Goal: Task Accomplishment & Management: Use online tool/utility

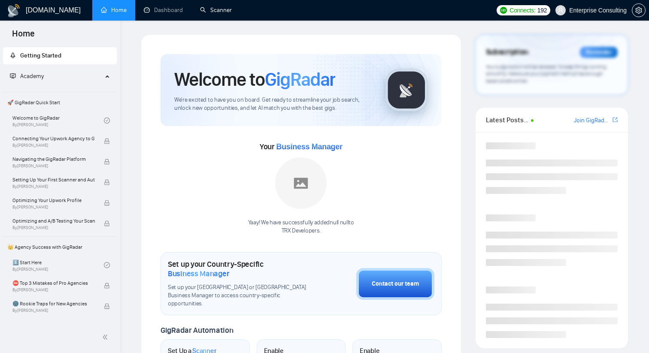
click at [216, 13] on link "Scanner" at bounding box center [216, 9] width 32 height 7
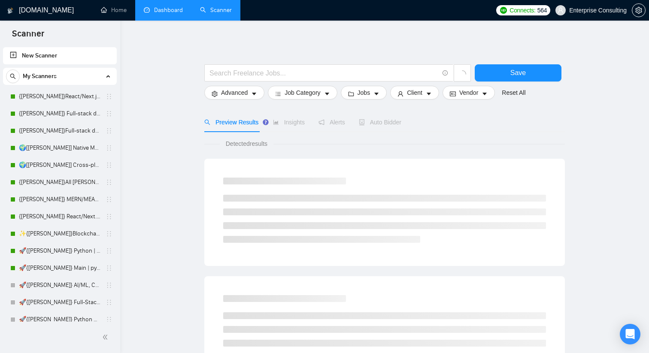
click at [164, 7] on link "Dashboard" at bounding box center [163, 9] width 39 height 7
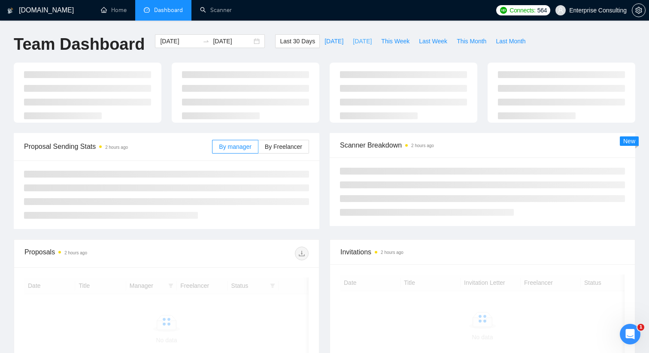
click at [361, 44] on span "Yesterday" at bounding box center [362, 40] width 19 height 9
type input "2025-09-25"
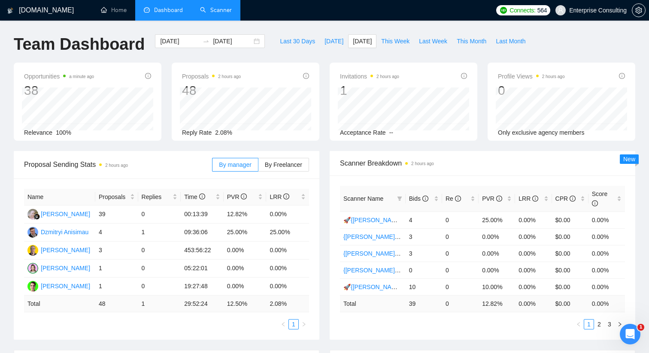
click at [206, 7] on link "Scanner" at bounding box center [216, 9] width 32 height 7
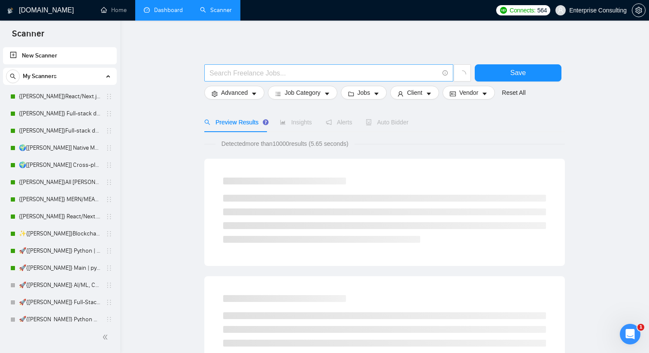
click at [443, 73] on icon "info-circle" at bounding box center [446, 73] width 6 height 6
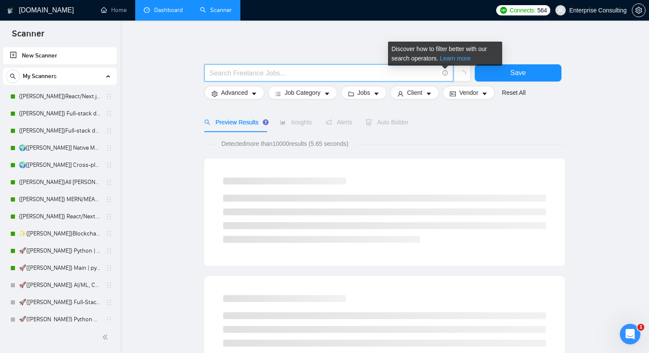
click at [450, 60] on link "Learn more" at bounding box center [455, 58] width 31 height 7
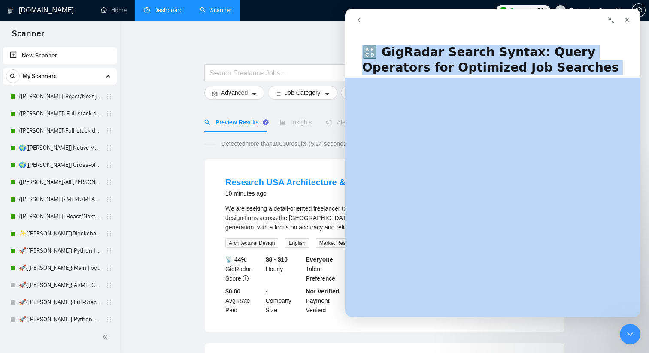
drag, startPoint x: 365, startPoint y: 49, endPoint x: 468, endPoint y: 285, distance: 257.9
click at [468, 285] on div "🔠 GigRadar Search Syntax: Query Operators for Optimized Job Searches Была ли по…" at bounding box center [492, 176] width 295 height 281
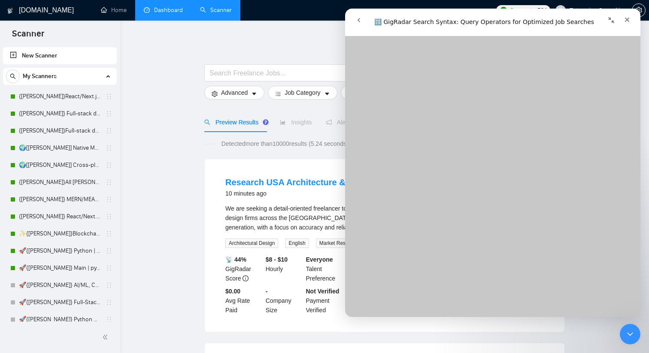
scroll to position [2213, 0]
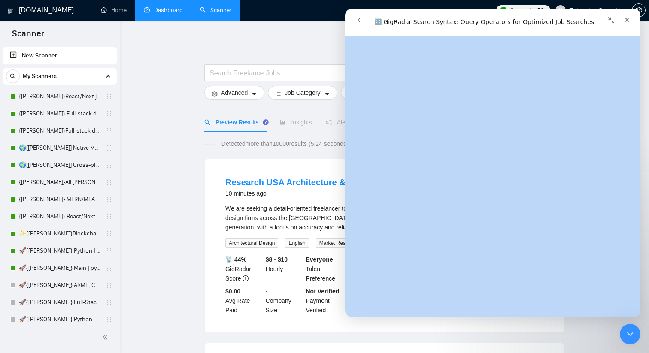
click at [614, 18] on icon "Свернуть окно" at bounding box center [611, 20] width 7 height 7
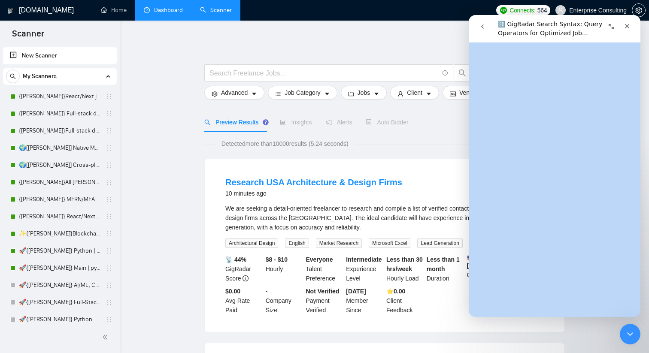
click at [613, 23] on icon "Развернуть окно" at bounding box center [611, 26] width 7 height 7
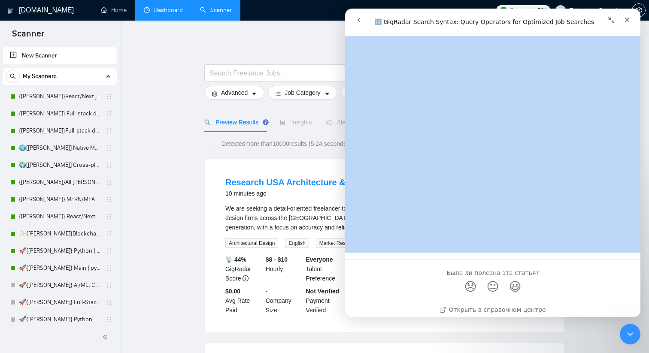
scroll to position [3099, 0]
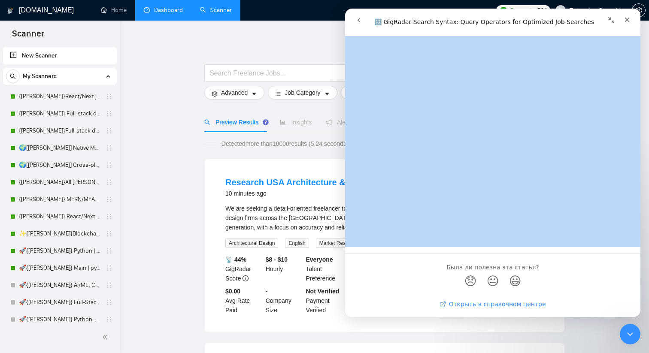
click at [480, 306] on link "Открыть в справочном центре" at bounding box center [492, 304] width 106 height 7
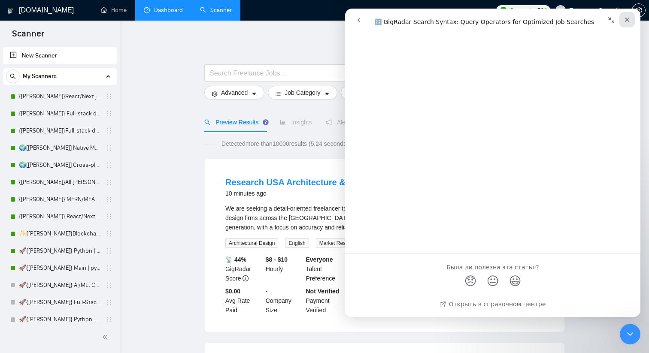
click at [627, 19] on icon "Закрыть" at bounding box center [627, 20] width 5 height 5
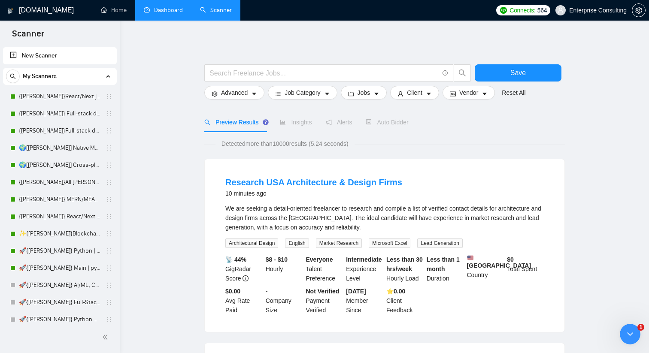
scroll to position [0, 0]
click at [51, 52] on link "New Scanner" at bounding box center [60, 55] width 100 height 17
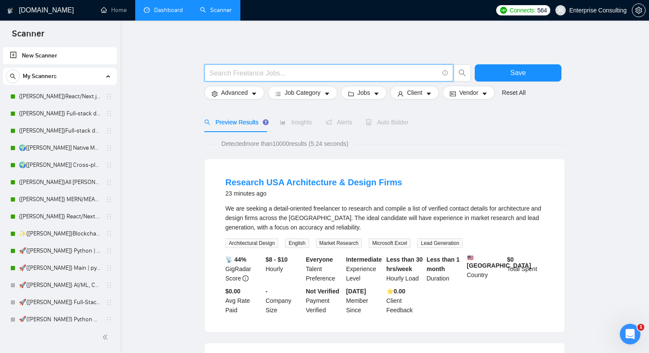
click at [236, 73] on input "text" at bounding box center [323, 73] width 229 height 11
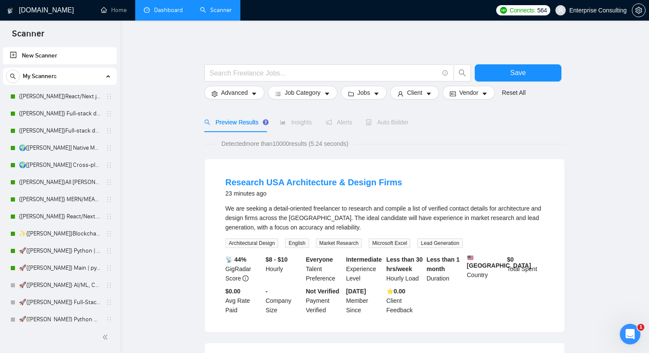
click at [49, 55] on link "New Scanner" at bounding box center [60, 55] width 100 height 17
click at [10, 56] on link "New Scanner" at bounding box center [60, 55] width 100 height 17
click at [15, 54] on link "New Scanner" at bounding box center [60, 55] width 100 height 17
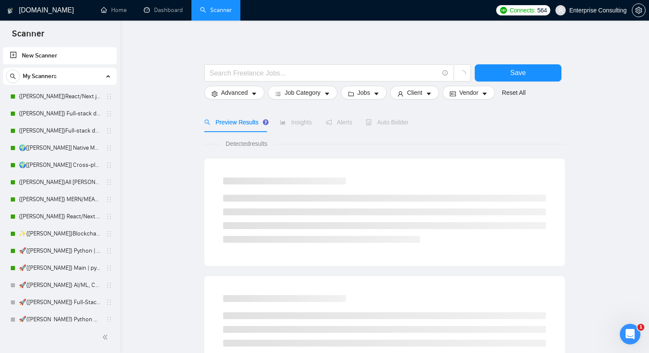
click at [15, 55] on link "New Scanner" at bounding box center [60, 55] width 100 height 17
click at [235, 75] on input "text" at bounding box center [323, 73] width 229 height 11
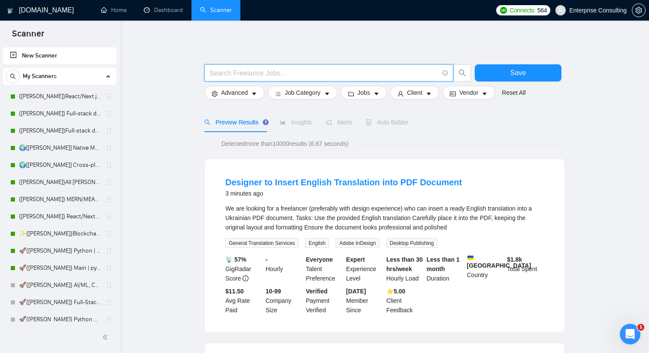
click at [264, 75] on input "text" at bounding box center [323, 73] width 229 height 11
paste input "("react native" OR expo OR flutter OR flutterflow OR dart OR ionic OR capacitor…"
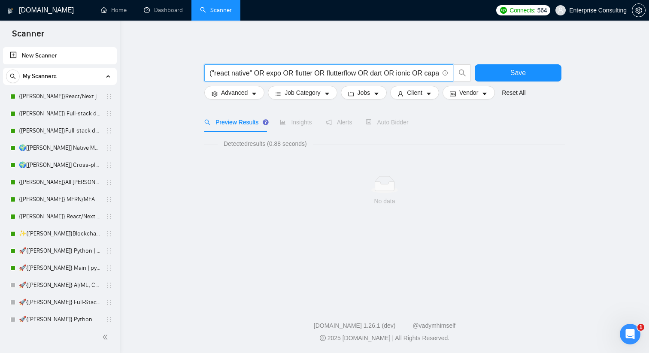
drag, startPoint x: 267, startPoint y: 76, endPoint x: 202, endPoint y: 72, distance: 65.0
click at [202, 72] on main "("react native" OR expo OR flutter OR flutterflow OR dart OR ionic OR capacitor…" at bounding box center [384, 160] width 501 height 253
click at [238, 73] on input "("react native" OR expo OR flutter OR flutterflow OR dart OR ionic OR capacitor…" at bounding box center [323, 73] width 229 height 11
type input "("react native" OR expo OR flutter OR flutterflow OR dart OR ionic OR capacitor…"
click at [224, 75] on input "text" at bounding box center [323, 73] width 229 height 11
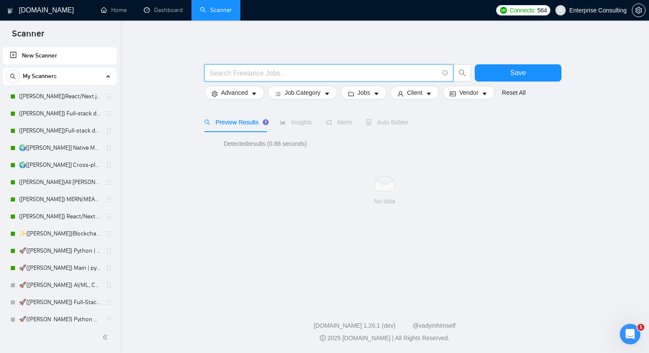
paste input "("react native" OR flutter OR dart OR "cross-platform" OR "mobile app" OR "hybr…"
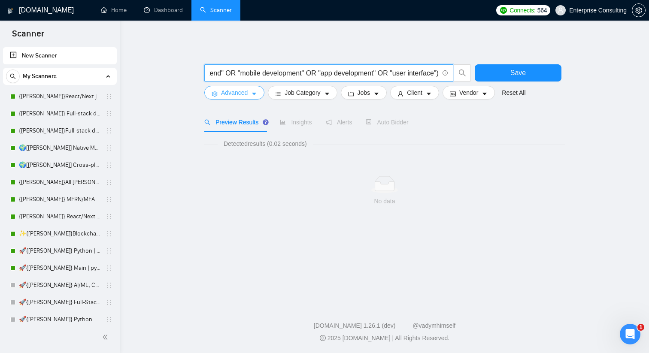
type input "("react native" OR flutter OR dart OR "cross-platform" OR "mobile app" OR "hybr…"
click at [246, 94] on span "Advanced" at bounding box center [234, 92] width 27 height 9
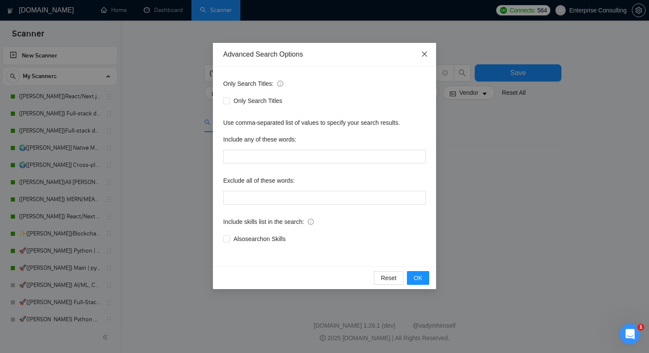
click at [425, 50] on span "Close" at bounding box center [424, 54] width 23 height 23
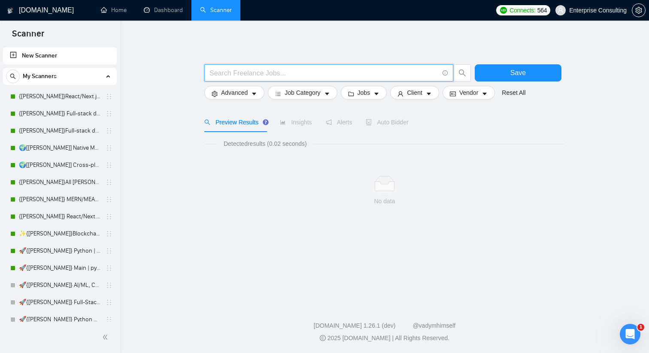
click at [291, 72] on input "text" at bounding box center [323, 73] width 229 height 11
paste input "("react native" OR flutter OR dart OR "cross-platform" OR "mobile app" OR "hybr…"
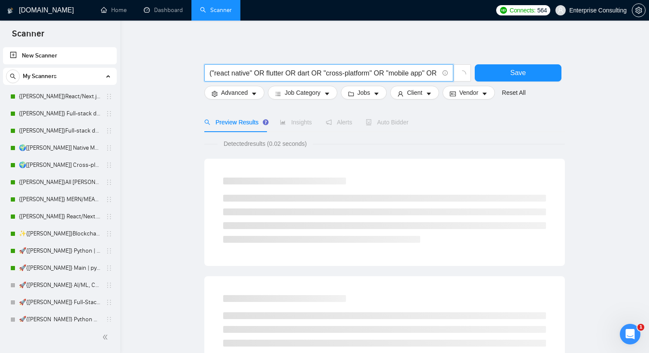
click at [215, 71] on input "("react native" OR flutter OR dart OR "cross-platform" OR "mobile app" OR "hybr…" at bounding box center [323, 73] width 229 height 11
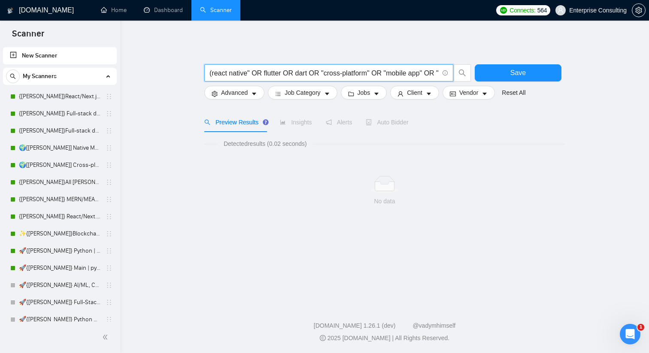
click at [250, 76] on input "(react native" OR flutter OR dart OR "cross-platform" OR "mobile app" OR "hybri…" at bounding box center [323, 73] width 229 height 11
type input "("react native" OR flutter OR dart OR "cross-platform" OR "mobile app" OR "hybr…"
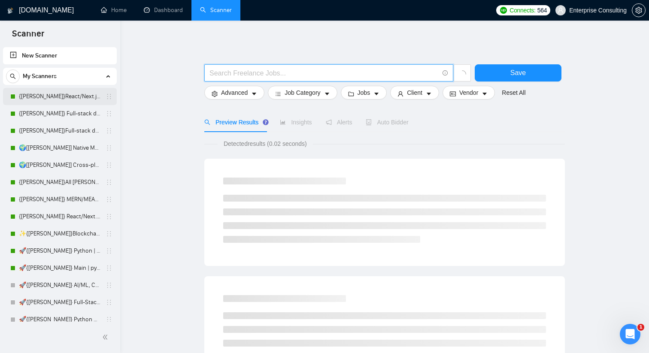
click at [39, 99] on link "{[PERSON_NAME]}React/Next.js/Node.js (Long-term, All Niches)" at bounding box center [60, 96] width 82 height 17
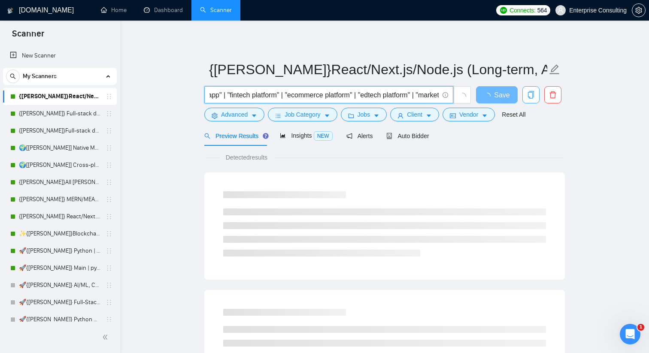
scroll to position [0, 871]
drag, startPoint x: 210, startPoint y: 94, endPoint x: 543, endPoint y: 97, distance: 333.5
click at [543, 97] on div "(react* | next* | node* | express*) ("platform development" | "redesign" | "int…" at bounding box center [383, 96] width 361 height 21
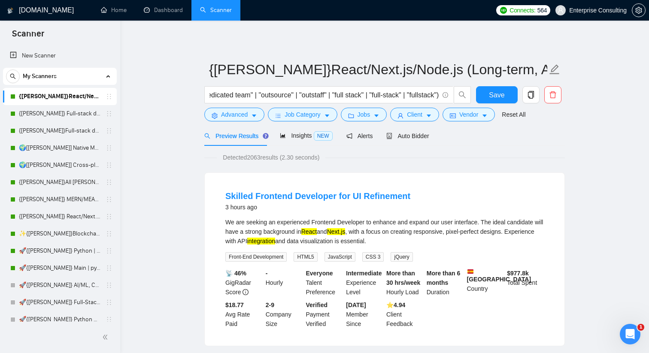
scroll to position [0, 0]
click at [61, 57] on link "New Scanner" at bounding box center [60, 55] width 100 height 17
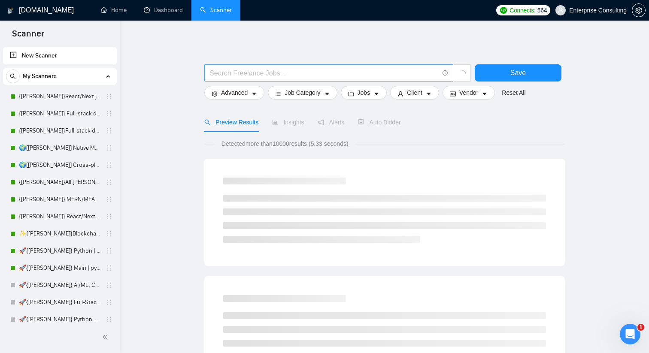
click at [226, 73] on input "text" at bounding box center [323, 73] width 229 height 11
paste input "("react native" | "react-native" | flutter | flutterflow | dart | expo | ionic …"
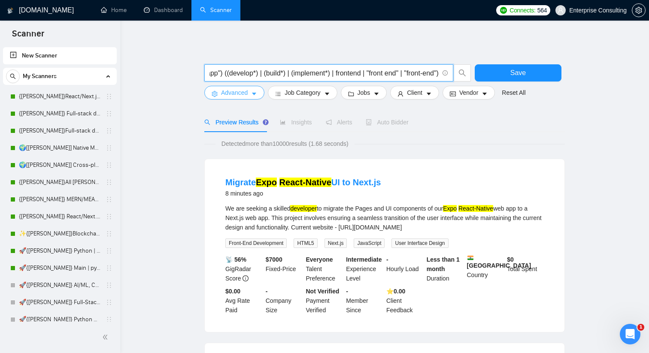
type input "("react native" | "react-native" | flutter | flutterflow | dart | expo | ionic …"
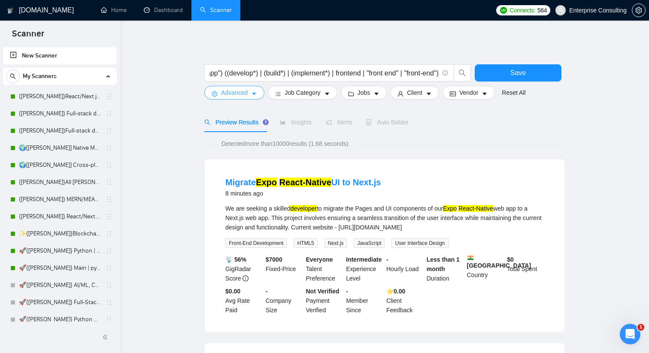
scroll to position [0, 0]
click at [232, 96] on span "Advanced" at bounding box center [234, 92] width 27 height 9
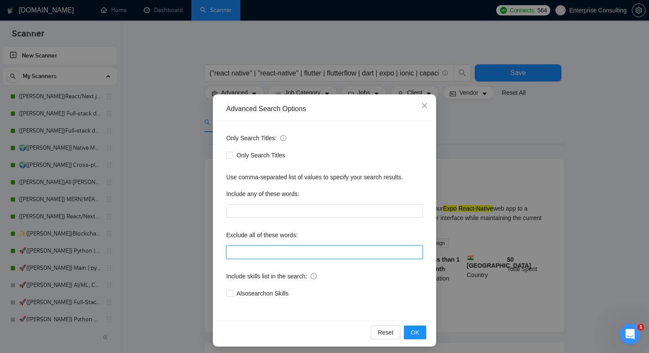
click at [241, 250] on input "text" at bounding box center [324, 253] width 197 height 14
paste input "bug fix, bugfix, debug, fix errors, hotfix, design only, ui/ux design, ux/ui, u…"
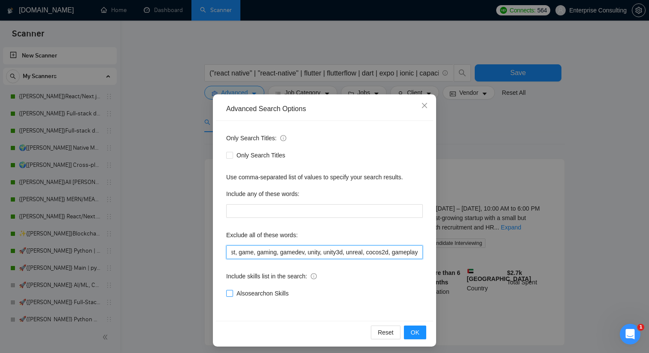
type input "bug fix, bugfix, debug, fix errors, hotfix, design only, ui/ux design, ux/ui, u…"
click at [230, 293] on input "Also search on Skills" at bounding box center [229, 293] width 6 height 6
checkbox input "true"
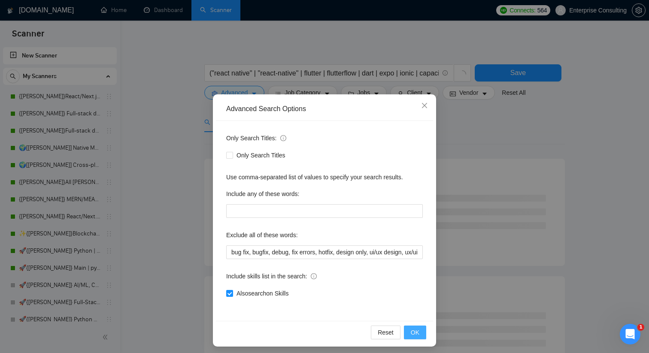
click at [415, 332] on span "OK" at bounding box center [415, 332] width 9 height 9
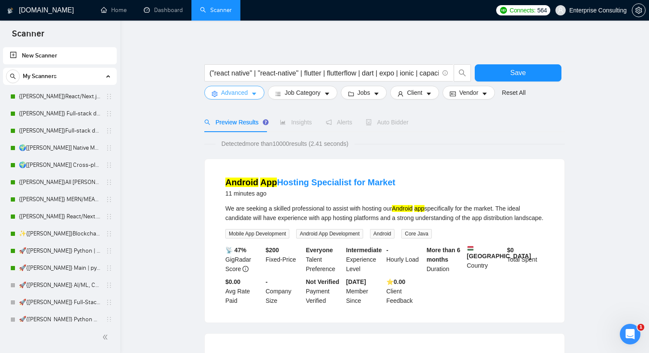
click at [249, 94] on button "Advanced" at bounding box center [234, 93] width 60 height 14
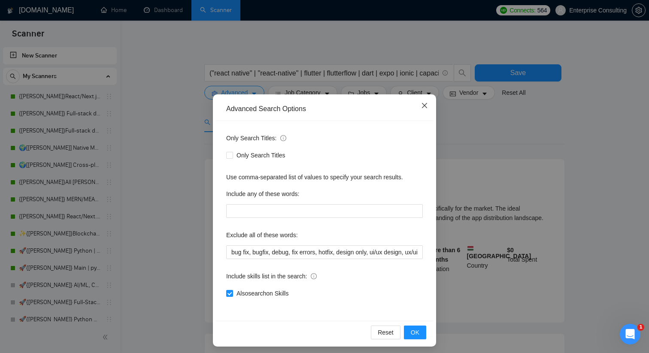
click at [425, 106] on icon "close" at bounding box center [424, 105] width 7 height 7
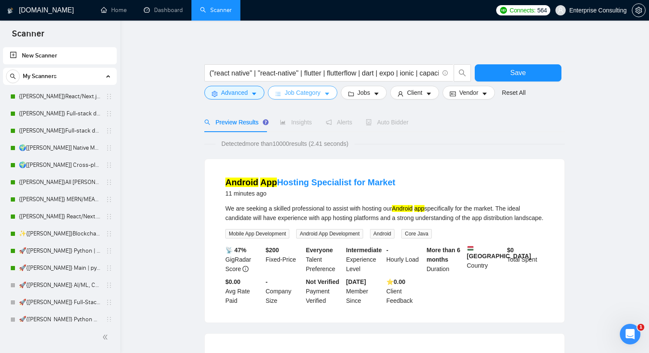
click at [316, 87] on button "Job Category" at bounding box center [302, 93] width 69 height 14
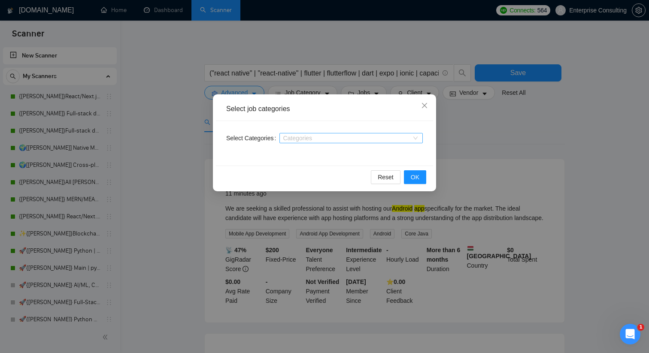
click at [292, 138] on div at bounding box center [347, 138] width 130 height 7
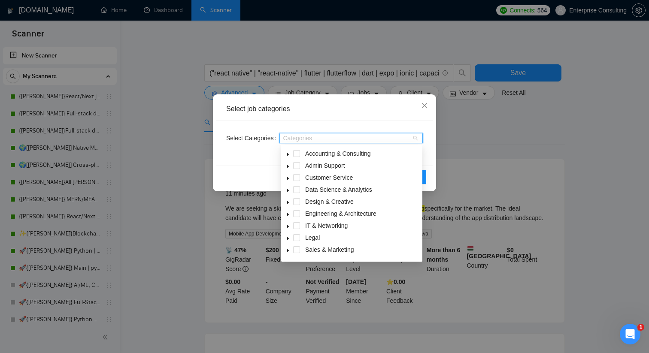
click at [289, 226] on icon "caret-down" at bounding box center [288, 226] width 4 height 4
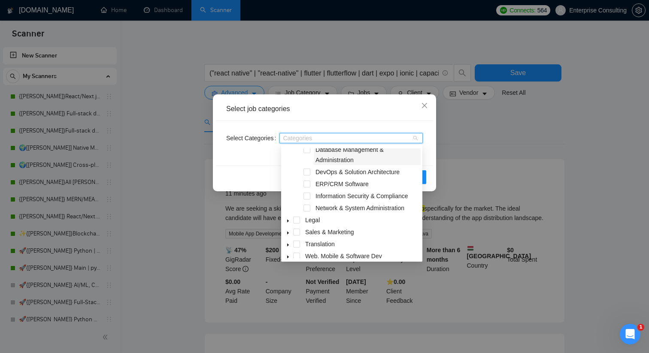
scroll to position [105, 0]
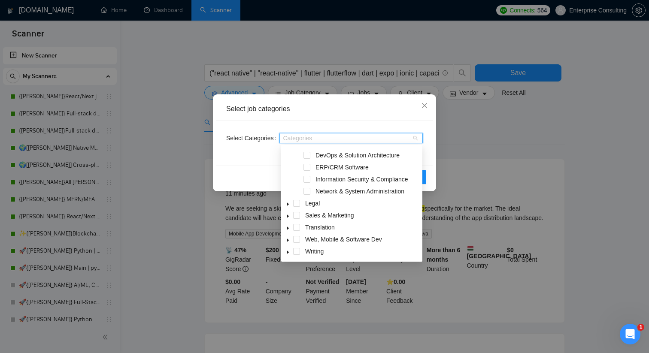
click at [288, 240] on icon "caret-down" at bounding box center [288, 240] width 2 height 3
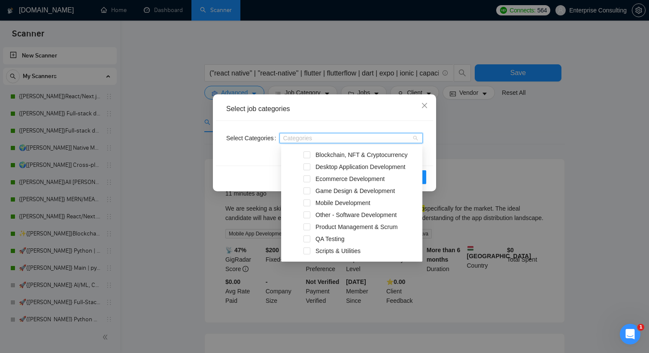
scroll to position [186, 0]
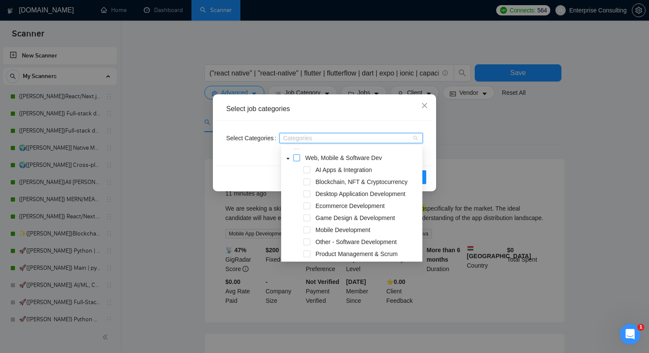
click at [299, 158] on span at bounding box center [296, 158] width 7 height 7
click at [267, 157] on div "Select Categories Web, Mobile & Software Dev" at bounding box center [324, 143] width 217 height 45
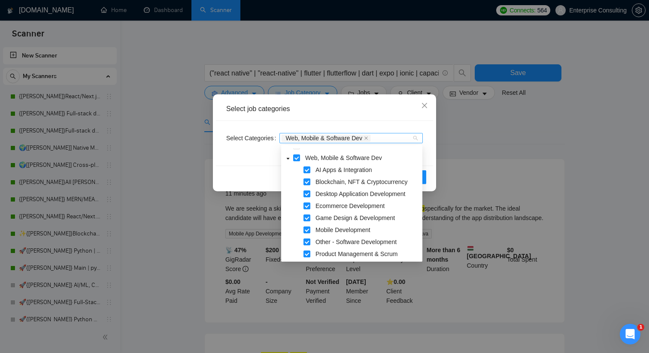
click at [415, 139] on div "Web, Mobile & Software Dev" at bounding box center [350, 138] width 143 height 10
click at [296, 157] on span at bounding box center [296, 158] width 7 height 7
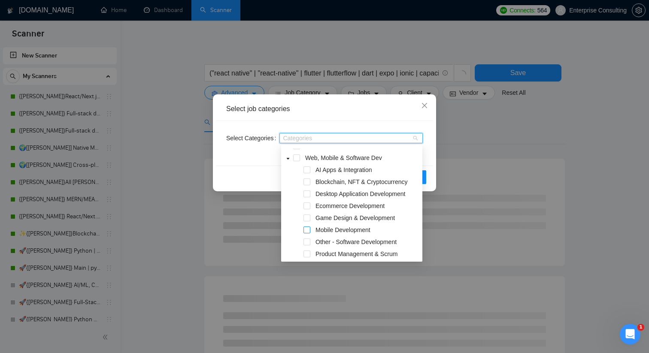
click at [305, 230] on span at bounding box center [306, 230] width 7 height 7
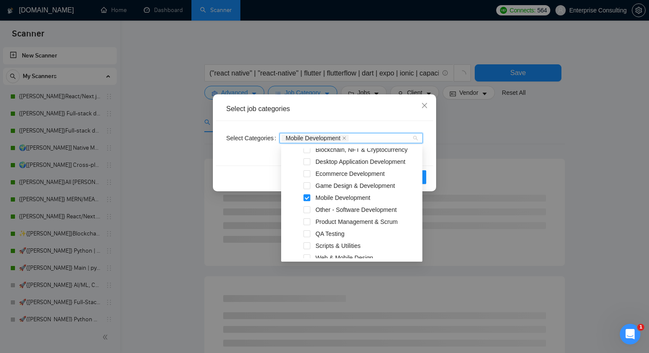
scroll to position [224, 0]
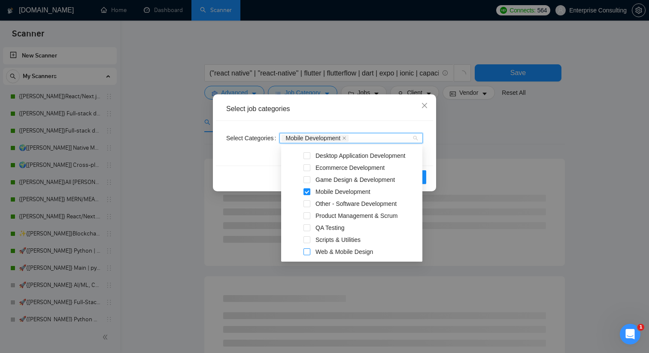
click at [307, 250] on span at bounding box center [306, 252] width 7 height 7
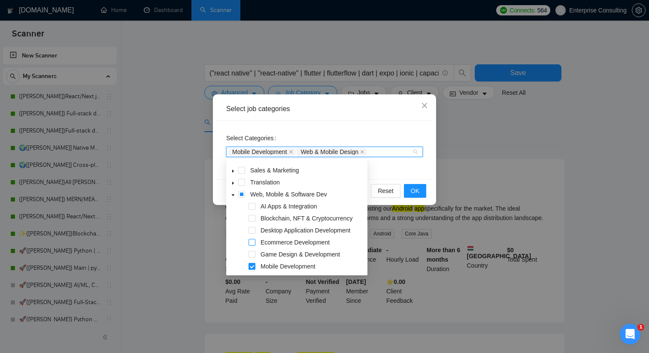
scroll to position [164, 0]
click at [252, 242] on span at bounding box center [252, 241] width 7 height 7
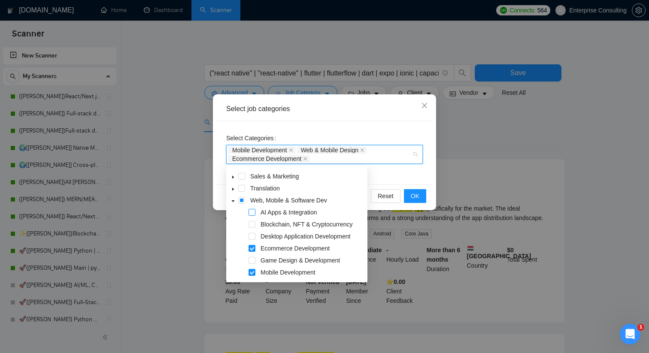
click at [252, 212] on span at bounding box center [252, 212] width 7 height 7
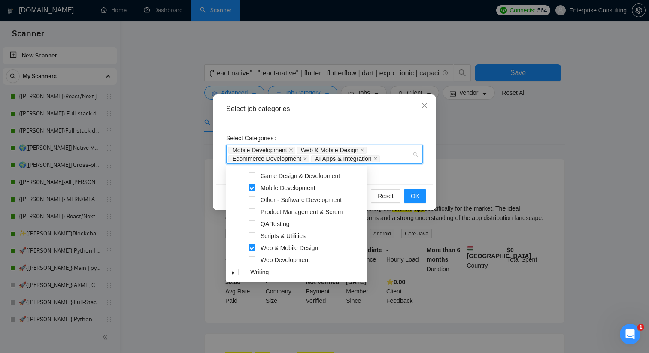
scroll to position [246, 0]
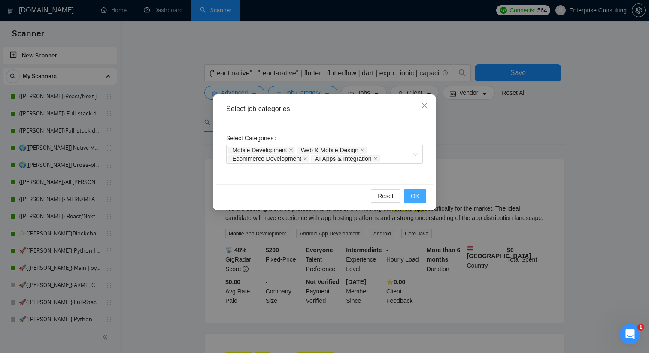
click at [417, 197] on span "OK" at bounding box center [415, 195] width 9 height 9
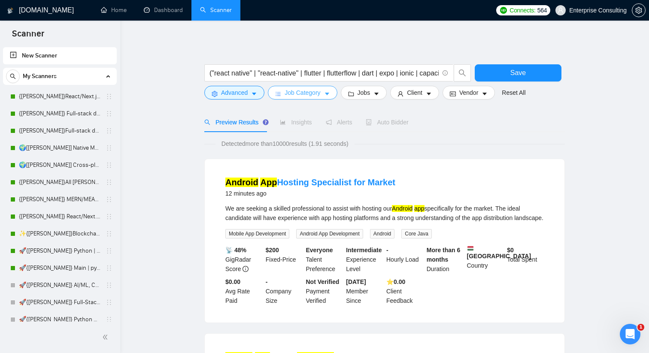
click at [320, 96] on span "Job Category" at bounding box center [303, 92] width 36 height 9
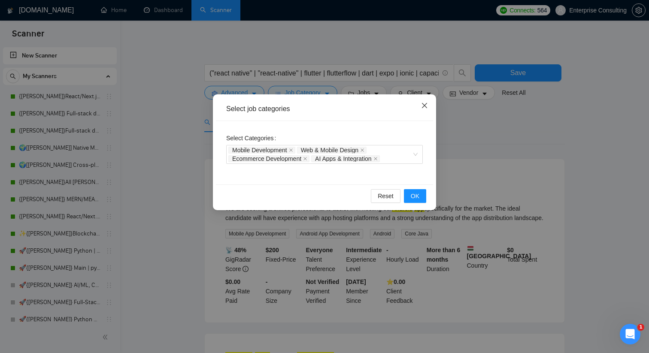
click at [424, 109] on icon "close" at bounding box center [424, 105] width 7 height 7
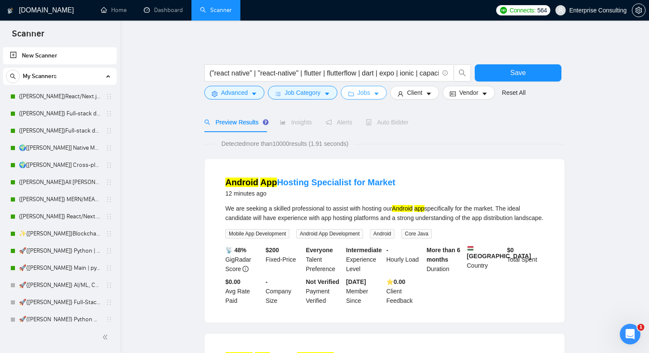
click at [354, 91] on icon "folder" at bounding box center [351, 94] width 6 height 6
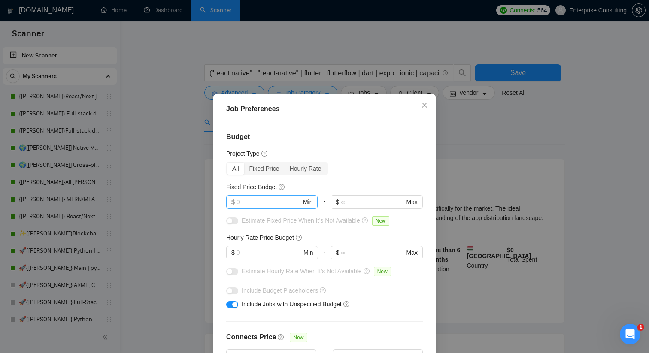
click at [251, 204] on input "text" at bounding box center [268, 201] width 65 height 9
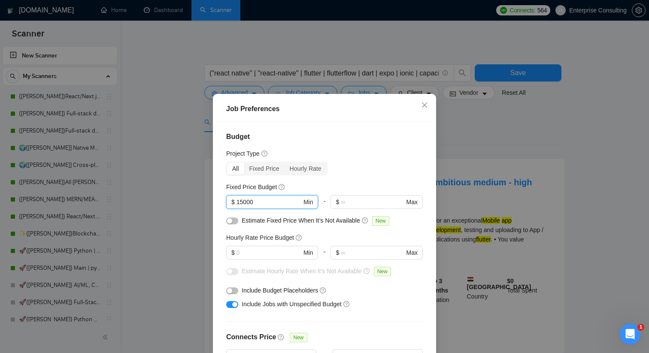
type input "15000"
click at [307, 183] on div "Fixed Price Budget" at bounding box center [324, 186] width 197 height 9
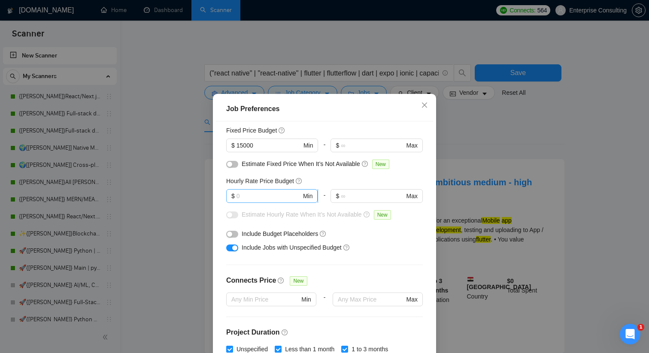
scroll to position [57, 0]
click at [265, 197] on input "text" at bounding box center [268, 195] width 65 height 9
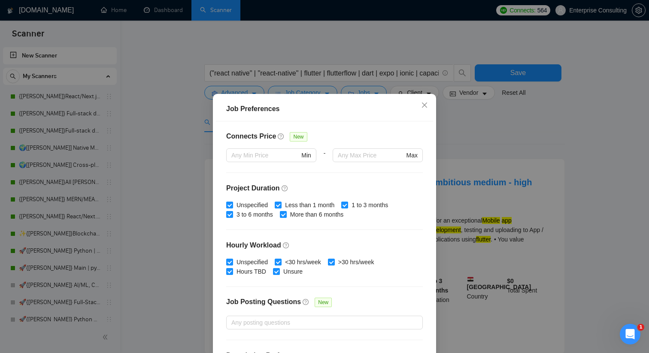
scroll to position [203, 0]
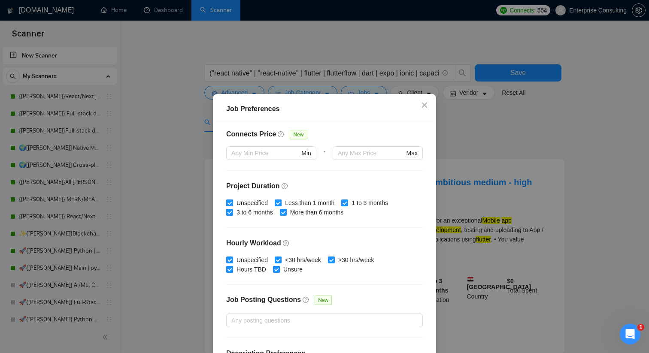
type input "35"
click at [280, 200] on input "Less than 1 month" at bounding box center [278, 203] width 6 height 6
checkbox input "false"
click at [347, 203] on input "1 to 3 months" at bounding box center [344, 203] width 6 height 6
checkbox input "false"
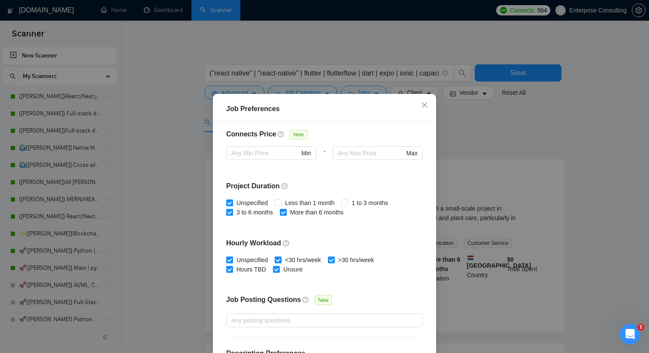
click at [279, 259] on input "<30 hrs/week" at bounding box center [278, 260] width 6 height 6
checkbox input "false"
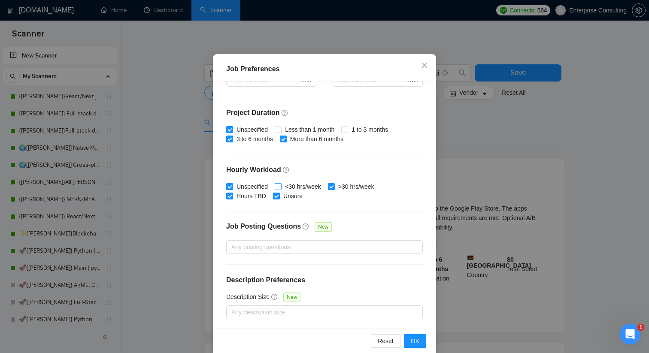
scroll to position [53, 0]
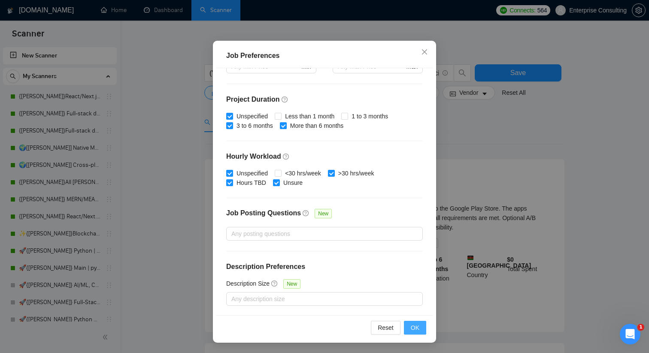
click at [413, 323] on span "OK" at bounding box center [415, 327] width 9 height 9
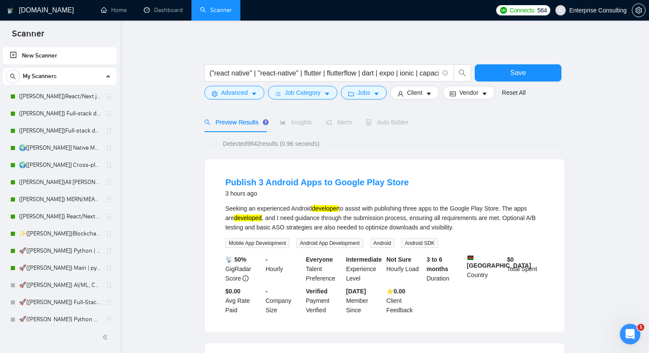
scroll to position [11, 0]
click at [422, 97] on span "Client" at bounding box center [414, 92] width 15 height 9
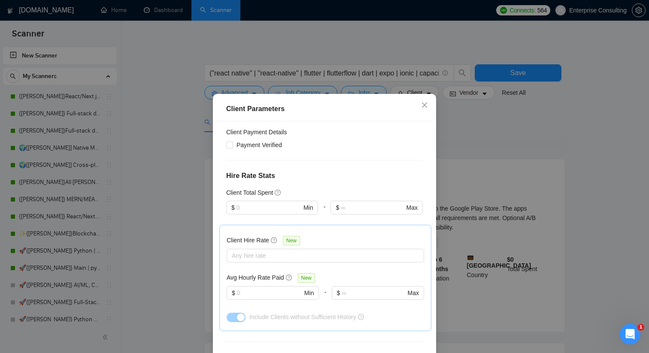
scroll to position [172, 0]
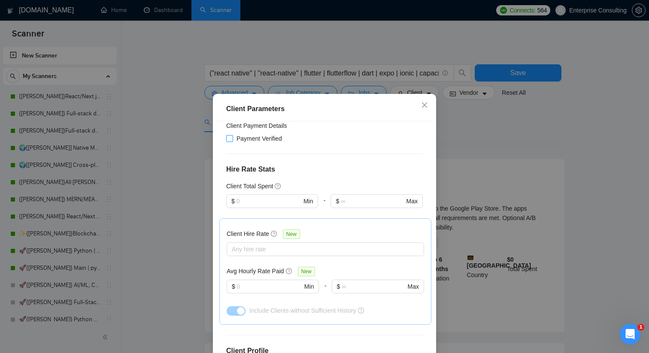
click at [229, 139] on input "Payment Verified" at bounding box center [229, 138] width 6 height 6
checkbox input "true"
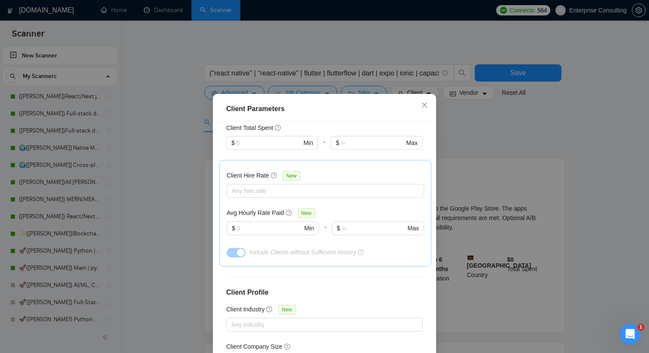
scroll to position [231, 0]
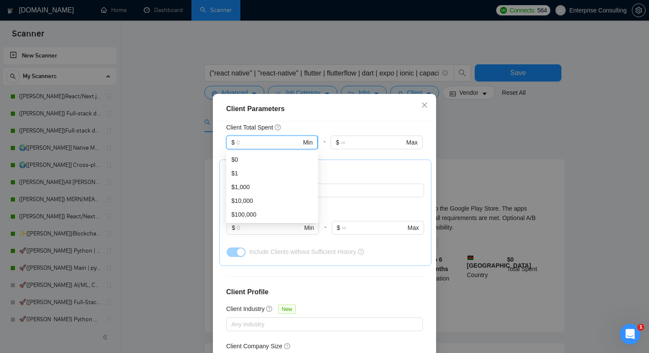
click at [290, 144] on input "text" at bounding box center [268, 142] width 65 height 9
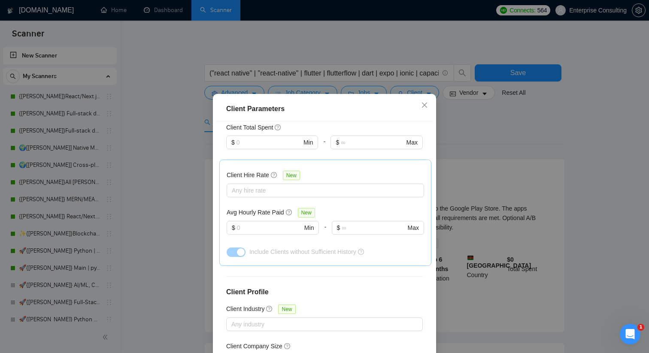
click at [313, 124] on div "Client Total Spent" at bounding box center [324, 127] width 197 height 9
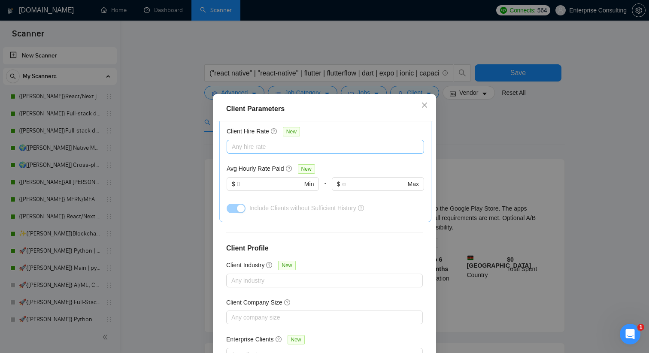
scroll to position [288, 0]
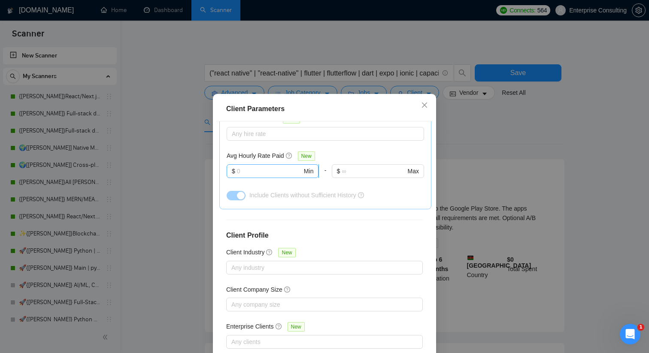
click at [272, 170] on input "text" at bounding box center [269, 171] width 65 height 9
type input "15"
click at [326, 152] on div "Avg Hourly Rate Paid New" at bounding box center [325, 156] width 197 height 10
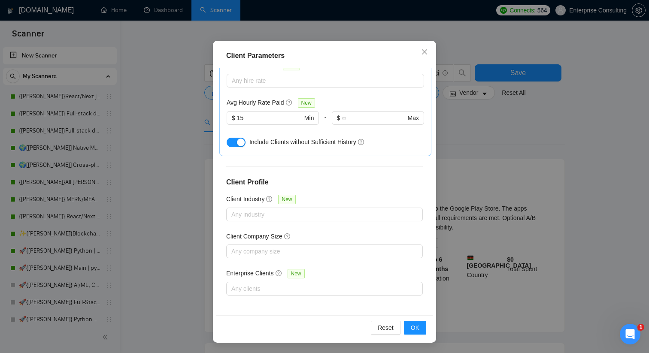
scroll to position [51, 0]
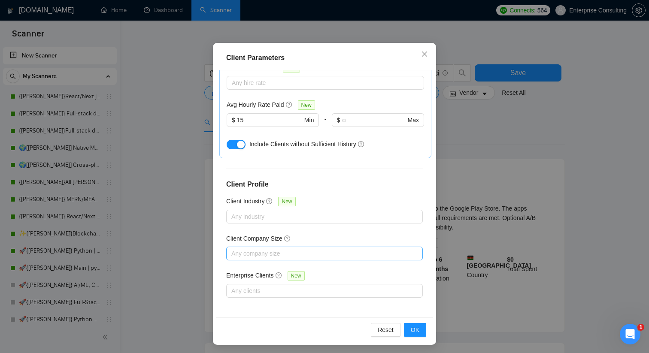
click at [343, 252] on div at bounding box center [320, 254] width 184 height 10
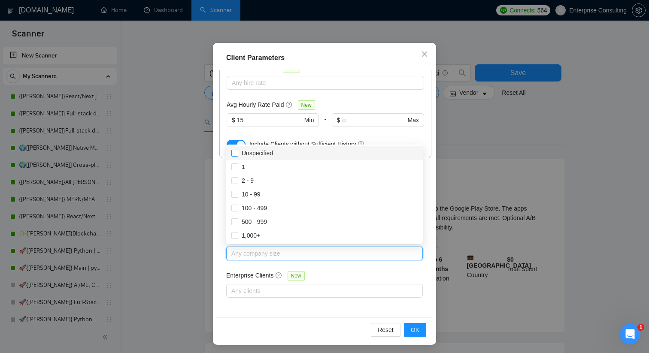
click at [235, 154] on input "Unspecified" at bounding box center [234, 153] width 6 height 6
checkbox input "true"
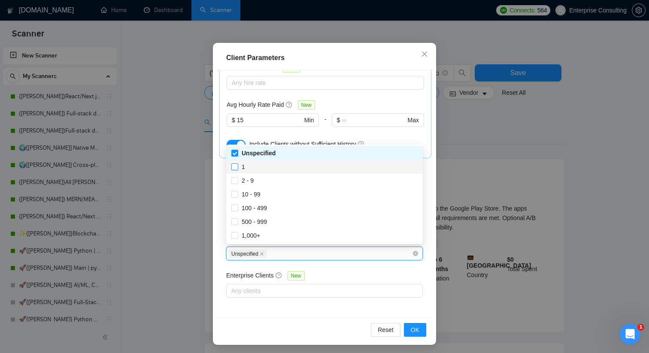
click at [235, 165] on input "1" at bounding box center [234, 167] width 6 height 6
checkbox input "true"
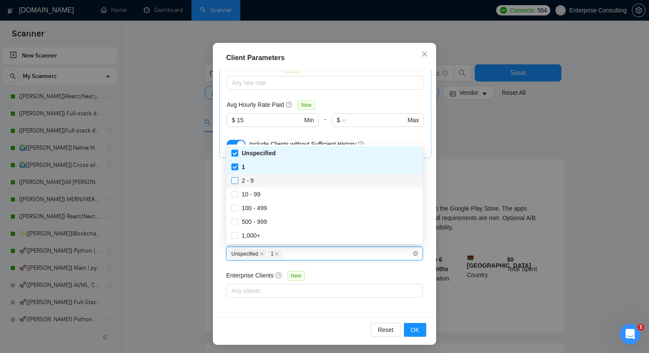
click at [235, 179] on input "2 - 9" at bounding box center [234, 180] width 6 height 6
checkbox input "true"
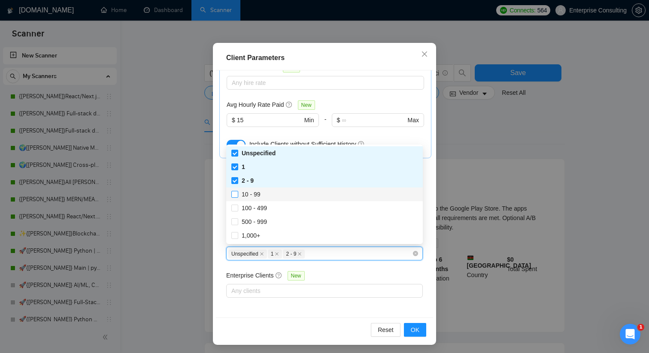
click at [235, 192] on input "10 - 99" at bounding box center [234, 194] width 6 height 6
checkbox input "true"
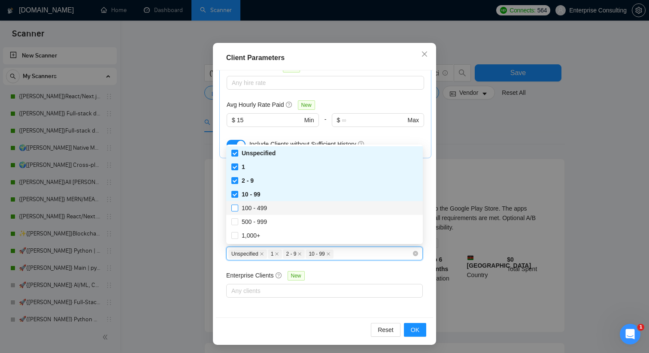
click at [235, 209] on input "100 - 499" at bounding box center [234, 208] width 6 height 6
checkbox input "true"
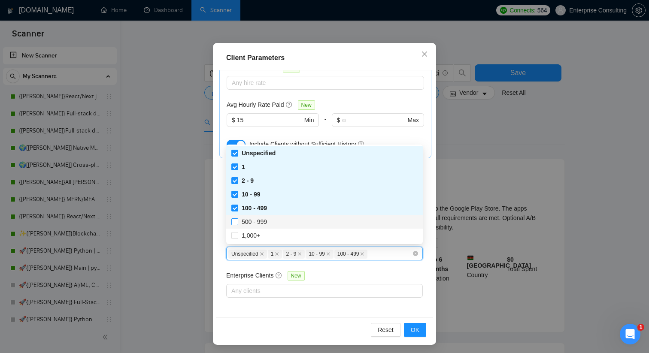
click at [235, 225] on span at bounding box center [234, 221] width 7 height 7
click at [235, 224] on input "500 - 999" at bounding box center [234, 221] width 6 height 6
checkbox input "false"
click at [235, 240] on label "1,000+" at bounding box center [247, 235] width 32 height 9
click at [235, 238] on input "1,000+" at bounding box center [234, 235] width 6 height 6
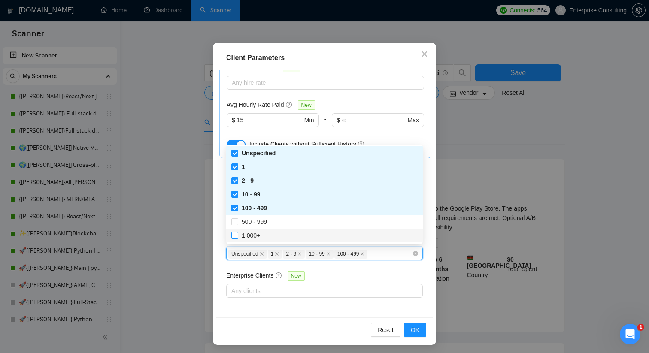
click at [235, 238] on input "1,000+" at bounding box center [234, 235] width 6 height 6
checkbox input "true"
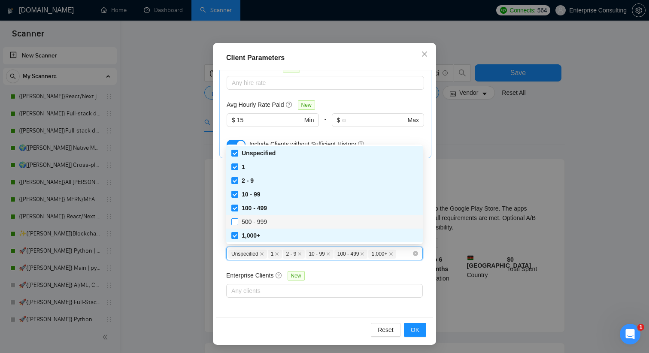
click at [235, 226] on label "500 - 999" at bounding box center [250, 221] width 39 height 9
click at [235, 224] on input "500 - 999" at bounding box center [234, 221] width 6 height 6
click at [233, 222] on input "500 - 999" at bounding box center [234, 221] width 6 height 6
checkbox input "true"
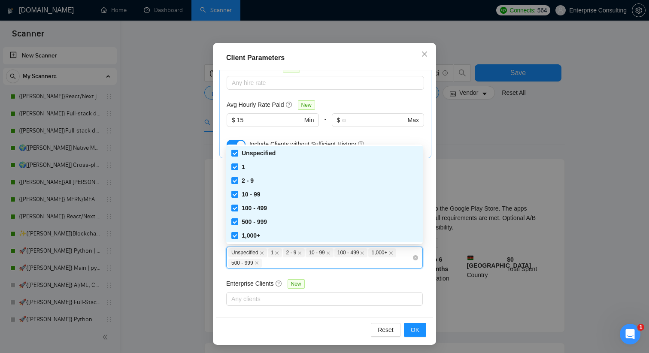
click at [216, 263] on div "Client Location Include Client Countries Select Exclude Client Countries Select…" at bounding box center [324, 193] width 217 height 247
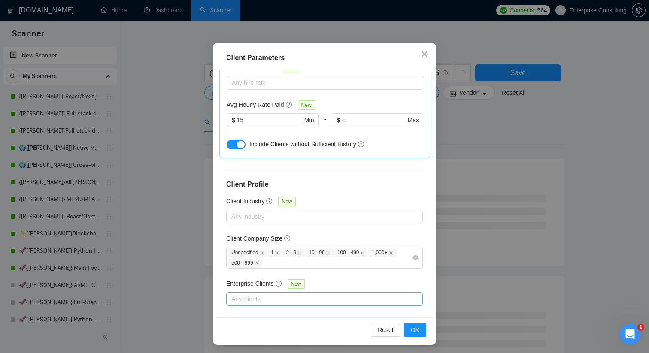
click at [243, 298] on div at bounding box center [320, 299] width 184 height 10
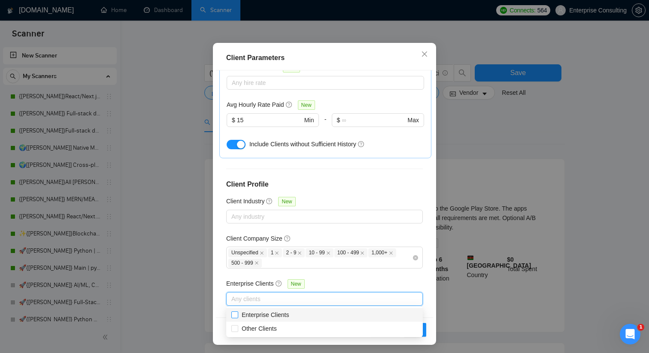
click at [234, 315] on input "Enterprise Clients" at bounding box center [234, 315] width 6 height 6
checkbox input "true"
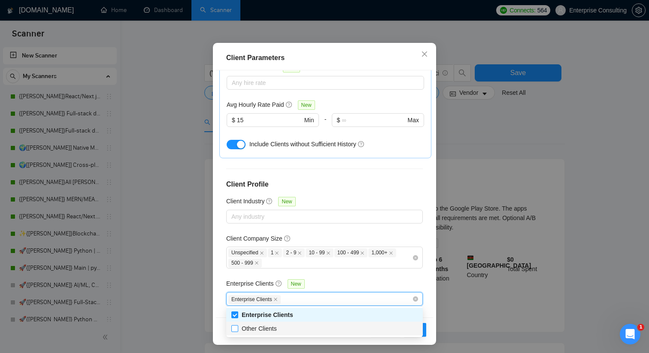
click at [234, 328] on input "Other Clients" at bounding box center [234, 328] width 6 height 6
checkbox input "true"
click at [223, 271] on div "Client Location Include Client Countries Select Exclude Client Countries Select…" at bounding box center [324, 193] width 217 height 247
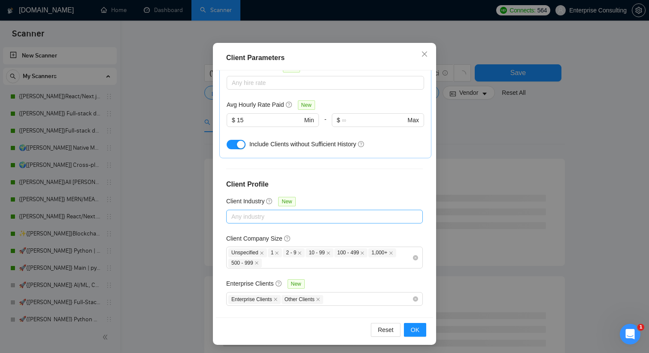
click at [247, 216] on div at bounding box center [320, 217] width 184 height 10
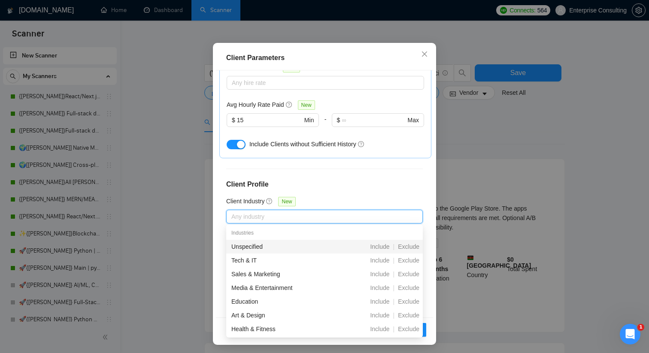
click at [247, 216] on div at bounding box center [320, 217] width 184 height 10
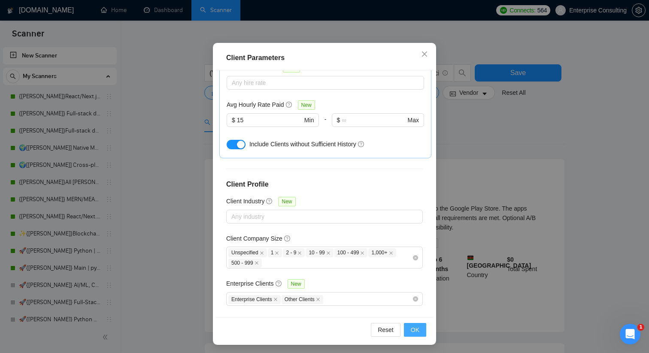
click at [414, 332] on span "OK" at bounding box center [415, 329] width 9 height 9
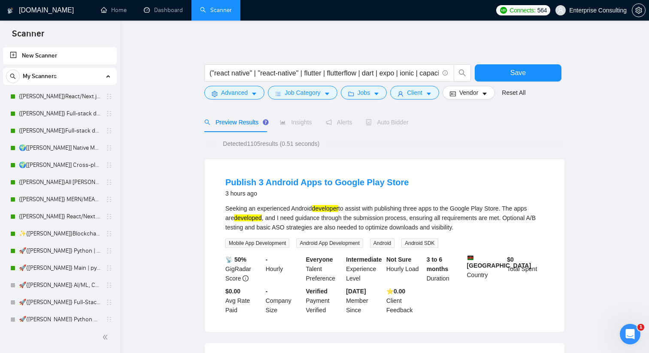
scroll to position [11, 0]
click at [491, 97] on button "Vendor" at bounding box center [469, 93] width 52 height 14
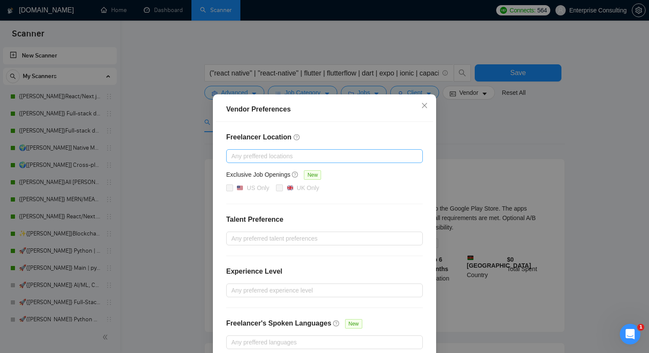
click at [274, 155] on div at bounding box center [320, 156] width 184 height 10
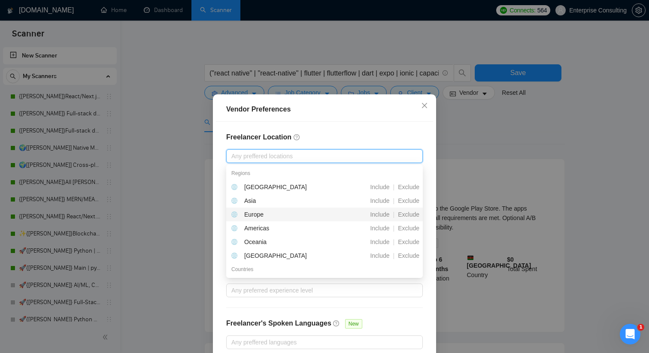
click at [266, 213] on div "Europe" at bounding box center [279, 214] width 96 height 9
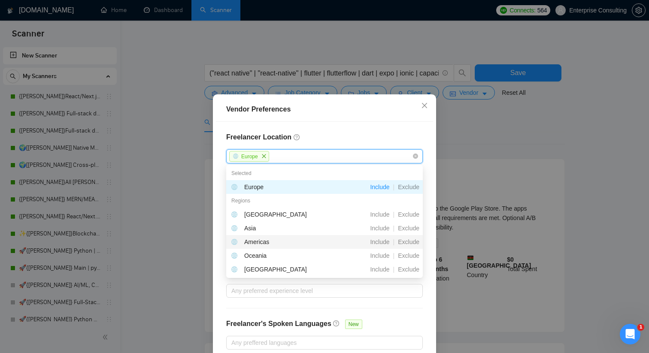
click at [278, 244] on div "Americas" at bounding box center [279, 241] width 96 height 9
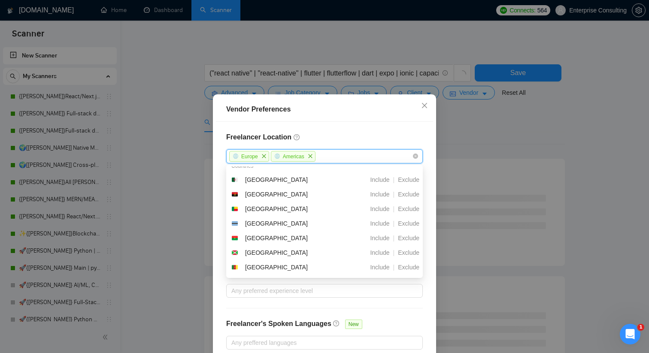
scroll to position [117, 0]
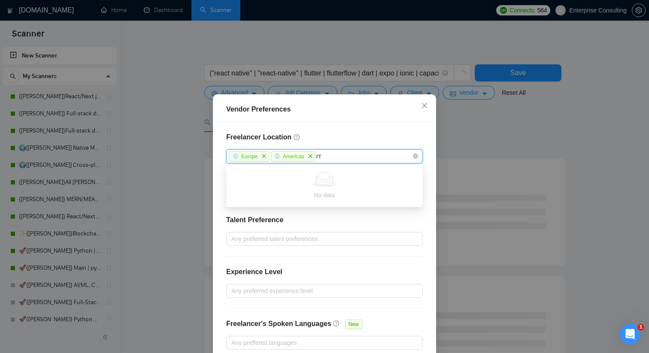
type input "г"
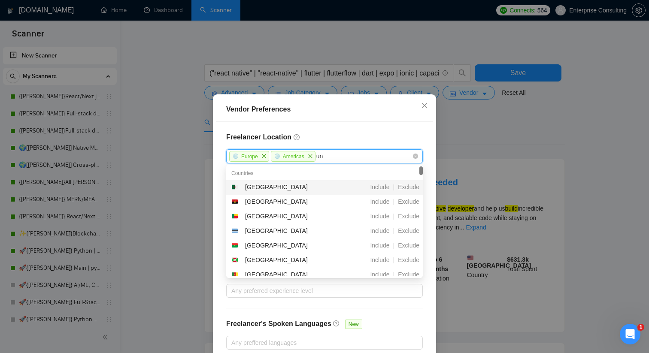
type input "uni"
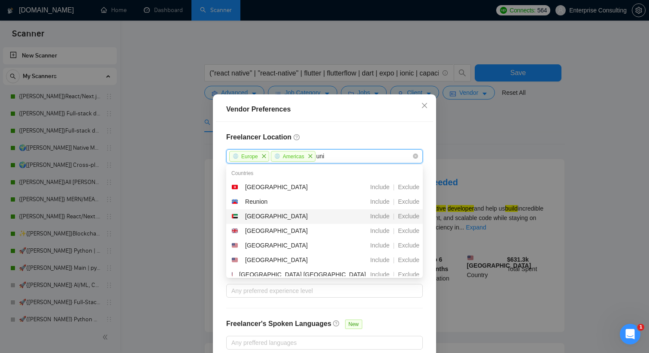
click at [287, 216] on div "[GEOGRAPHIC_DATA]" at bounding box center [276, 216] width 63 height 9
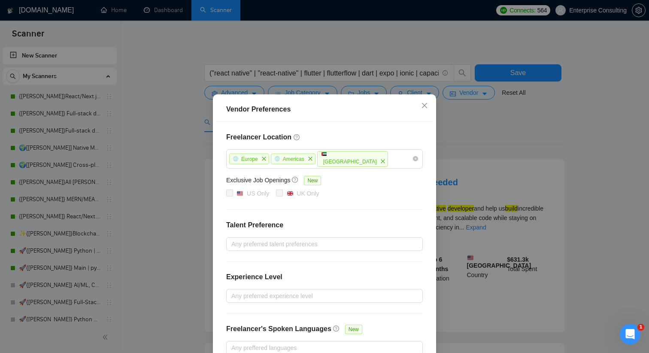
click at [380, 138] on h4 "Freelancer Location" at bounding box center [324, 137] width 197 height 10
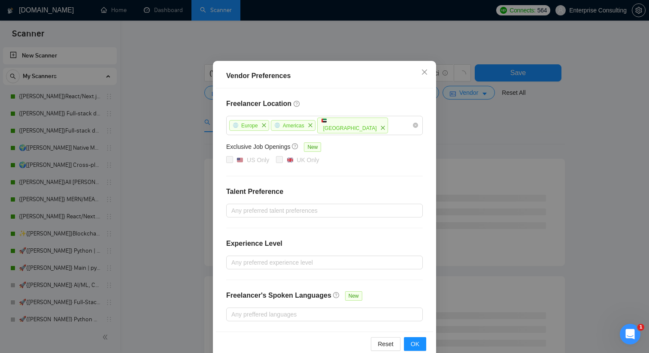
scroll to position [49, 0]
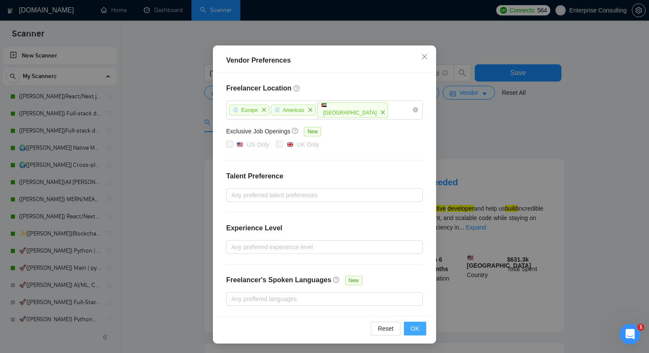
click at [416, 329] on span "OK" at bounding box center [415, 328] width 9 height 9
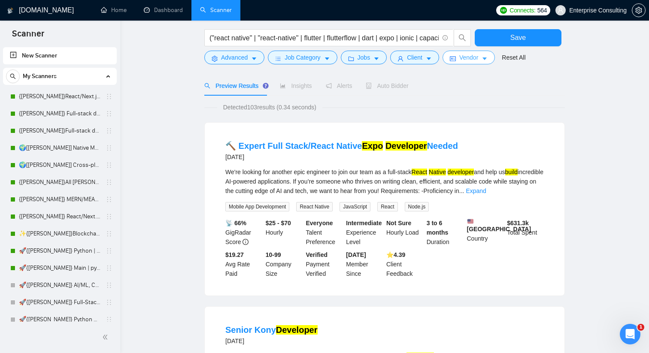
scroll to position [0, 0]
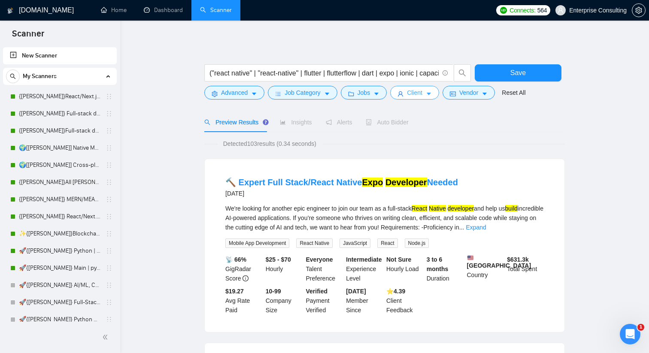
click at [412, 91] on span "Client" at bounding box center [414, 92] width 15 height 9
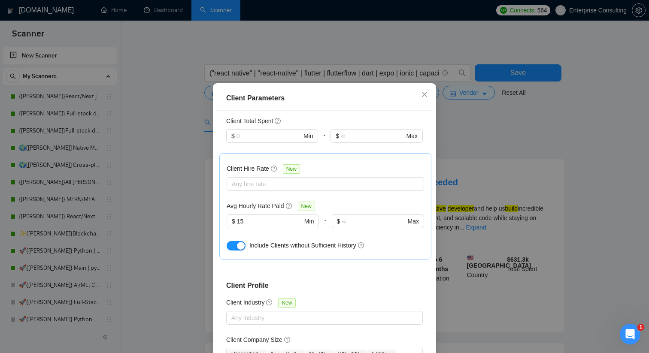
scroll to position [211, 0]
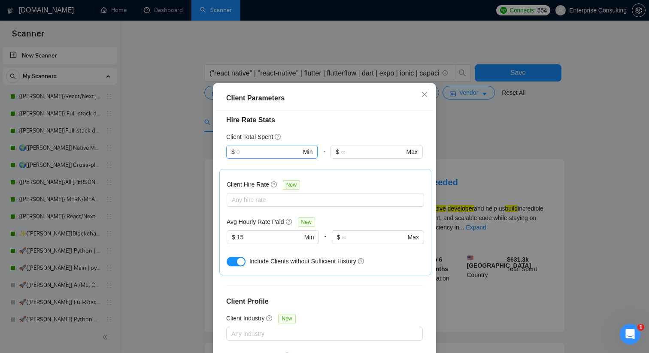
click at [282, 157] on input "text" at bounding box center [268, 151] width 65 height 9
click at [258, 221] on div "$10,000" at bounding box center [272, 220] width 82 height 9
type input "10000"
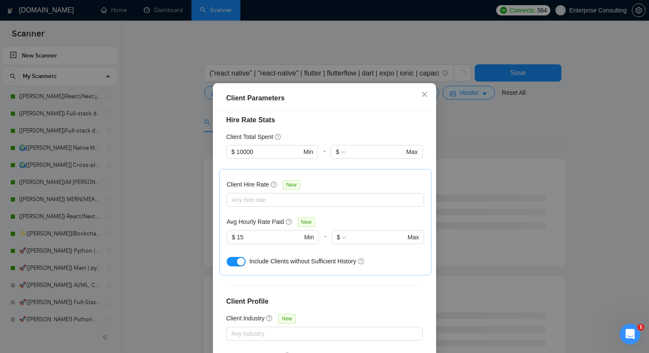
click at [318, 140] on div "Client Location Include Client Countries Select Exclude Client Countries Select…" at bounding box center [324, 234] width 217 height 247
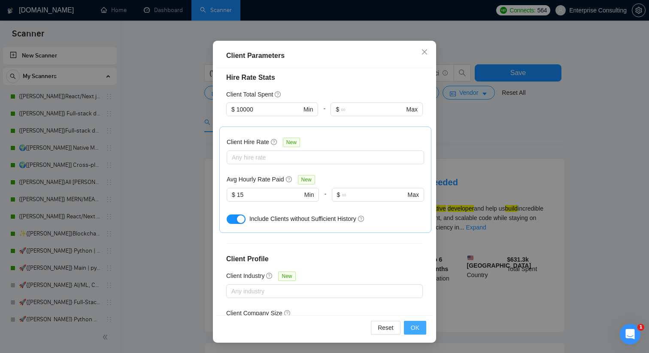
click at [415, 332] on span "OK" at bounding box center [415, 327] width 9 height 9
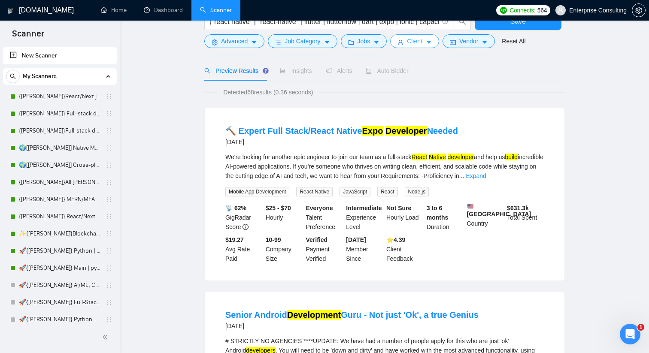
scroll to position [0, 0]
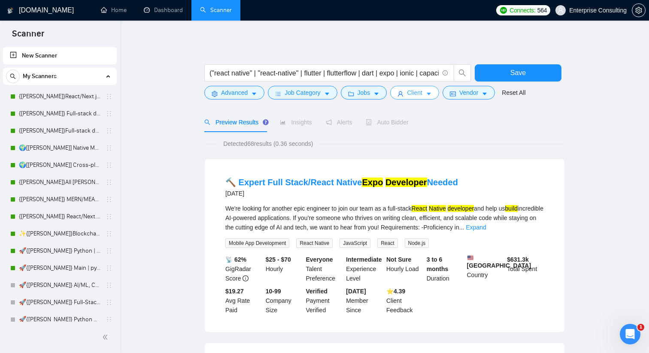
click at [432, 92] on icon "caret-down" at bounding box center [429, 94] width 6 height 6
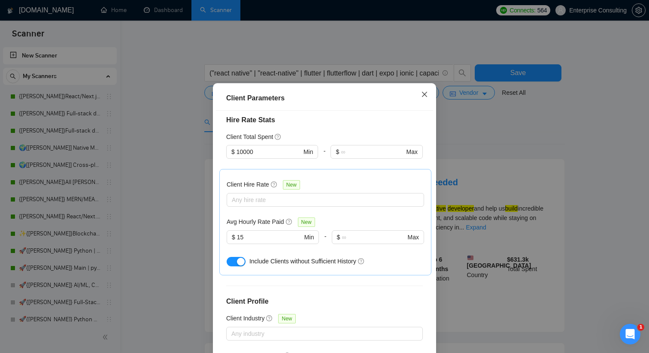
click at [421, 98] on icon "close" at bounding box center [424, 94] width 7 height 7
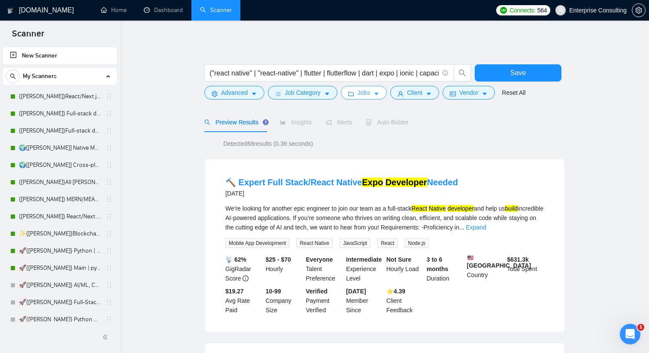
click at [364, 91] on span "Jobs" at bounding box center [364, 92] width 13 height 9
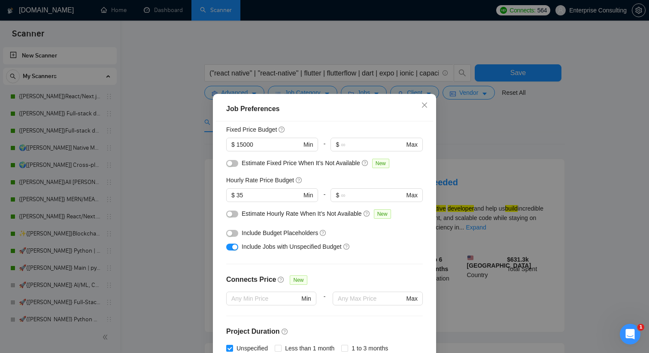
scroll to position [51, 0]
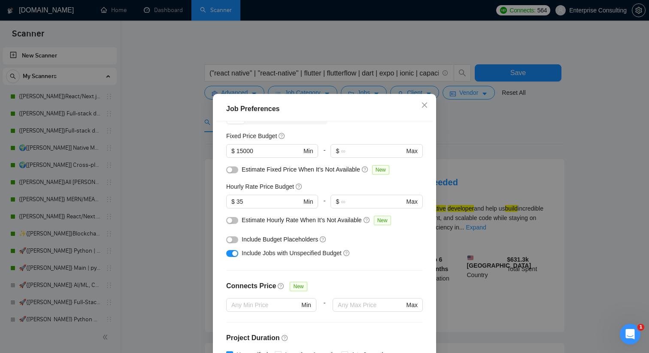
click at [230, 254] on button "button" at bounding box center [232, 253] width 12 height 7
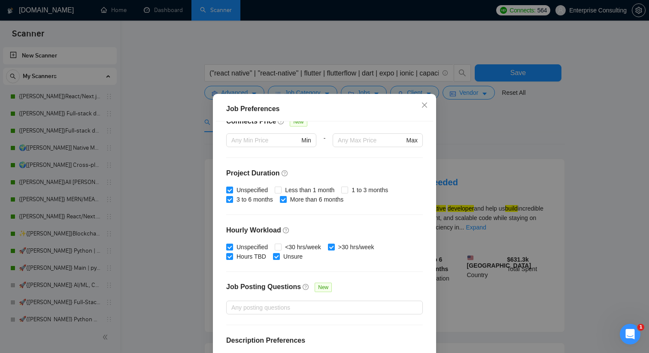
scroll to position [236, 0]
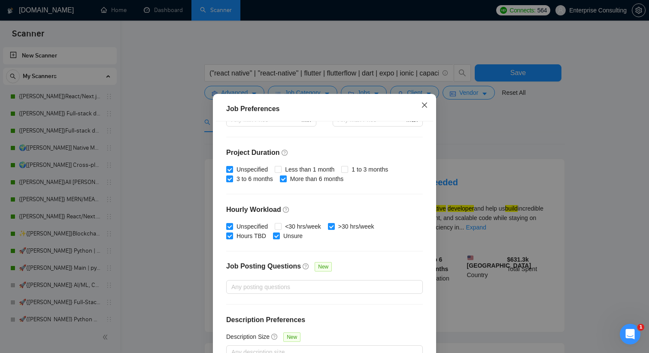
click at [424, 104] on icon "close" at bounding box center [424, 105] width 7 height 7
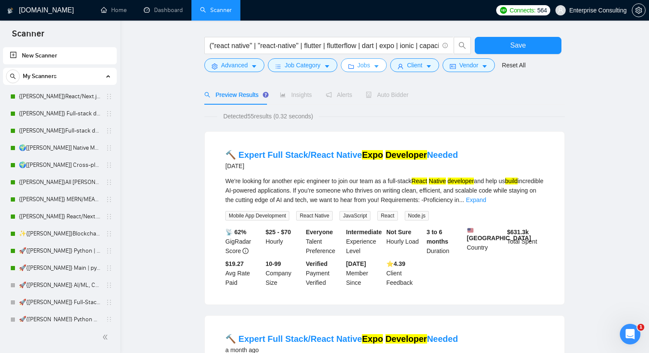
scroll to position [0, 0]
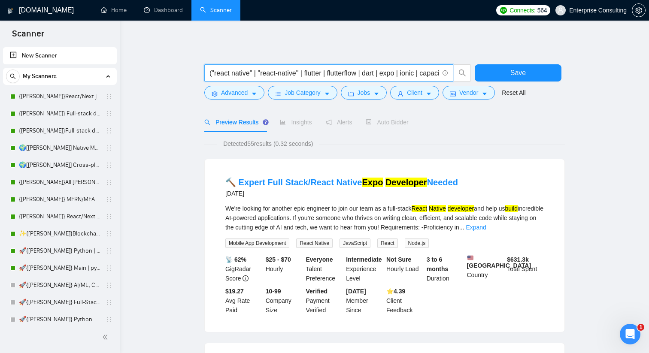
click at [225, 71] on input "("react native" | "react-native" | flutter | flutterflow | dart | expo | ionic …" at bounding box center [323, 73] width 229 height 11
drag, startPoint x: 210, startPoint y: 71, endPoint x: 512, endPoint y: 83, distance: 302.4
click at [512, 83] on div "("react native" | "react-native" | flutter | flutterflow | dart | expo | ionic …" at bounding box center [383, 74] width 361 height 21
paste input "unity) ("cross platform" | "cross-platform" | hybrid | "mobile app" | "mobile a…"
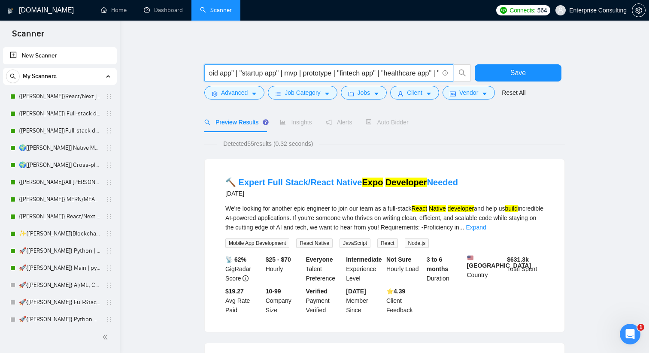
scroll to position [0, 1277]
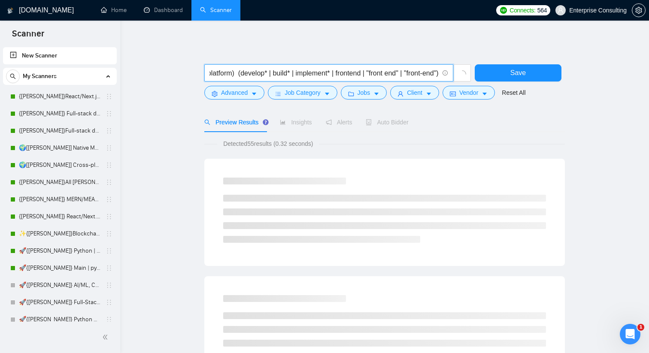
type input "("react native" | "react-native" | flutter | flutterflow | dart | expo | ionic …"
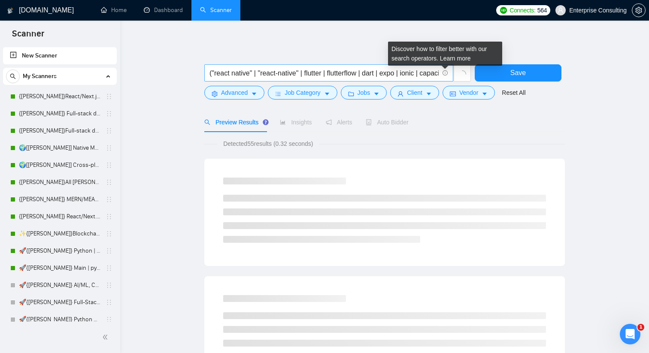
click at [444, 73] on icon "info-circle" at bounding box center [446, 73] width 6 height 6
click at [452, 62] on div "Discover how to filter better with our search operators. Learn more" at bounding box center [445, 54] width 114 height 24
click at [452, 60] on link "Learn more" at bounding box center [455, 58] width 31 height 7
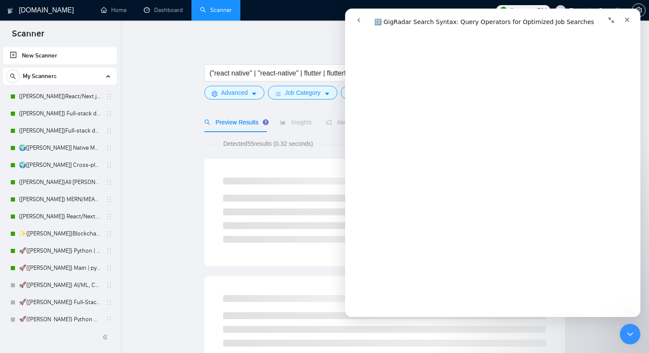
scroll to position [877, 0]
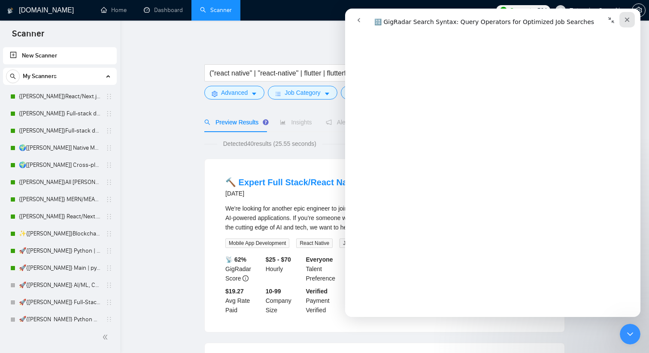
click at [626, 18] on icon "Закрыть" at bounding box center [627, 19] width 7 height 7
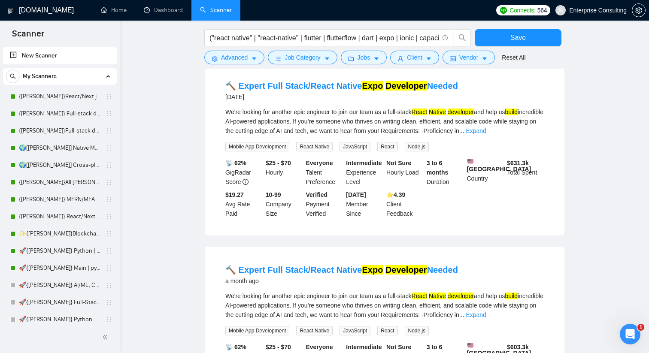
scroll to position [0, 0]
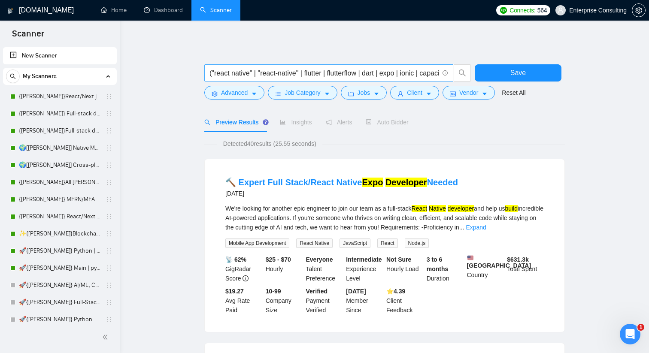
click at [240, 72] on input "("react native" | "react-native" | flutter | flutterflow | dart | expo | ionic …" at bounding box center [323, 73] width 229 height 11
paste input "("react native" | "react-native" | flutter | flutterflow | dart | expo | ionic …"
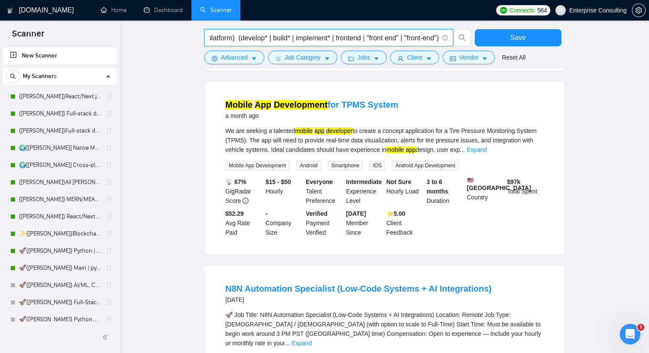
drag, startPoint x: 209, startPoint y: 39, endPoint x: 562, endPoint y: 61, distance: 353.5
click at [562, 61] on form "("react native" | "react-native" | flutter | flutterflow | dart | expo | ionic …" at bounding box center [384, 45] width 361 height 48
paste input "|"
click at [457, 36] on span "search" at bounding box center [462, 38] width 16 height 8
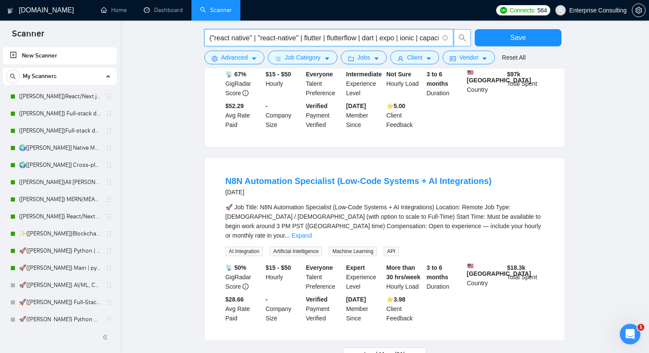
scroll to position [845, 0]
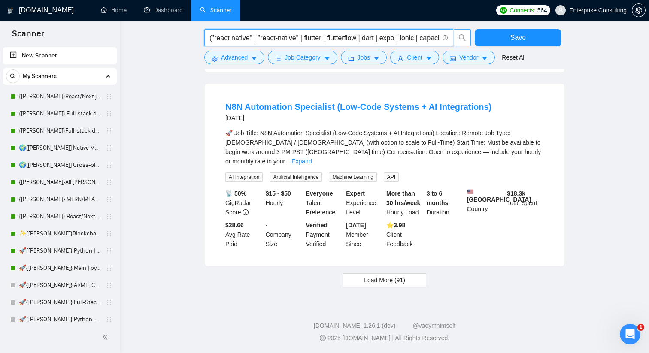
click at [340, 38] on input "("react native" | "react-native" | flutter | flutterflow | dart | expo | ionic …" at bounding box center [323, 38] width 229 height 11
paste input "dart | expo | ionic | capacitor | [PERSON_NAME] | xamarin | maui | "kotlin mult…"
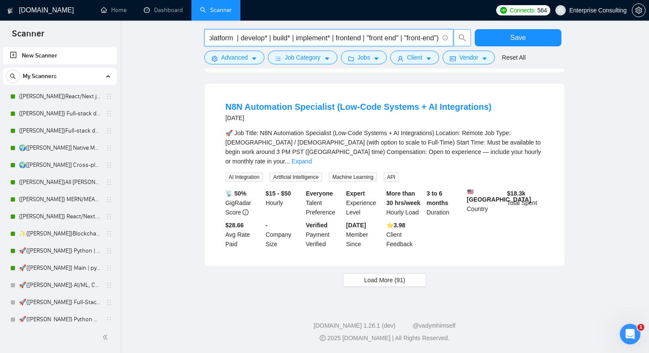
click at [464, 36] on icon "search" at bounding box center [462, 38] width 8 height 8
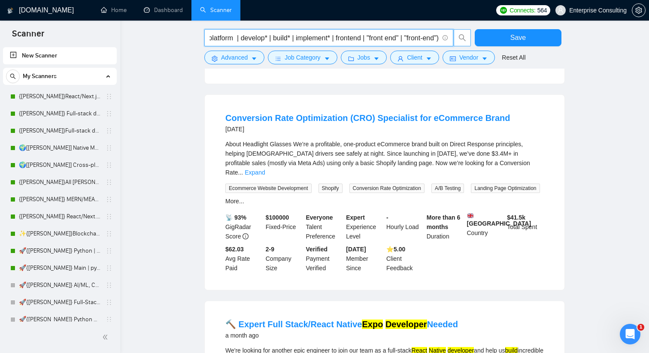
scroll to position [257, 0]
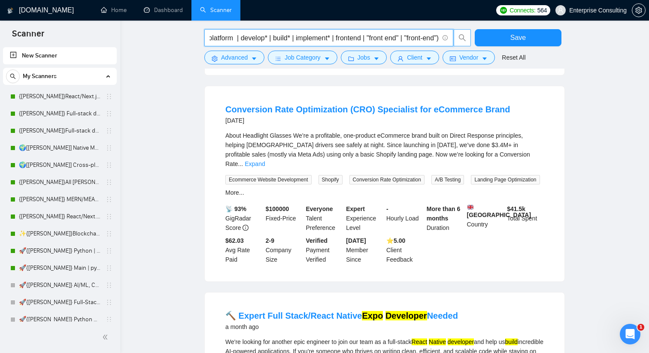
type input "("react native" | "react-native" | flutter | dart | expo | ionic | capacitor | …"
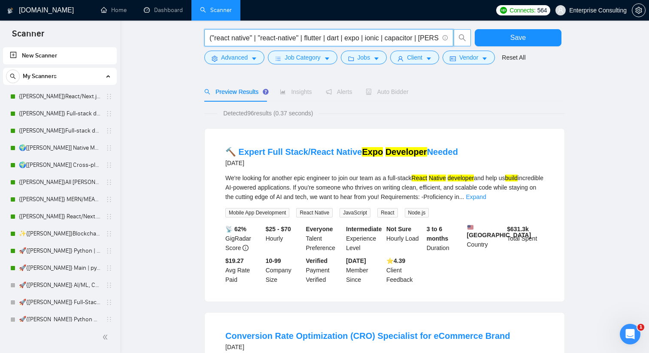
scroll to position [0, 0]
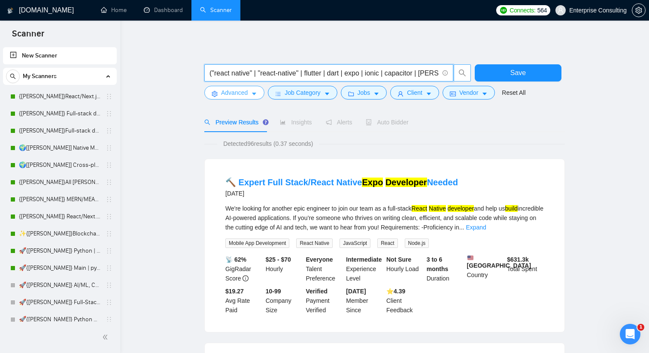
click at [257, 92] on icon "caret-down" at bounding box center [254, 94] width 6 height 6
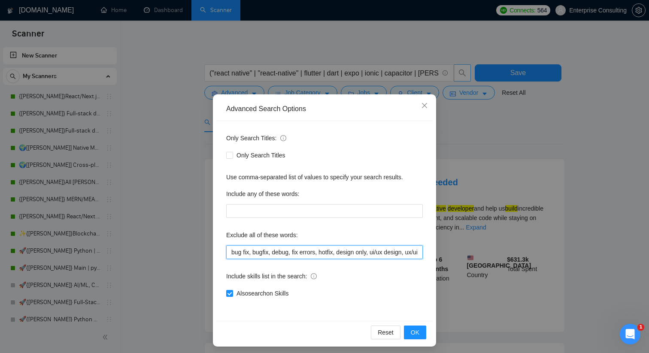
click at [246, 250] on input "bug fix, bugfix, debug, fix errors, hotfix, design only, ui/ux design, ux/ui, u…" at bounding box center [324, 253] width 197 height 14
paste input ", nft, crypto, blockchain, flutterflow, adalo, bubble, appgyver, thunkable, low…"
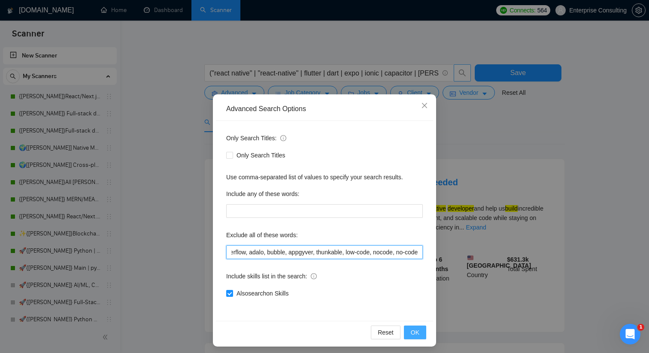
type input "bug fix, bugfix, debug, fix errors, hotfix, design only, ui/ux design, ux/ui, u…"
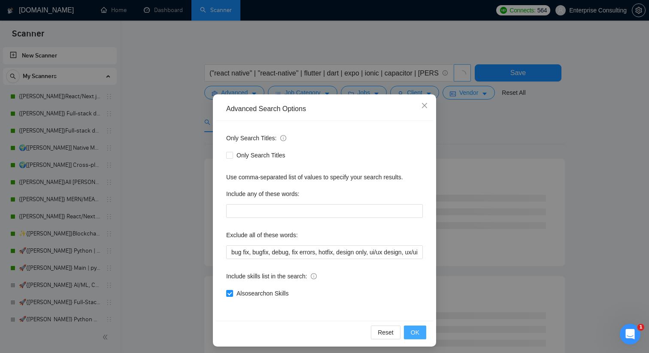
click at [414, 337] on span "OK" at bounding box center [415, 332] width 9 height 9
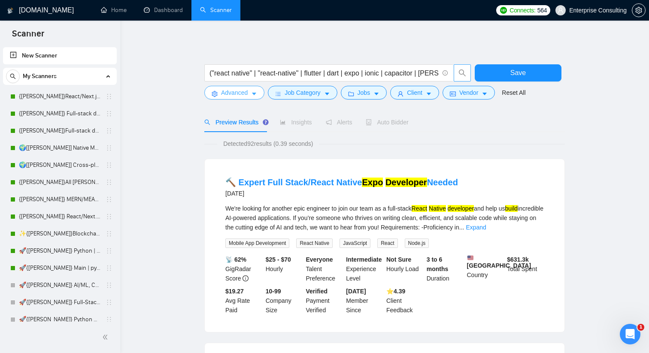
click at [243, 89] on span "Advanced" at bounding box center [234, 92] width 27 height 9
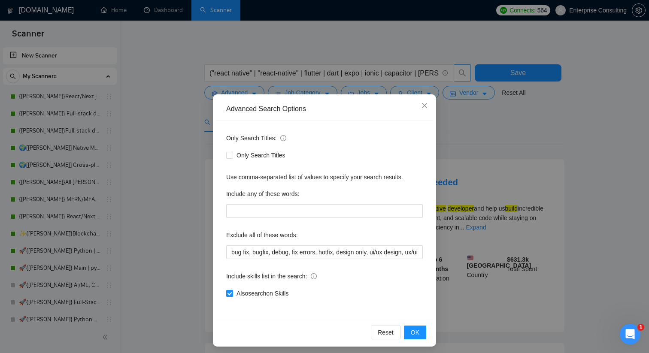
click at [229, 291] on input "Also search on Skills" at bounding box center [229, 293] width 6 height 6
checkbox input "false"
click at [415, 331] on span "OK" at bounding box center [415, 332] width 9 height 9
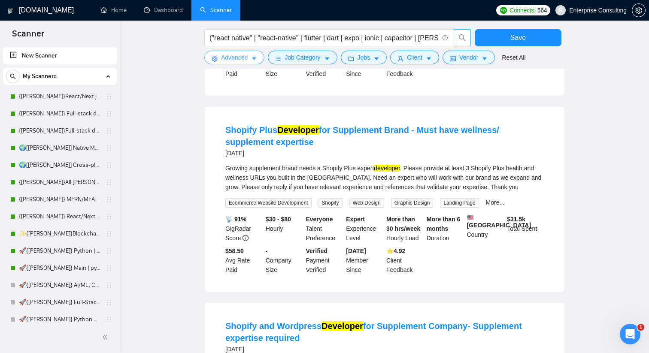
scroll to position [239, 0]
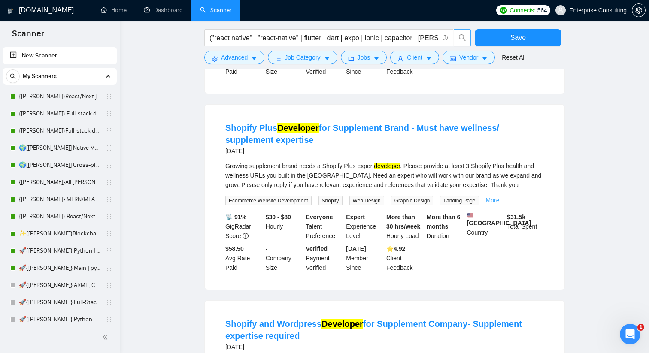
click at [499, 204] on link "More..." at bounding box center [495, 200] width 19 height 7
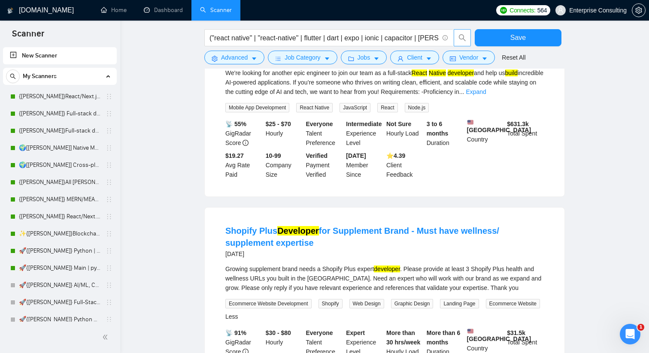
scroll to position [93, 0]
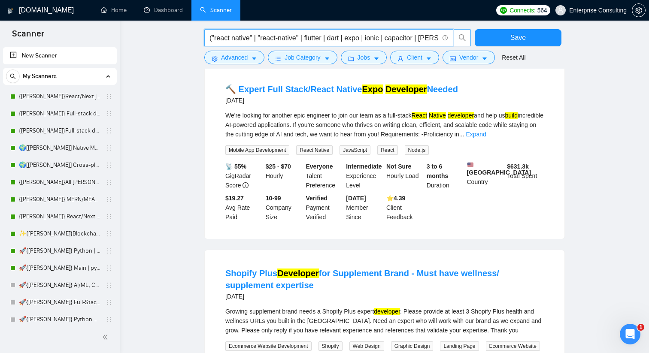
click at [365, 41] on input "("react native" | "react-native" | flutter | dart | expo | ionic | capacitor | …" at bounding box center [323, 38] width 229 height 11
paste input "("react native" | "react-native" | flutter | dart | expo | ionic | capacitor | …"
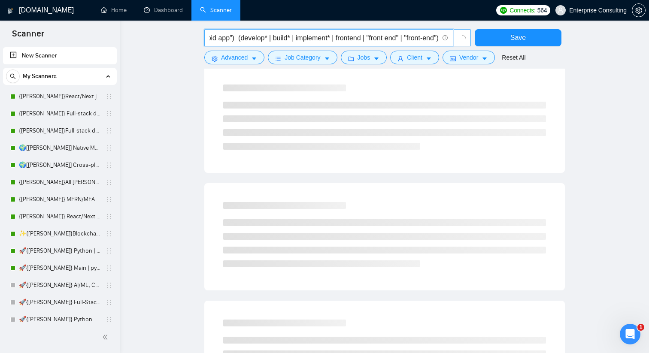
click at [463, 40] on icon "loading" at bounding box center [462, 39] width 11 height 11
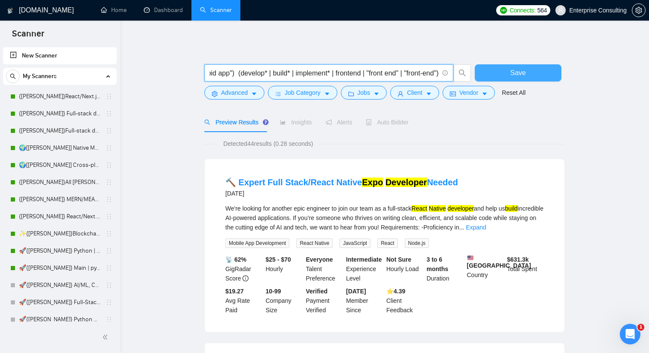
scroll to position [0, 774]
drag, startPoint x: 225, startPoint y: 71, endPoint x: 477, endPoint y: 73, distance: 251.9
click at [477, 73] on div "("react native" | "react-native" | flutter | dart | expo | ionic | capacitor | …" at bounding box center [383, 74] width 361 height 21
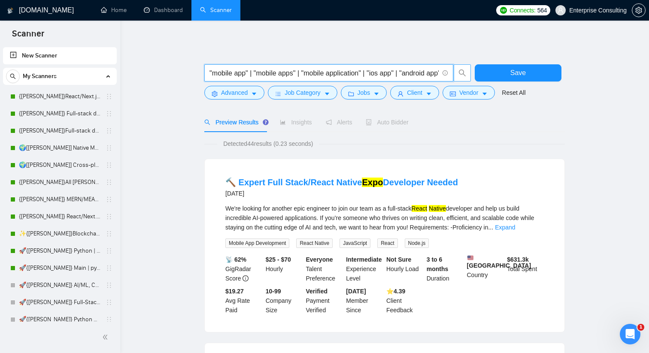
click at [468, 73] on span "search" at bounding box center [462, 73] width 16 height 8
drag, startPoint x: 263, startPoint y: 71, endPoint x: 203, endPoint y: 72, distance: 59.2
click at [203, 72] on div "("react native" | "react-native" | flutter | dart | expo | ionic | capacitor | …" at bounding box center [338, 74] width 270 height 21
click at [227, 72] on input "("react native" | "react-native" | flutter | dart | expo | ionic | capacitor | …" at bounding box center [323, 73] width 229 height 11
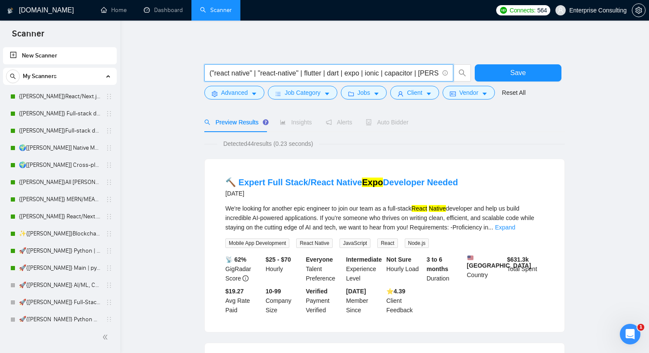
type input "("react native" | "react-native" | flutter | dart | expo | ionic | capacitor | …"
drag, startPoint x: 388, startPoint y: 71, endPoint x: 442, endPoint y: 75, distance: 54.2
click at [443, 76] on span "("react native" | "react-native" | flutter | dart | expo | ionic | capacitor | …" at bounding box center [328, 72] width 249 height 17
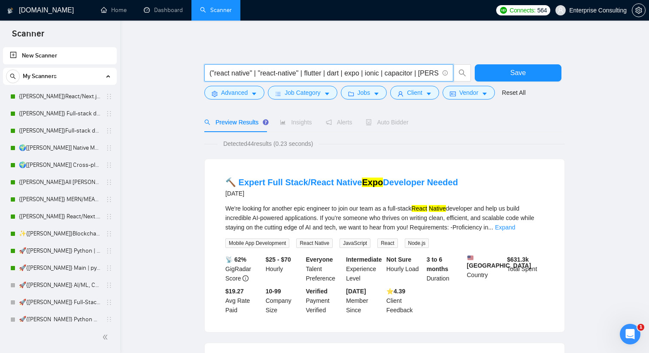
click at [339, 76] on input "("react native" | "react-native" | flutter | dart | expo | ionic | capacitor | …" at bounding box center [323, 73] width 229 height 11
paste input "("react native" | "react-native" | flutter | dart | expo | ionic | capacitor | …"
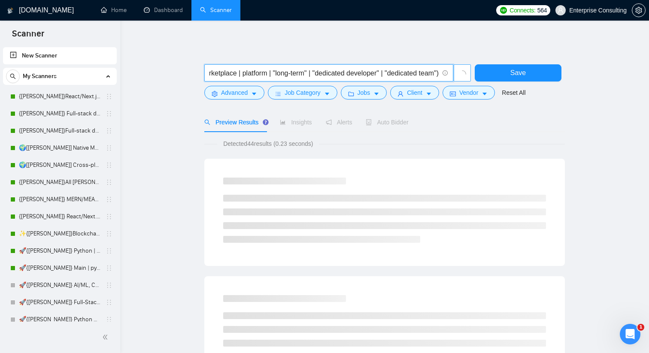
click at [462, 72] on icon "loading" at bounding box center [462, 74] width 11 height 11
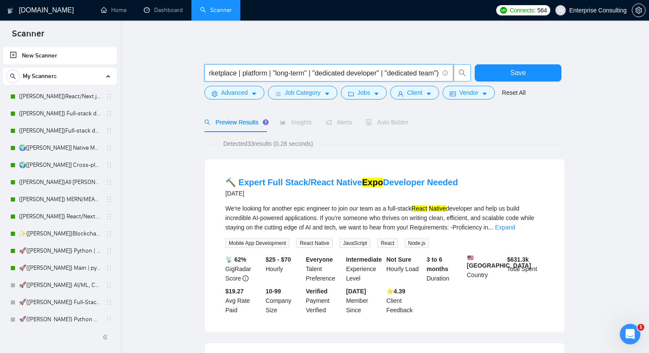
type input "("react native" | "react-native" | flutter | dart | expo | ionic | capacitor | …"
click at [301, 73] on input "("react native" | "react-native" | flutter | dart | expo | ionic | capacitor | …" at bounding box center [323, 73] width 229 height 11
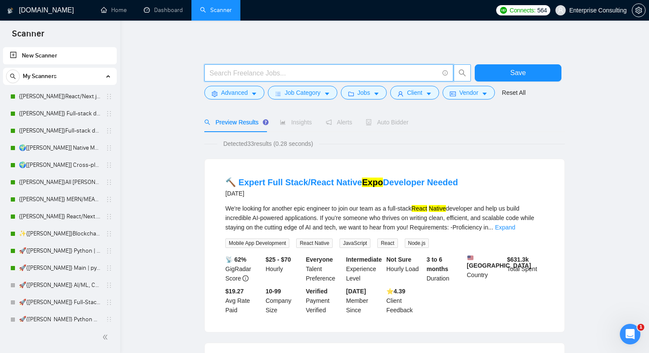
paste input "("react native" | "react-native" | flutter | dart | expo | ionic | capacitor | …"
click at [461, 67] on button "button" at bounding box center [462, 72] width 17 height 17
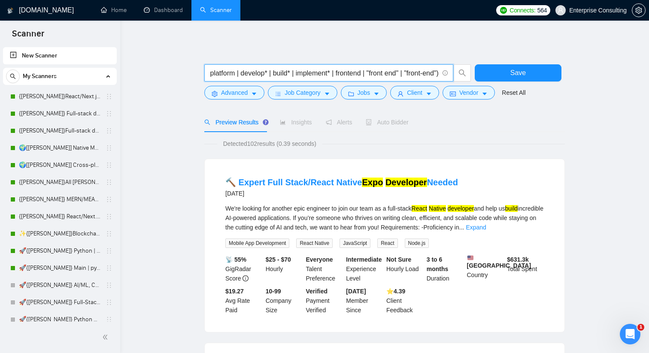
scroll to position [0, 0]
click at [433, 73] on input "("react native" | "react-native" | flutter | dart | expo | ionic | capacitor | …" at bounding box center [323, 73] width 229 height 11
paste input "| "cross platform" | "cross-platform" | hybrid) (develop* | build* | implement*…"
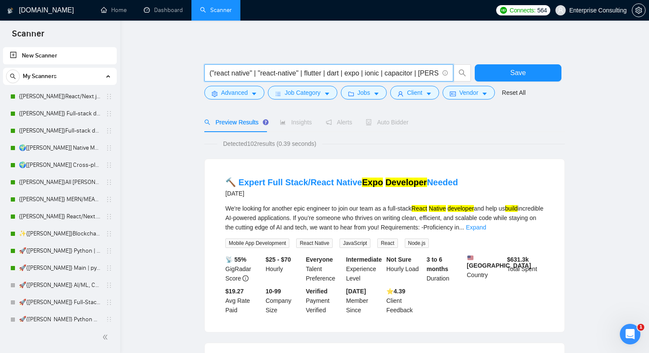
scroll to position [0, 1396]
click at [463, 77] on button "button" at bounding box center [462, 72] width 17 height 17
type input "("react native" | "react-native" | flutter | dart | expo | ionic | capacitor | …"
click at [310, 74] on input "("react native" | "react-native" | flutter | dart | expo | ionic | capacitor | …" at bounding box center [323, 73] width 229 height 11
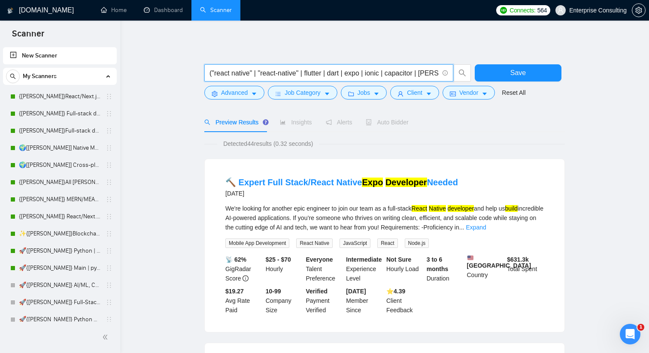
click at [310, 74] on input "("react native" | "react-native" | flutter | dart | expo | ionic | capacitor | …" at bounding box center [323, 73] width 229 height 11
paste input "("react native" | "react-native" | flutter | dart | xamarin | maui | "kotlin mu…"
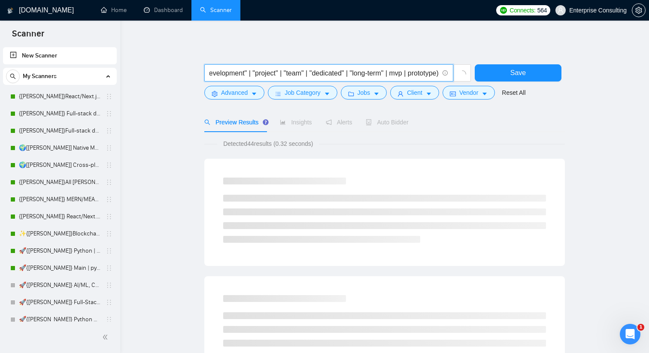
type input "("react native" | "react-native" | flutter | dart | xamarin | maui | "kotlin mu…"
click at [472, 70] on div "("react native" | "react-native" | flutter | dart | xamarin | maui | "kotlin mu…" at bounding box center [338, 74] width 270 height 21
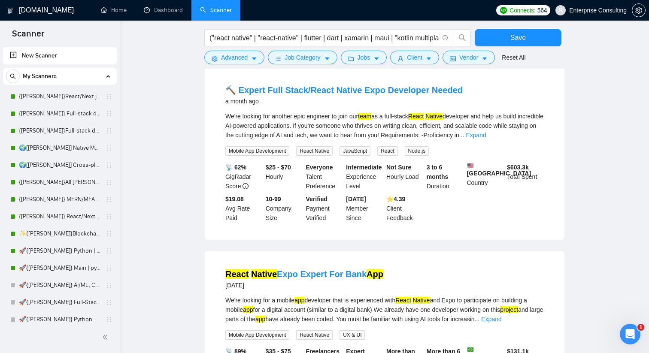
scroll to position [282, 0]
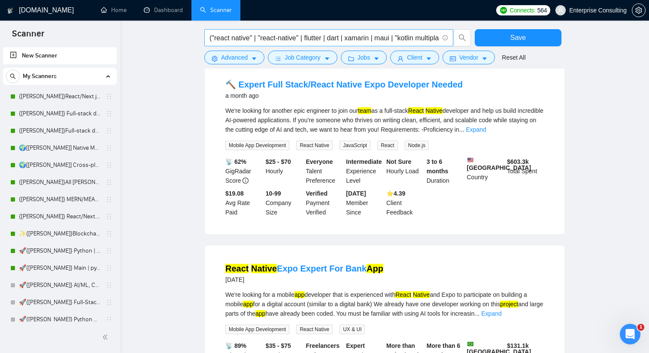
click at [396, 37] on input "("react native" | "react-native" | flutter | dart | xamarin | maui | "kotlin mu…" at bounding box center [323, 38] width 229 height 11
paste input "("react native" | "react-native" | flutter | dart | expo | ionic | capacitor | …"
click at [460, 40] on icon "search" at bounding box center [462, 38] width 8 height 8
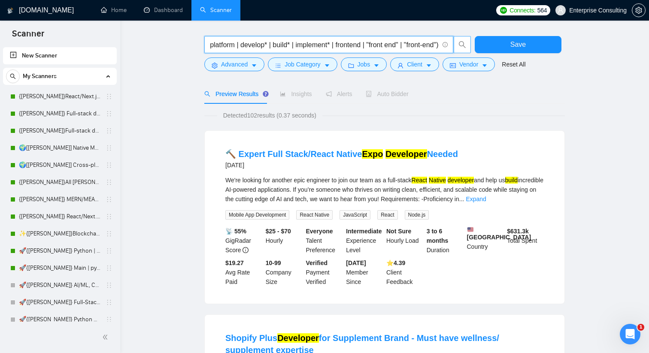
scroll to position [0, 0]
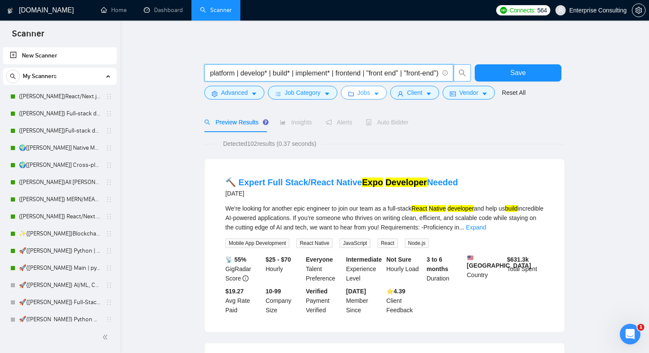
type input "("react native" | "react-native" | flutter | dart | expo | ionic | capacitor | …"
click at [379, 91] on icon "caret-down" at bounding box center [376, 94] width 6 height 6
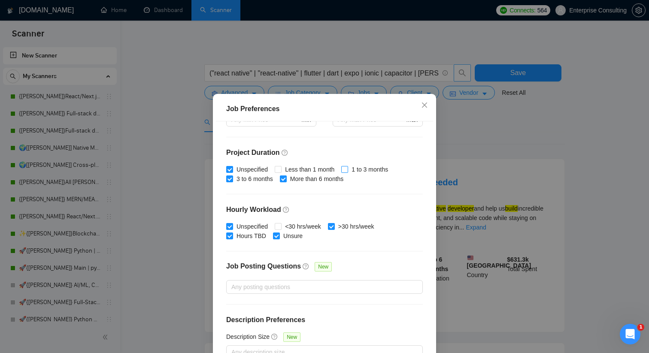
click at [347, 168] on input "1 to 3 months" at bounding box center [344, 169] width 6 height 6
checkbox input "true"
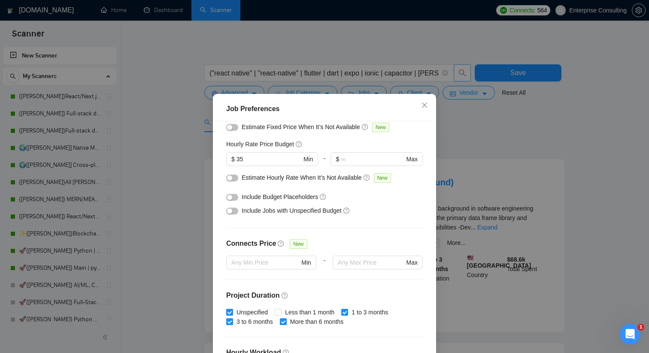
scroll to position [93, 0]
click at [425, 103] on icon "close" at bounding box center [424, 105] width 7 height 7
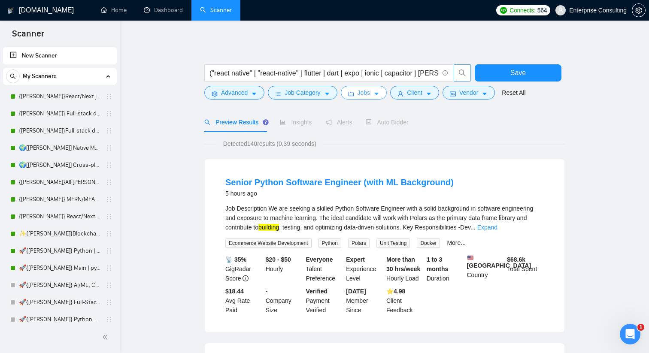
click at [374, 95] on button "Jobs" at bounding box center [364, 93] width 46 height 14
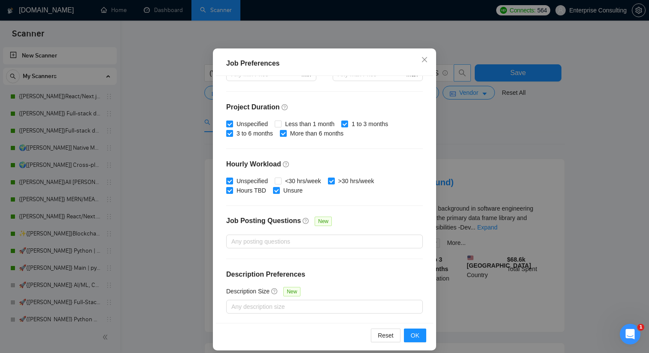
scroll to position [53, 0]
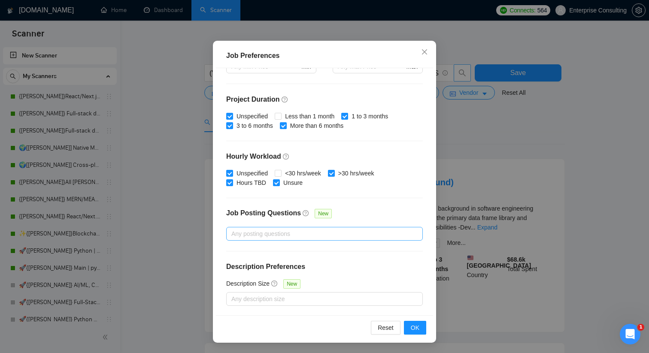
click at [277, 236] on div at bounding box center [320, 234] width 184 height 10
click at [354, 212] on div "Job Posting Questions New" at bounding box center [324, 218] width 197 height 18
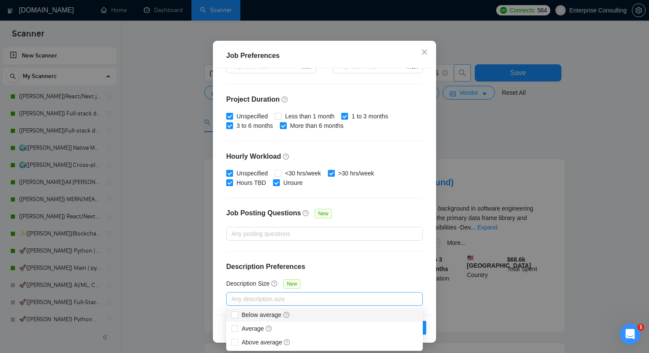
click at [264, 300] on div at bounding box center [320, 299] width 184 height 10
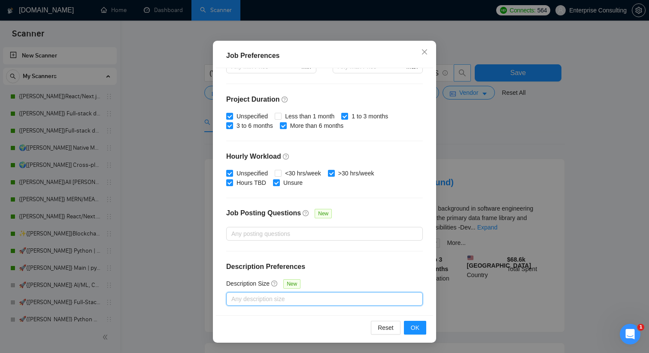
click at [263, 295] on div at bounding box center [320, 299] width 184 height 10
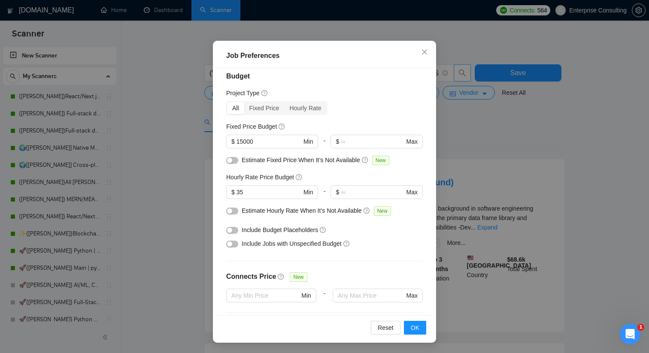
scroll to position [0, 0]
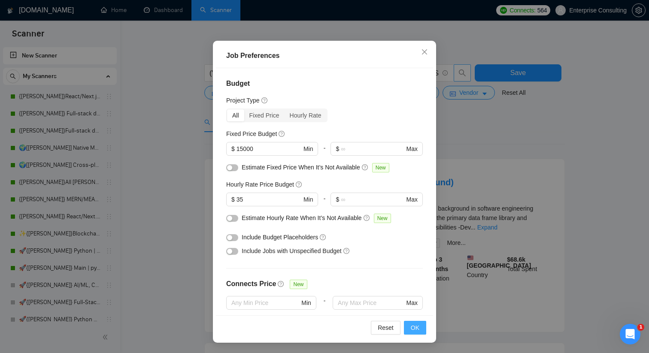
click at [421, 328] on button "OK" at bounding box center [415, 328] width 22 height 14
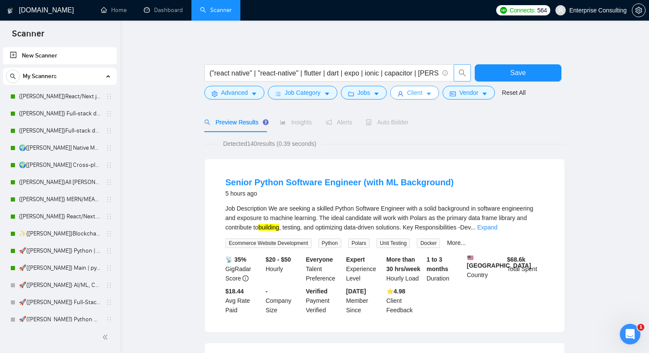
click at [413, 93] on span "Client" at bounding box center [414, 92] width 15 height 9
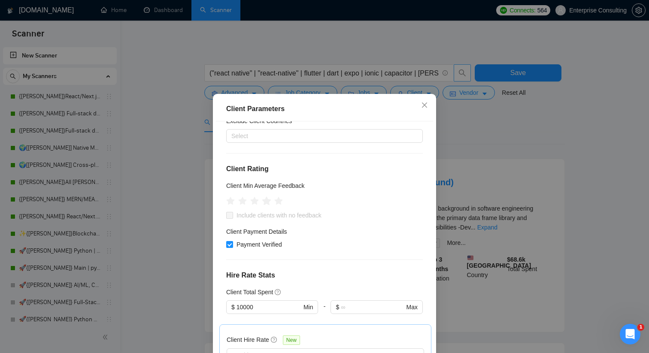
scroll to position [66, 0]
click at [266, 203] on icon "star" at bounding box center [266, 201] width 9 height 9
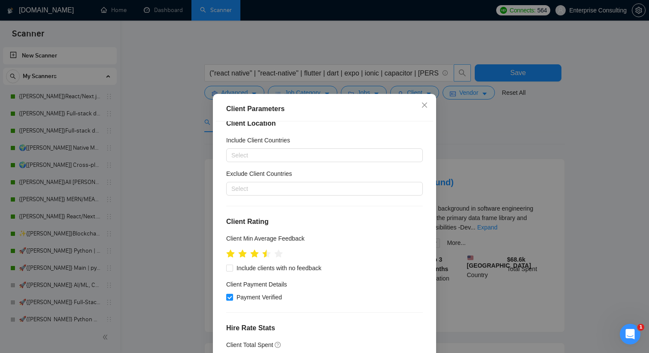
scroll to position [0, 0]
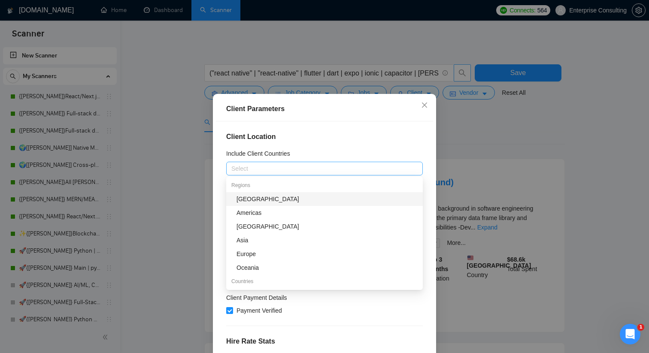
click at [310, 170] on div at bounding box center [320, 169] width 184 height 10
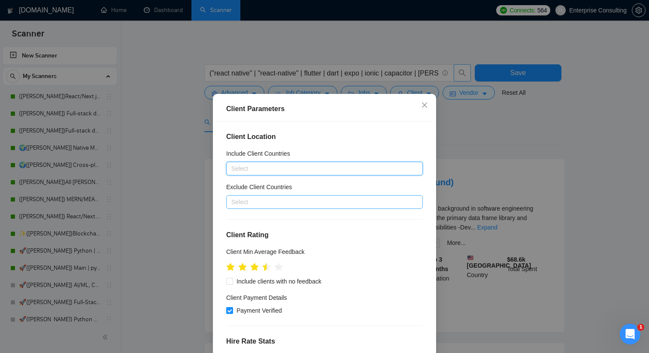
click at [290, 204] on div at bounding box center [320, 202] width 184 height 10
click at [424, 103] on icon "close" at bounding box center [424, 105] width 7 height 7
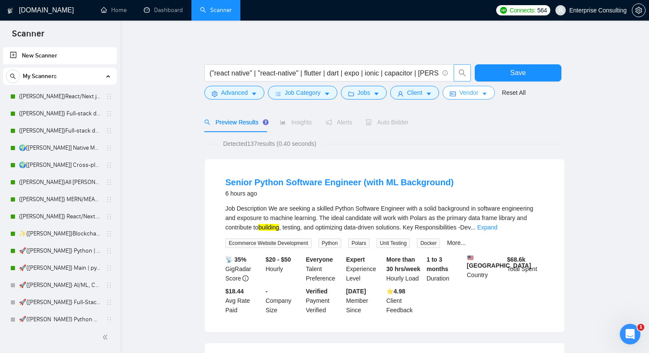
click at [468, 93] on span "Vendor" at bounding box center [468, 92] width 19 height 9
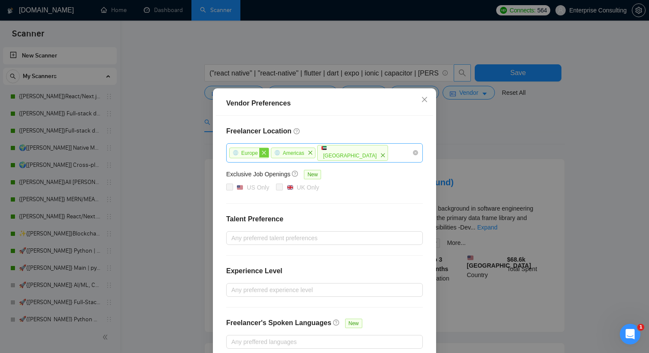
click at [263, 155] on icon "close" at bounding box center [263, 152] width 5 height 5
click at [269, 155] on icon "close" at bounding box center [269, 153] width 4 height 4
click at [292, 158] on icon "close" at bounding box center [294, 155] width 5 height 5
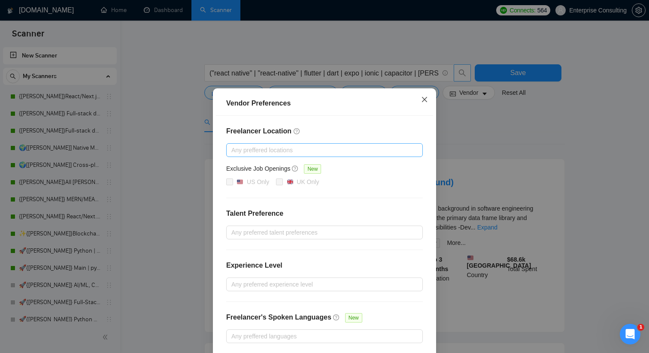
click at [426, 101] on span "Close" at bounding box center [424, 99] width 23 height 23
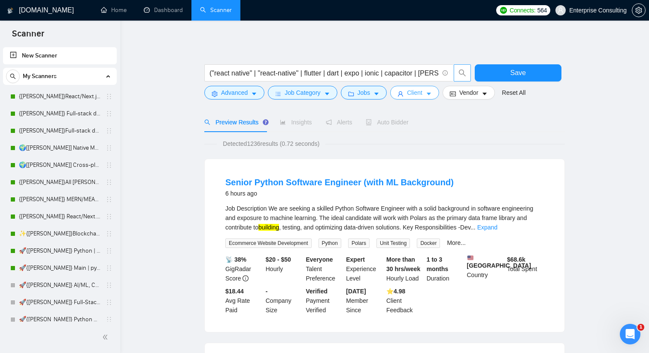
click at [413, 96] on span "Client" at bounding box center [414, 92] width 15 height 9
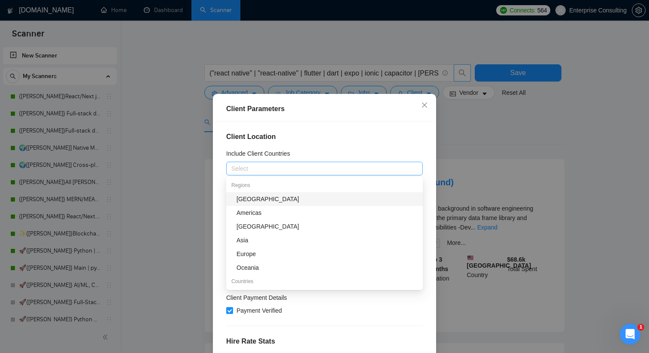
click at [316, 170] on div at bounding box center [320, 169] width 184 height 10
click at [285, 212] on div "Americas" at bounding box center [326, 212] width 181 height 9
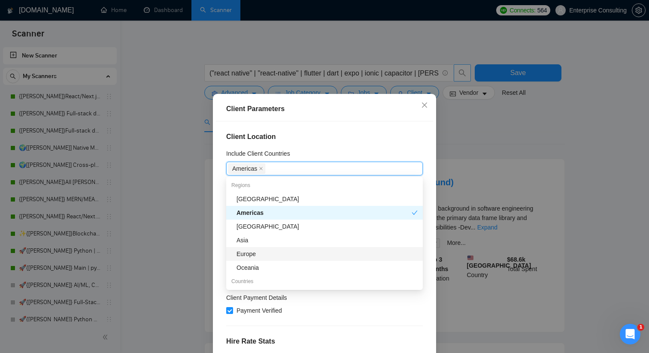
click at [259, 258] on div "Europe" at bounding box center [326, 253] width 181 height 9
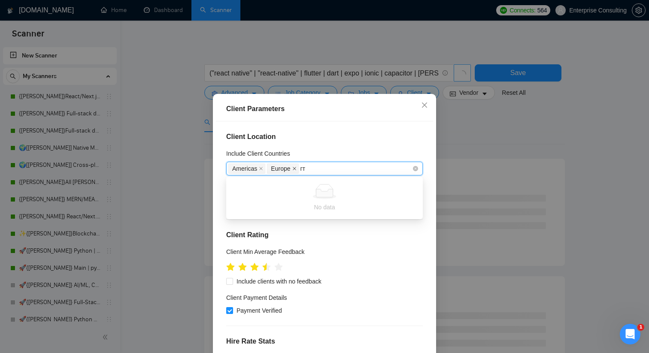
type input "г"
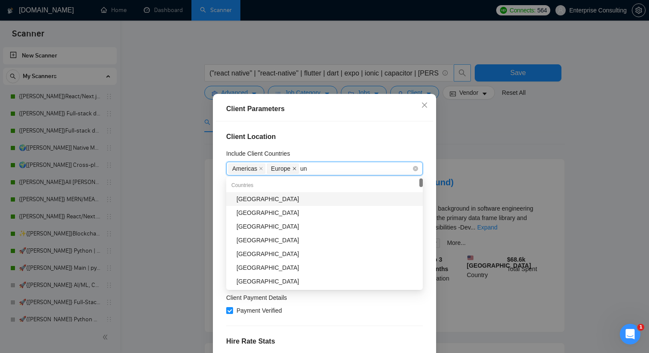
type input "uni"
click at [281, 224] on div "[GEOGRAPHIC_DATA]" at bounding box center [326, 226] width 181 height 9
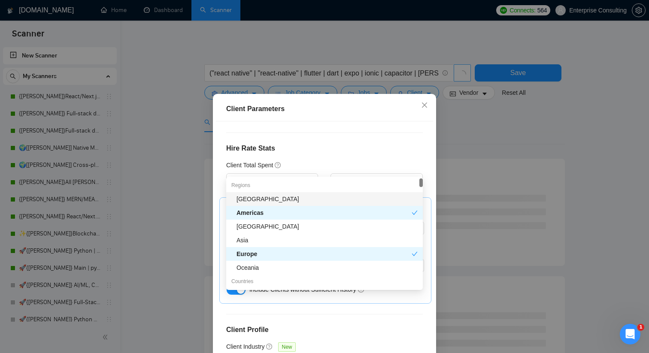
scroll to position [296, 0]
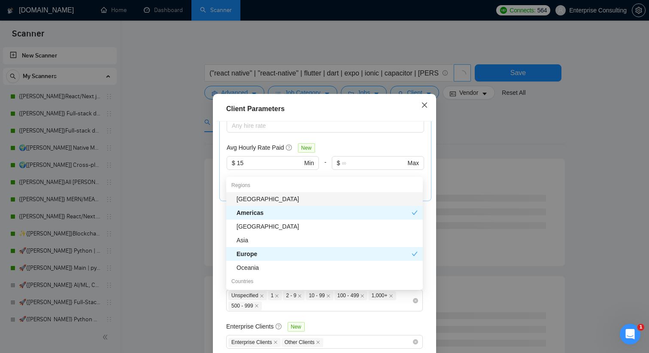
click at [421, 109] on span "Close" at bounding box center [424, 105] width 23 height 23
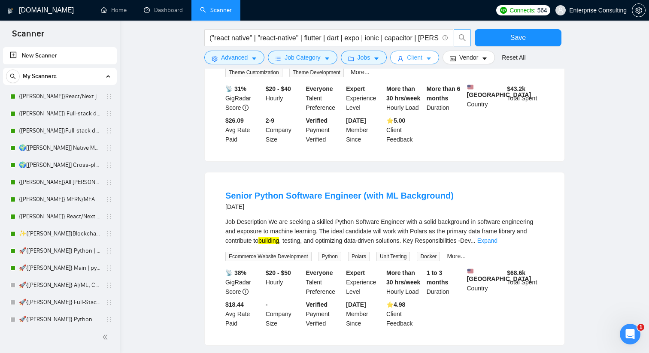
scroll to position [387, 0]
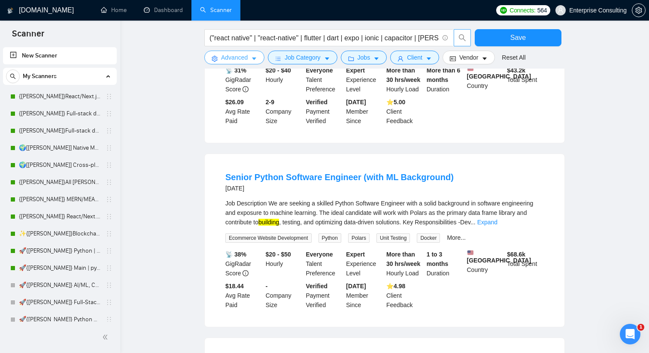
click at [231, 55] on span "Advanced" at bounding box center [234, 57] width 27 height 9
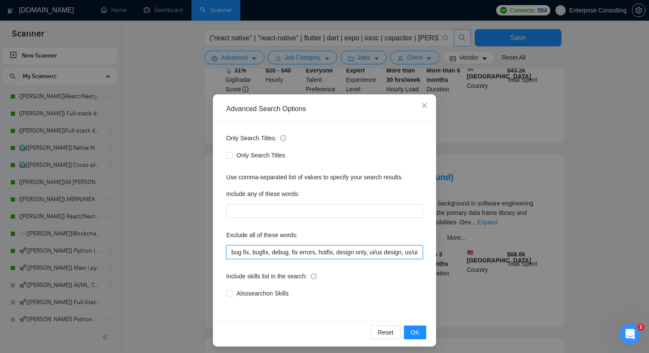
click at [239, 253] on input "bug fix, bugfix, debug, fix errors, hotfix, design only, ui/ux design, ux/ui, u…" at bounding box center [324, 253] width 197 height 14
paste input ", wordpress, shopify, wix, squarespace, drupal, magento"
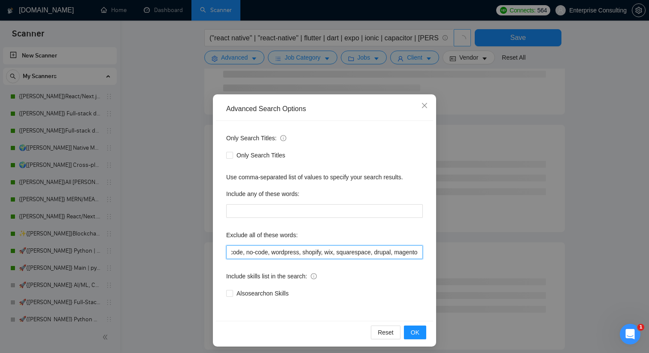
drag, startPoint x: 391, startPoint y: 253, endPoint x: 425, endPoint y: 251, distance: 33.5
click at [425, 251] on div "Only Search Titles: Only Search Titles Use comma-separated list of values to sp…" at bounding box center [324, 221] width 217 height 200
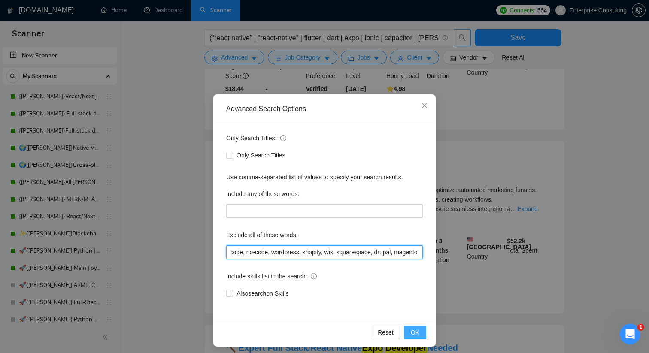
type input "bug fix, bugfix, debug, fix errors, hotfix, design only, ui/ux design, ux/ui, u…"
click at [417, 328] on span "OK" at bounding box center [415, 332] width 9 height 9
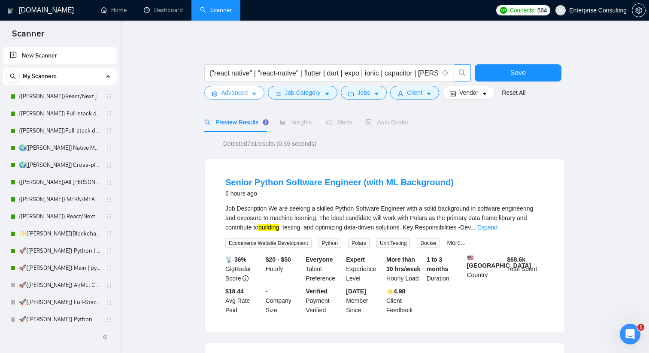
click at [252, 93] on icon "caret-down" at bounding box center [254, 94] width 6 height 6
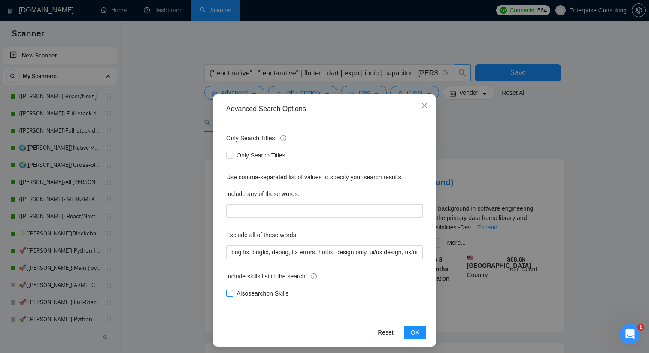
click at [232, 296] on input "Also search on Skills" at bounding box center [229, 293] width 6 height 6
checkbox input "true"
click at [419, 336] on button "OK" at bounding box center [415, 333] width 22 height 14
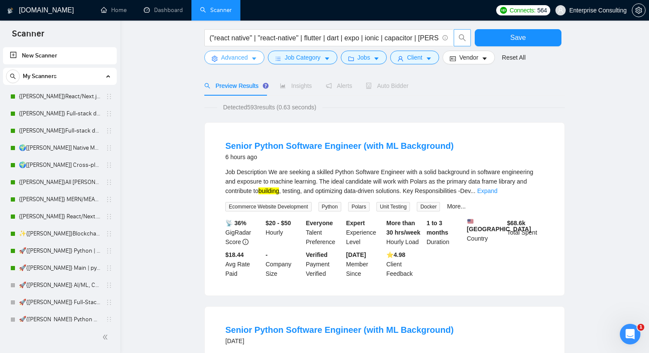
scroll to position [49, 0]
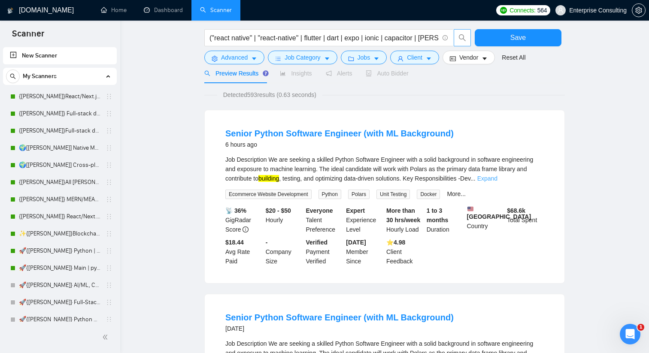
click at [497, 179] on link "Expand" at bounding box center [487, 178] width 20 height 7
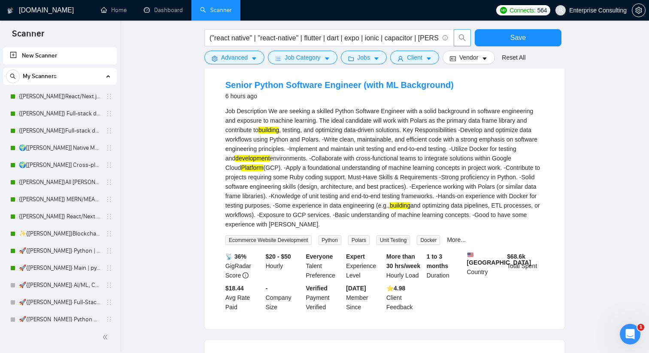
scroll to position [101, 0]
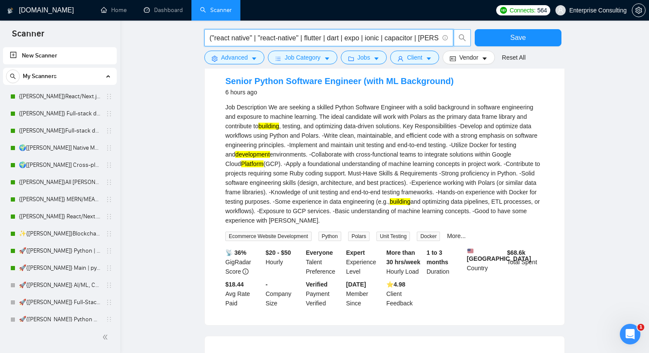
click at [324, 40] on input "("react native" | "react-native" | flutter | dart | expo | ionic | capacitor | …" at bounding box center [323, 38] width 229 height 11
paste input "| "cross platform" | "cross-platform" | hybrid) (develop* | build* | implement*…"
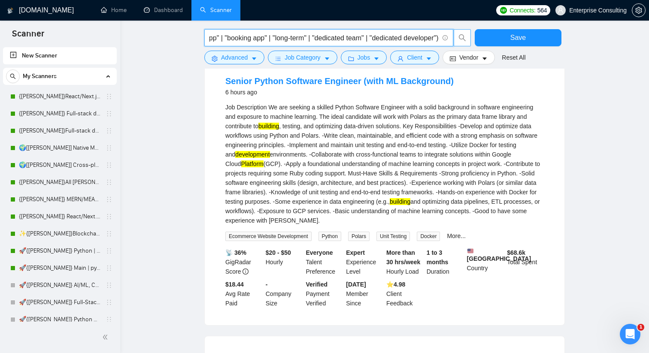
click at [464, 36] on icon "search" at bounding box center [462, 38] width 8 height 8
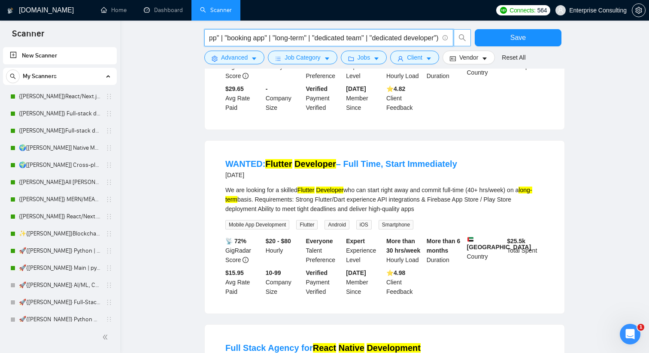
scroll to position [0, 0]
click at [393, 36] on input "("react native" | "react-native" | flutter | dart | expo | ionic | capacitor | …" at bounding box center [323, 38] width 229 height 11
paste input "| "cross platform" | "cross-platform" | hybrid | mvp | prototype | "startup app…"
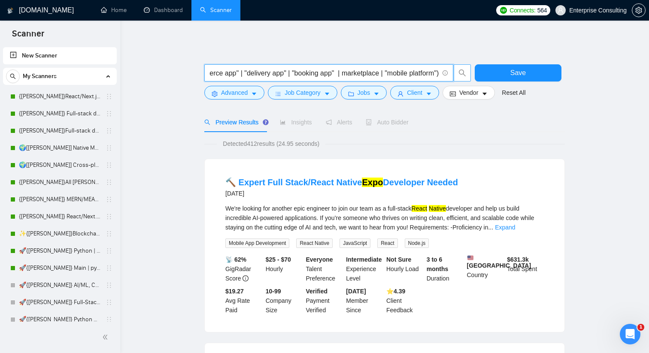
type input "("react native" | "react-native" | flutter | dart | expo | ionic | capacitor | …"
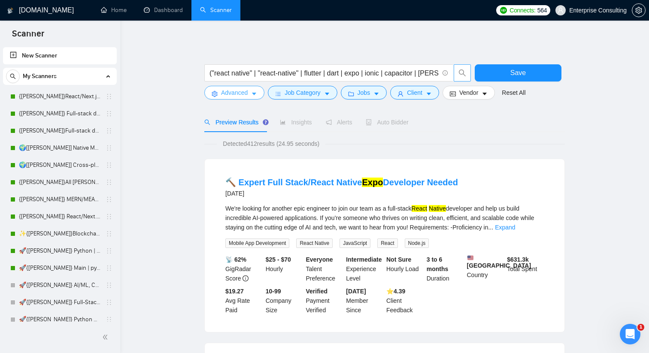
click at [251, 95] on button "Advanced" at bounding box center [234, 93] width 60 height 14
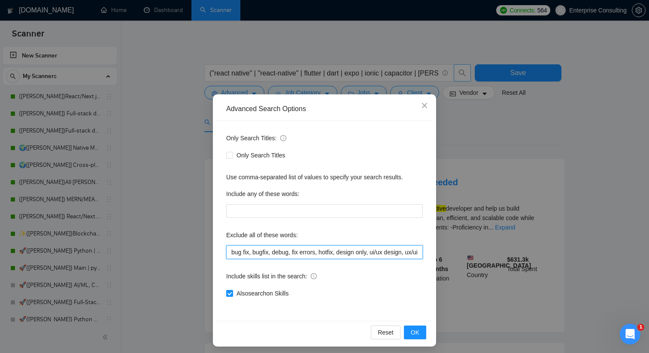
click at [234, 252] on input "bug fix, bugfix, debug, fix errors, hotfix, design only, ui/ux design, ux/ui, u…" at bounding box center [324, 253] width 197 height 14
paste input "xd, sketch, illustrator, photoshop, chatbot, chat bot, bot, coach, advisor, con…"
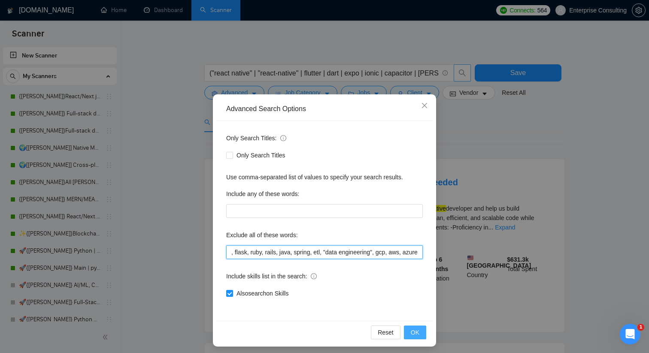
type input "bug fix, bugfix, debug, fix errors, hotfix, design only, ui/ux design, ux/ui, u…"
click at [420, 333] on button "OK" at bounding box center [415, 333] width 22 height 14
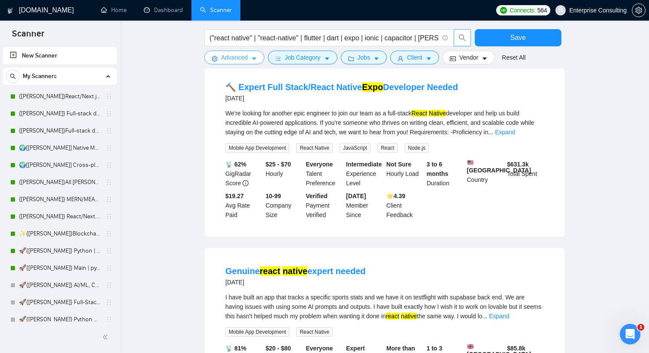
scroll to position [85, 0]
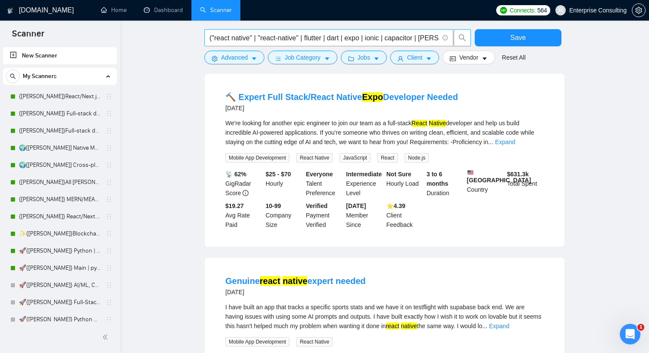
click at [280, 38] on input "("react native" | "react-native" | flutter | dart | expo | ionic | capacitor | …" at bounding box center [323, 38] width 229 height 11
paste input "| "mobile app" | "mobile apps" | "mobile application" | "mobile development" | …"
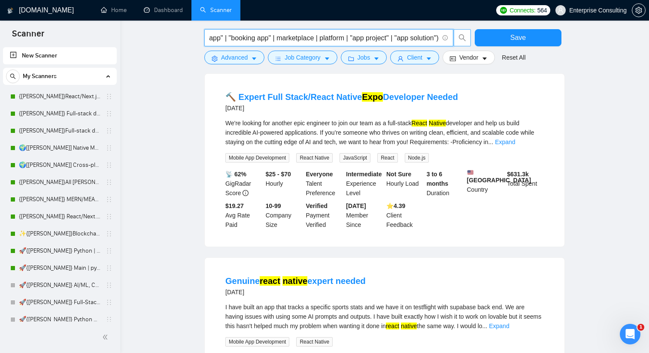
click at [462, 39] on icon "search" at bounding box center [462, 37] width 7 height 7
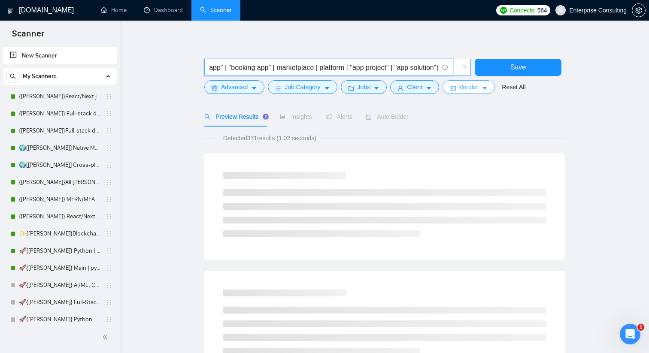
scroll to position [0, 0]
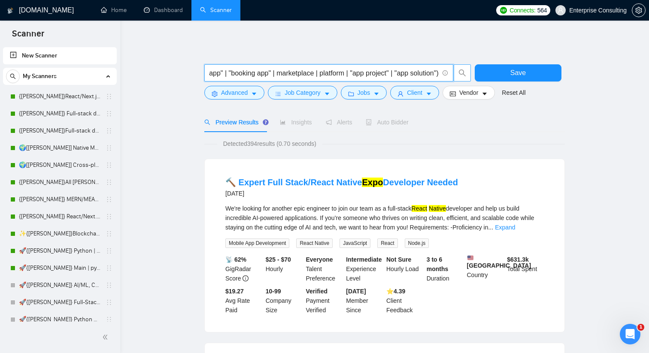
type input "("react native" | "react-native" | flutter | dart | expo | ionic | capacitor | …"
click at [243, 91] on span "Advanced" at bounding box center [234, 92] width 27 height 9
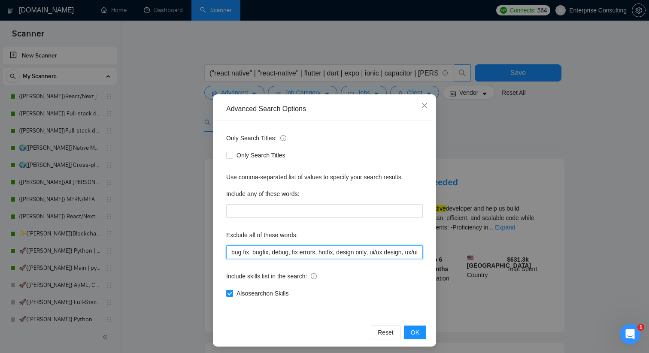
click at [246, 254] on input "bug fix, bugfix, debug, fix errors, hotfix, design only, ui/ux design, ux/ui, u…" at bounding box center [324, 253] width 197 height 14
click at [423, 331] on button "OK" at bounding box center [415, 333] width 22 height 14
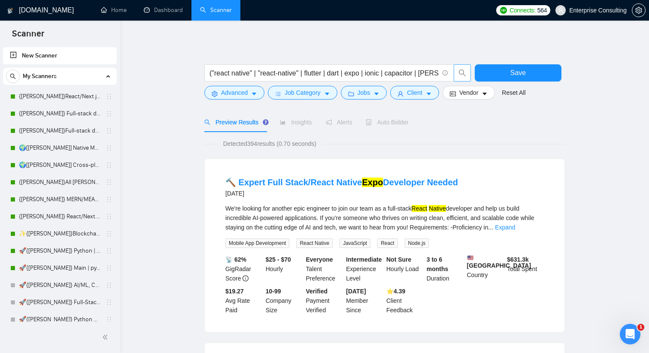
click at [461, 77] on button "button" at bounding box center [462, 72] width 17 height 17
click at [532, 74] on button "Save" at bounding box center [518, 72] width 87 height 17
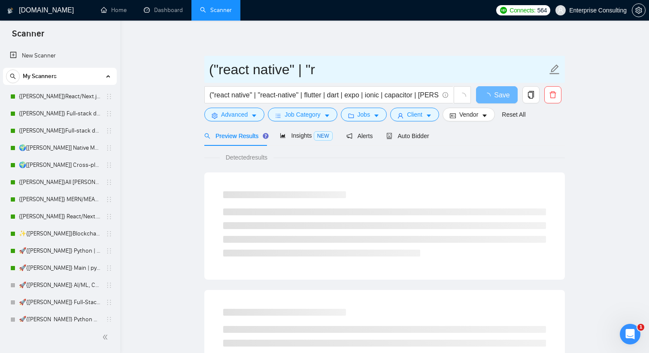
click at [227, 73] on input "("react native" | "r" at bounding box center [378, 69] width 338 height 21
type input "[PERSON_NAME]"
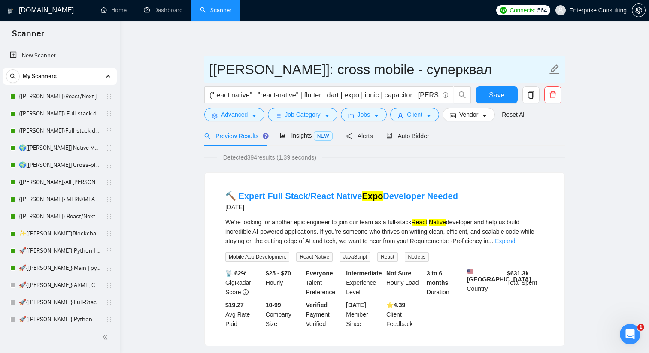
type input "[[PERSON_NAME]]: cross mobile - суперквал"
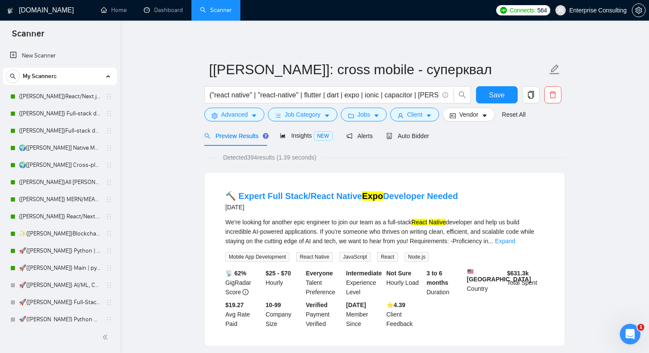
click at [288, 137] on span "Insights NEW" at bounding box center [306, 135] width 52 height 7
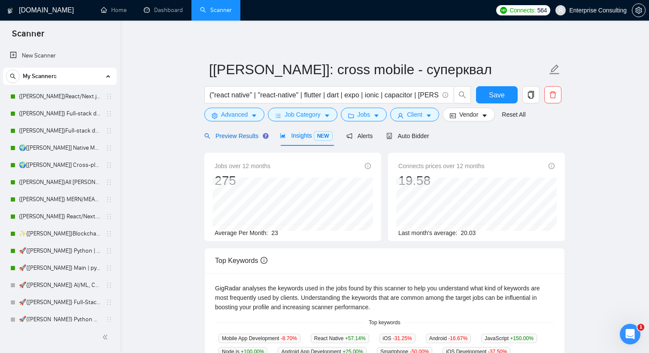
click at [232, 139] on div "Preview Results" at bounding box center [235, 135] width 62 height 9
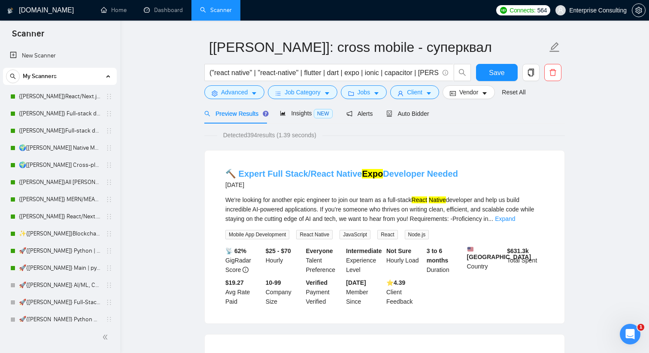
scroll to position [24, 0]
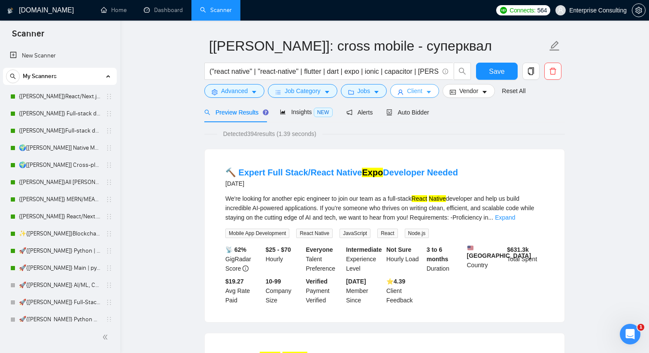
click at [410, 94] on span "Client" at bounding box center [414, 90] width 15 height 9
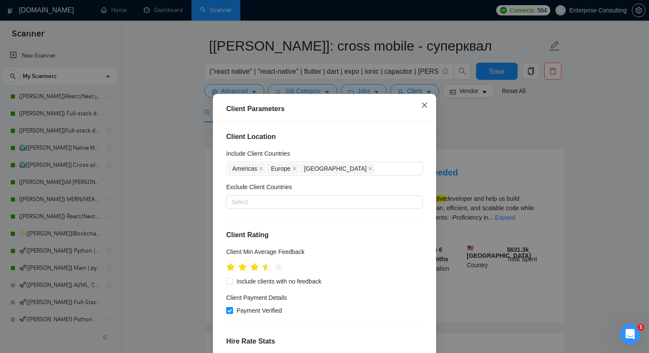
click at [425, 106] on icon "close" at bounding box center [424, 105] width 5 height 5
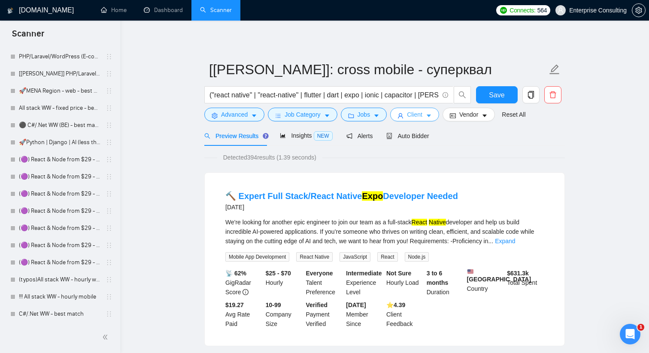
scroll to position [659, 0]
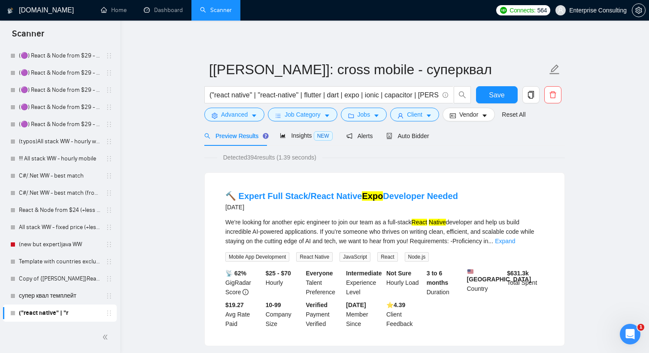
click at [57, 295] on link "супер квал темплейт" at bounding box center [60, 296] width 82 height 17
click at [496, 96] on span "Save" at bounding box center [496, 95] width 15 height 11
click at [54, 296] on link "супер квал темплейт" at bounding box center [60, 296] width 82 height 17
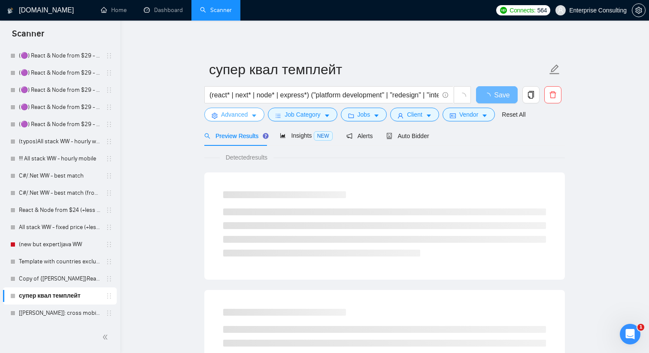
click at [248, 117] on span "Advanced" at bounding box center [234, 114] width 27 height 9
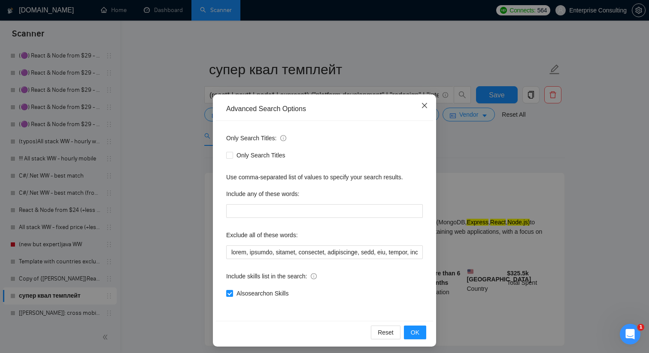
click at [421, 103] on icon "close" at bounding box center [424, 105] width 7 height 7
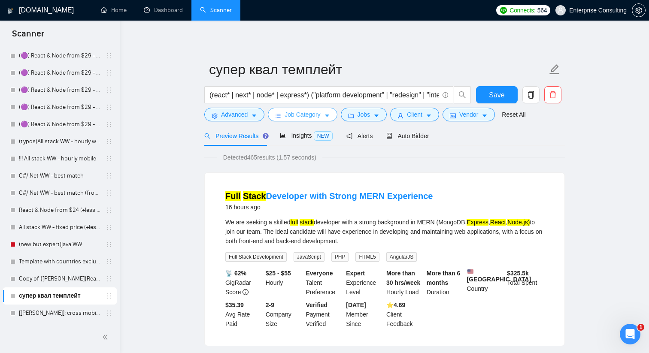
click at [288, 116] on span "Job Category" at bounding box center [303, 114] width 36 height 9
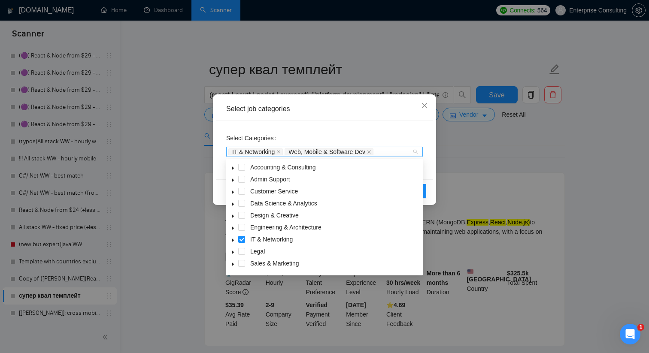
drag, startPoint x: 395, startPoint y: 151, endPoint x: 273, endPoint y: 153, distance: 121.9
click at [273, 153] on div "IT & Networking Web, Mobile & Software Dev" at bounding box center [320, 152] width 184 height 9
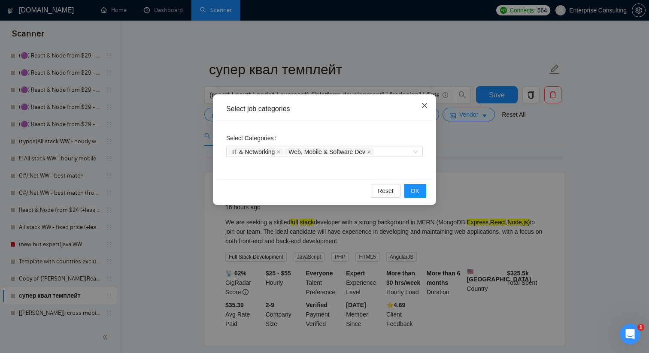
click at [424, 105] on icon "close" at bounding box center [424, 105] width 7 height 7
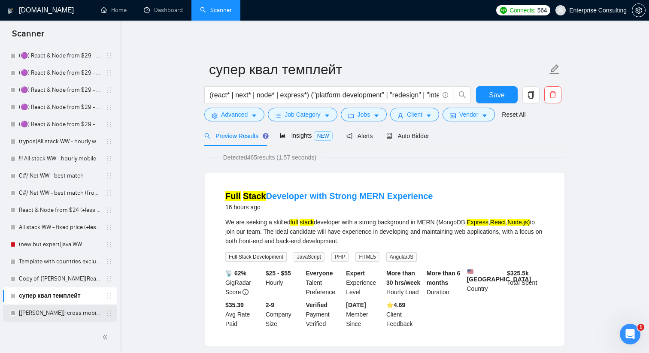
click at [48, 312] on link "[[PERSON_NAME]]: cross mobile - суперквал" at bounding box center [60, 313] width 82 height 17
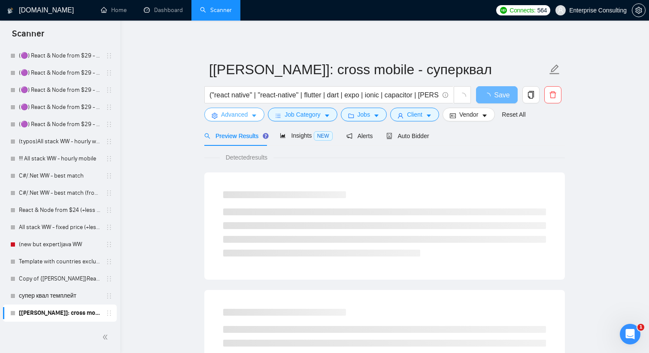
click at [254, 116] on icon "caret-down" at bounding box center [254, 116] width 4 height 3
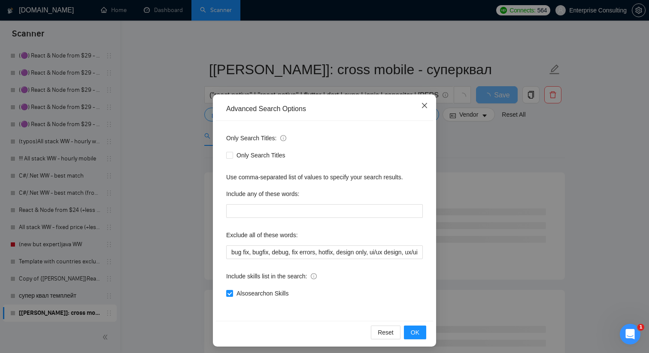
click at [420, 106] on span "Close" at bounding box center [424, 105] width 23 height 23
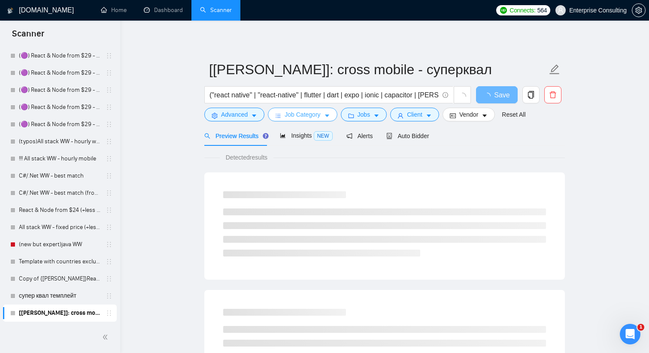
click at [293, 117] on span "Job Category" at bounding box center [303, 114] width 36 height 9
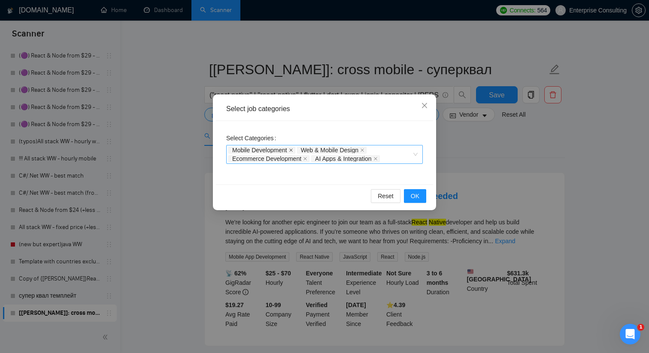
click at [293, 149] on icon "close" at bounding box center [291, 150] width 4 height 4
click at [294, 151] on icon "close" at bounding box center [293, 150] width 4 height 4
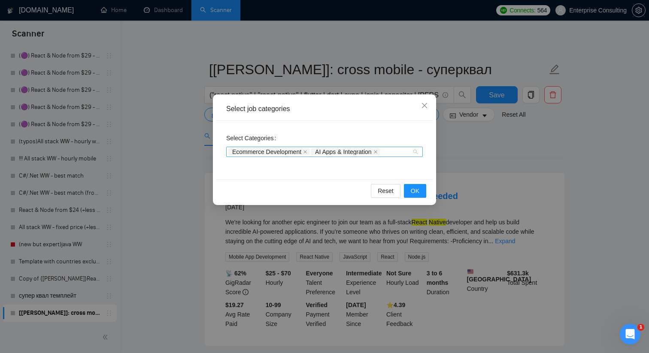
click at [309, 151] on span "Ecommerce Development" at bounding box center [268, 152] width 81 height 7
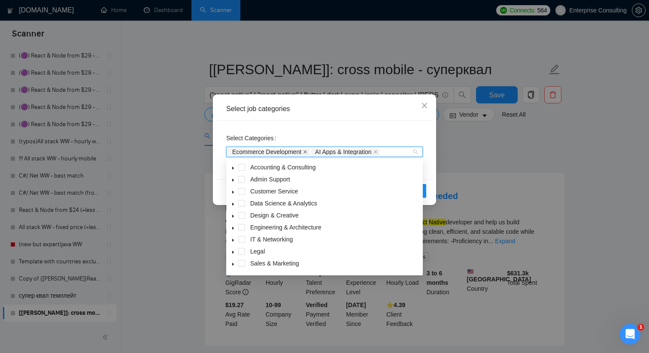
click at [306, 151] on icon "close" at bounding box center [305, 152] width 4 height 4
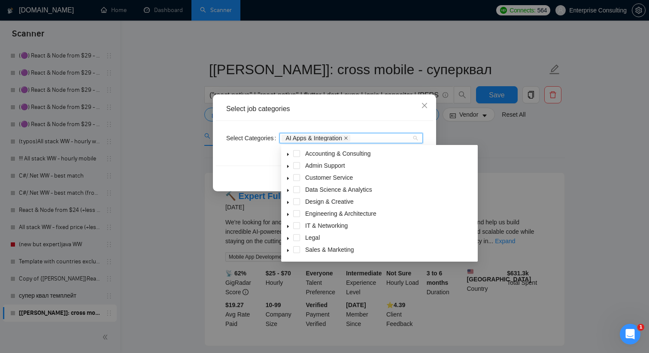
click at [348, 139] on icon "close" at bounding box center [346, 138] width 4 height 4
click at [295, 227] on span at bounding box center [296, 225] width 7 height 7
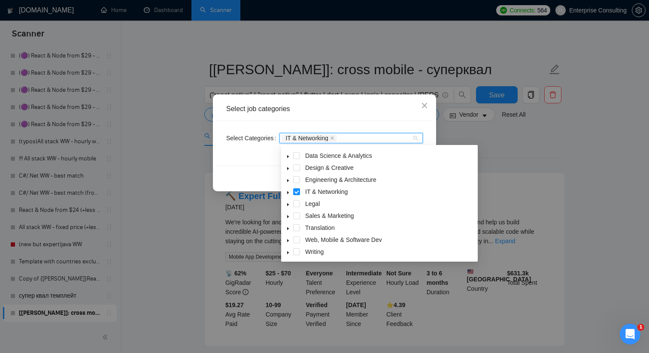
scroll to position [34, 0]
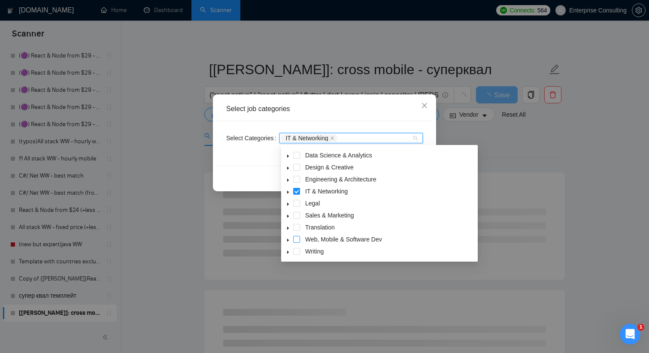
click at [297, 241] on span at bounding box center [296, 239] width 7 height 7
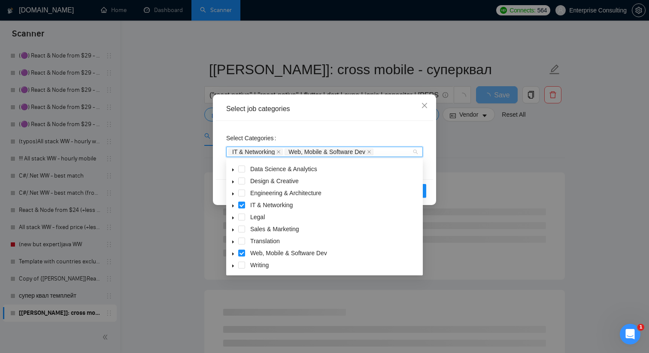
click at [372, 136] on div "Select Categories IT & Networking Web, Mobile & Software Dev" at bounding box center [324, 144] width 197 height 27
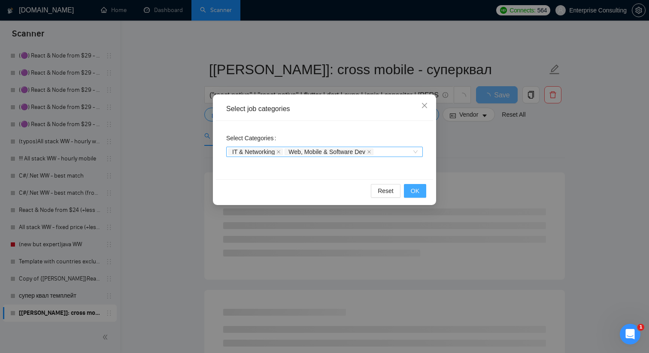
click at [413, 190] on span "OK" at bounding box center [415, 190] width 9 height 9
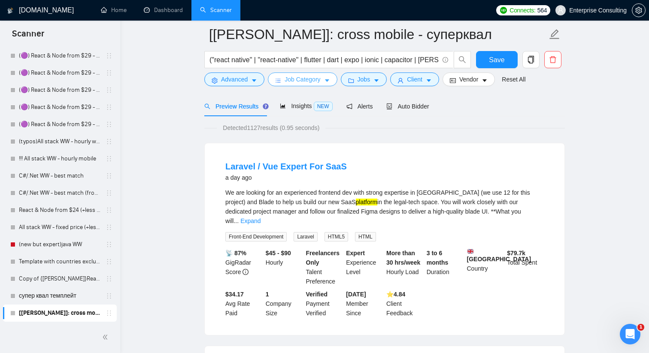
scroll to position [37, 0]
click at [261, 217] on link "Expand" at bounding box center [250, 220] width 20 height 7
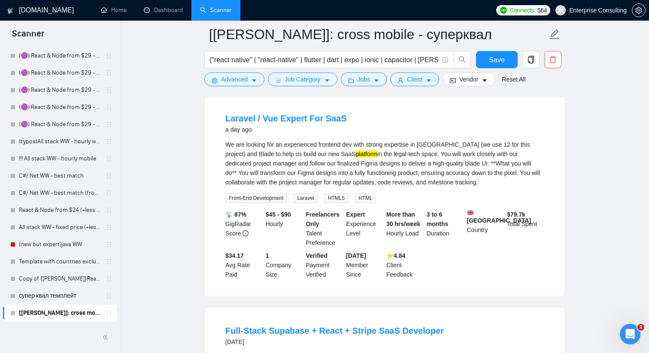
scroll to position [85, 0]
click at [245, 79] on span "Advanced" at bounding box center [234, 79] width 27 height 9
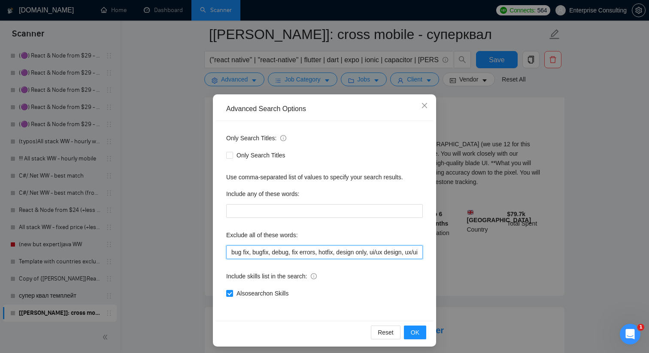
click at [254, 253] on input "bug fix, bugfix, debug, fix errors, hotfix, design only, ui/ux design, ux/ui, u…" at bounding box center [324, 253] width 197 height 14
paste input "laravel, vue, angular, "react.js", "react js", php, blade, html, html5, css, dj…"
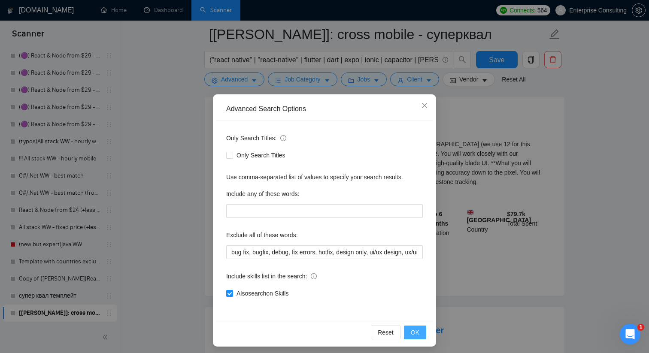
click at [411, 333] on span "OK" at bounding box center [415, 332] width 9 height 9
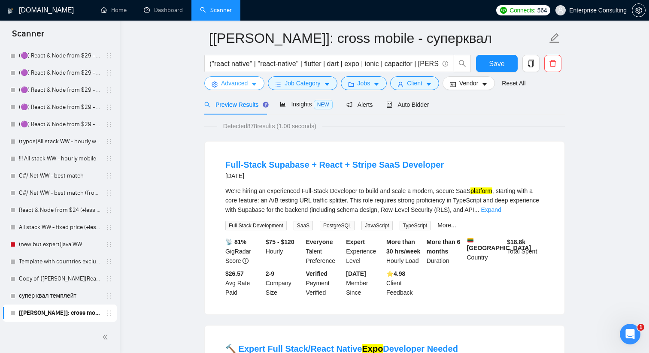
scroll to position [48, 0]
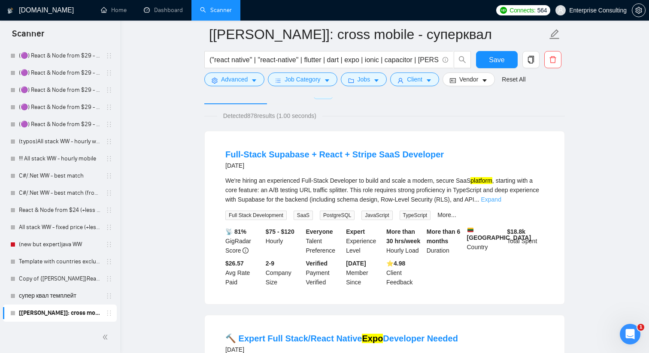
click at [501, 199] on link "Expand" at bounding box center [491, 199] width 20 height 7
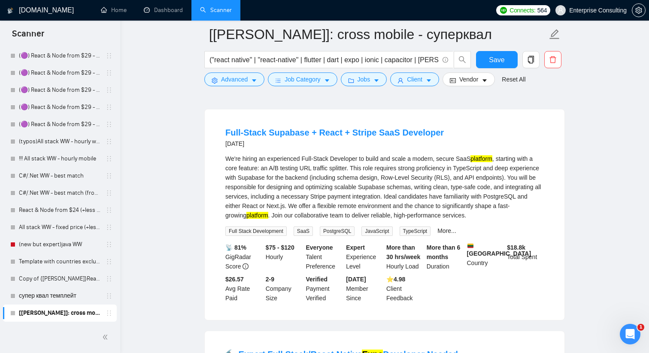
scroll to position [73, 0]
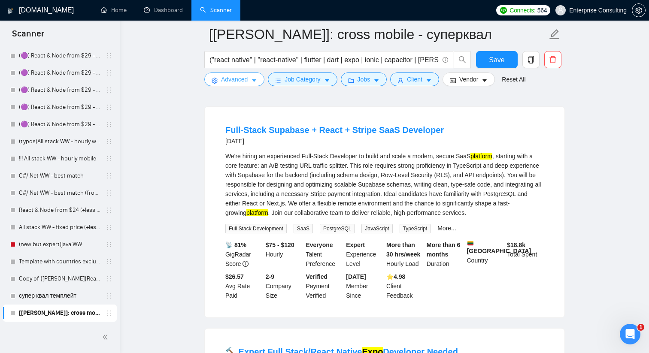
click at [242, 78] on span "Advanced" at bounding box center [234, 79] width 27 height 9
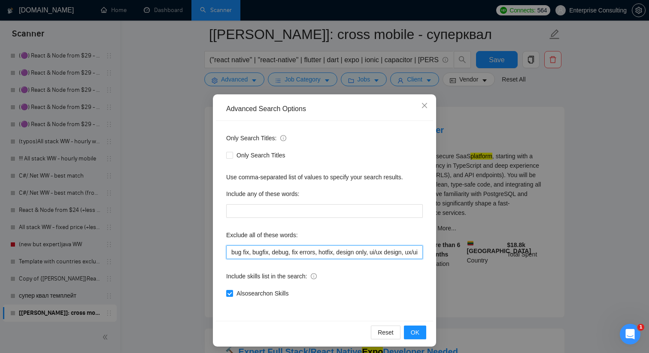
click at [256, 252] on input "bug fix, bugfix, debug, fix errors, hotfix, design only, ui/ux design, ux/ui, u…" at bounding box center [324, 253] width 197 height 14
paste input "text"
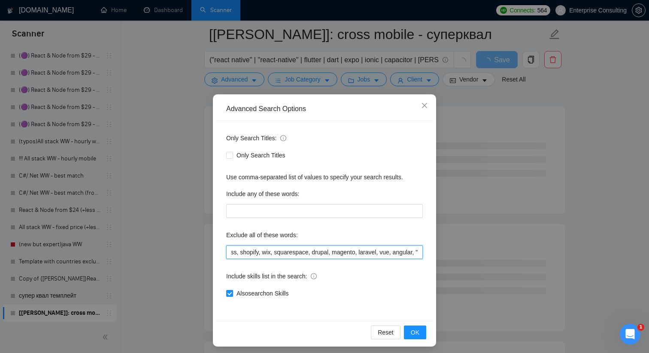
type input "bug fix, bugfix, debug, fix errors, hotfix, design only, ui/ux design, ux/ui, u…"
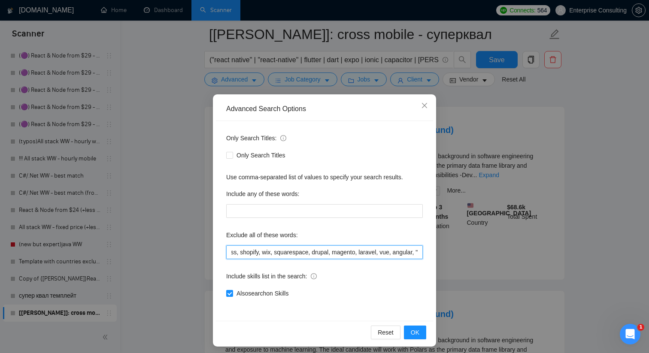
drag, startPoint x: 252, startPoint y: 251, endPoint x: 455, endPoint y: 249, distance: 203.0
click at [455, 249] on div "Advanced Search Options Only Search Titles: Only Search Titles Use comma-separa…" at bounding box center [324, 176] width 649 height 353
click at [396, 257] on input "bug fix, bugfix, debug, fix errors, hotfix, design only, ui/ux design, ux/ui, u…" at bounding box center [324, 253] width 197 height 14
click at [394, 250] on input "bug fix, bugfix, debug, fix errors, hotfix, design only, ui/ux design, ux/ui, u…" at bounding box center [324, 253] width 197 height 14
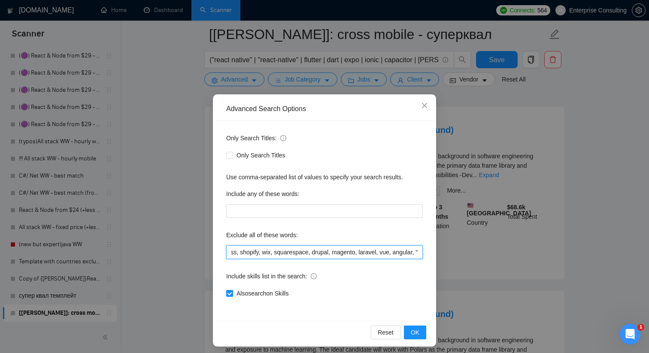
click at [394, 250] on input "bug fix, bugfix, debug, fix errors, hotfix, design only, ui/ux design, ux/ui, u…" at bounding box center [324, 253] width 197 height 14
paste input "bug fix, bugfix, debug, fix errors, hotfix, design only, ui/ux design, ux/ui, u…"
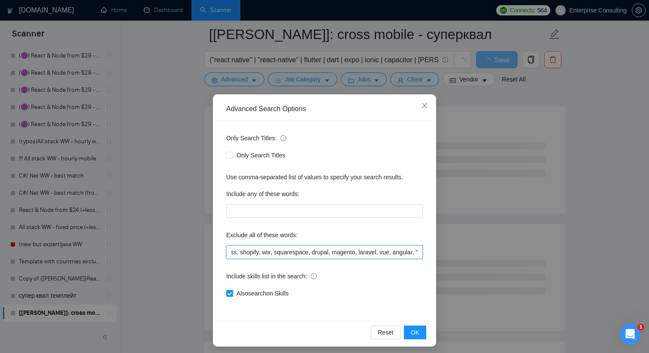
click at [393, 252] on input "bug fix, bugfix, debug, fix errors, hotfix, design only, ui/ux design, ux/ui, u…" at bounding box center [324, 253] width 197 height 14
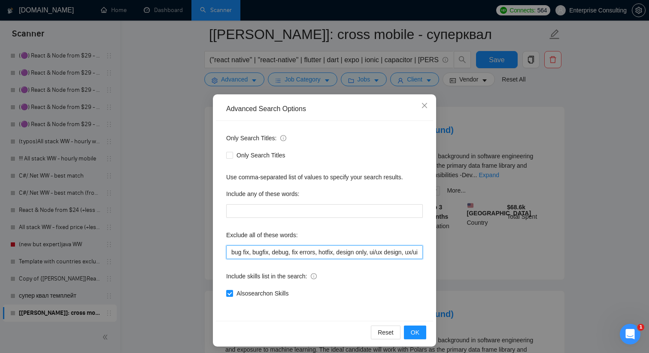
paste input ", fix, error, design, xd, sketch, illustrator, photoshop, chatbot, bot, coach, …"
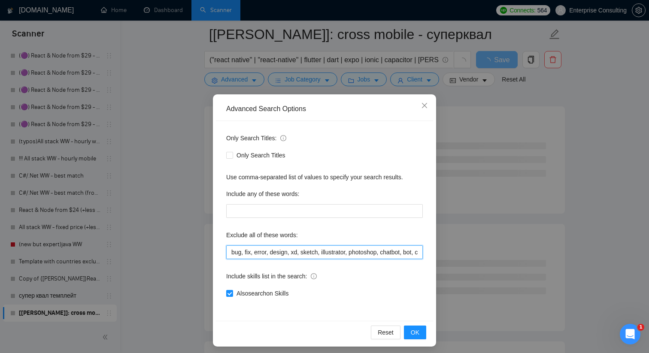
drag, startPoint x: 271, startPoint y: 255, endPoint x: 181, endPoint y: 241, distance: 91.3
click at [181, 241] on div "Advanced Search Options Only Search Titles: Only Search Titles Use comma-separa…" at bounding box center [324, 176] width 649 height 353
type input "bug, fix, error, design, xd, sketch, illustrator, photoshop, chatbot, bot, coac…"
click at [415, 337] on button "OK" at bounding box center [415, 333] width 22 height 14
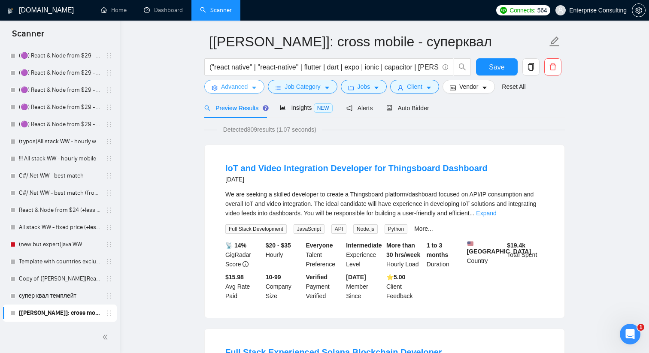
scroll to position [33, 0]
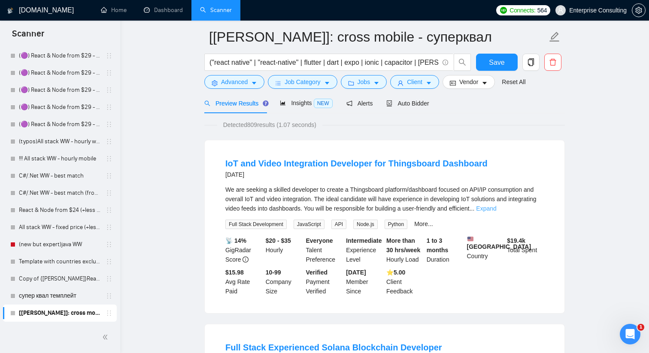
click at [496, 210] on link "Expand" at bounding box center [486, 208] width 20 height 7
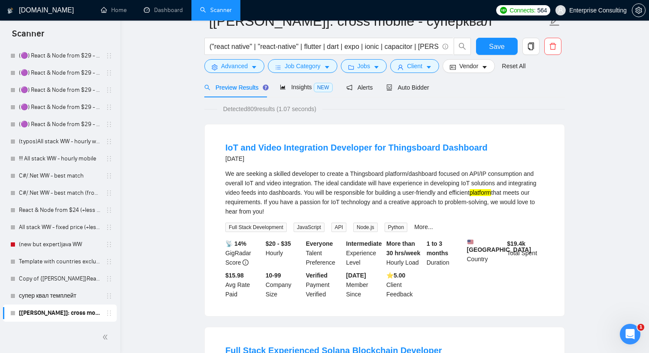
scroll to position [55, 0]
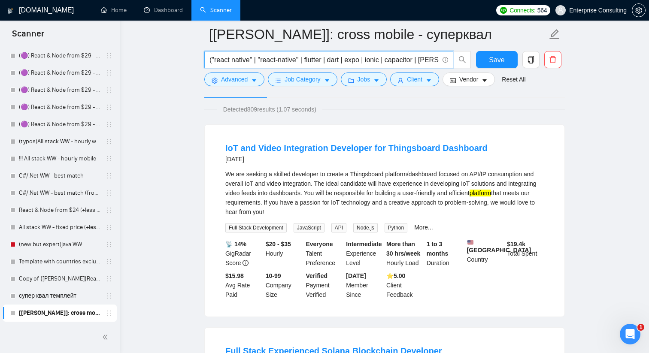
click at [276, 60] on input "("react native" | "react-native" | flutter | dart | expo | ionic | capacitor | …" at bounding box center [323, 60] width 229 height 11
paste input "flutter | dart | xamarin | maui | "kotlin multiplatform" | kmm | kmp | ionic | …"
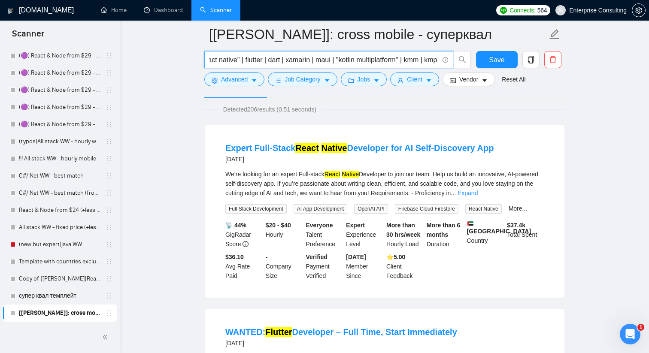
scroll to position [0, 0]
drag, startPoint x: 333, startPoint y: 61, endPoint x: 199, endPoint y: 58, distance: 133.9
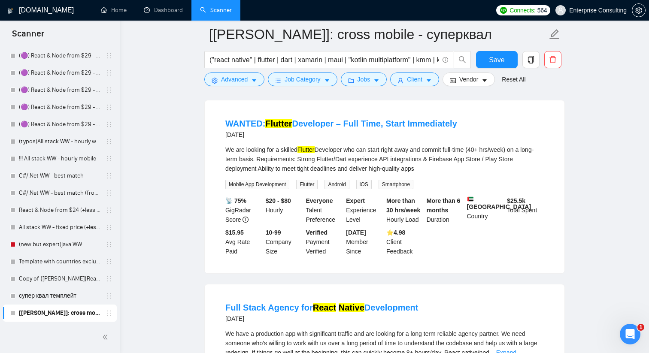
scroll to position [275, 0]
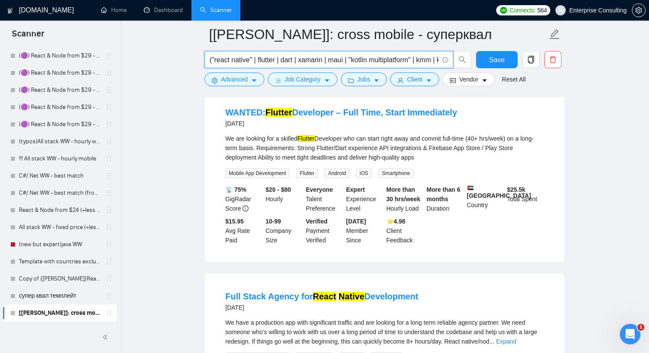
click at [285, 61] on input "("react native" | flutter | dart | xamarin | maui | "kotlin multiplatform" | km…" at bounding box center [323, 60] width 229 height 11
paste input "| "ios app" | "android app" | "ios and android" | "mobile app" | "mobile apps" …"
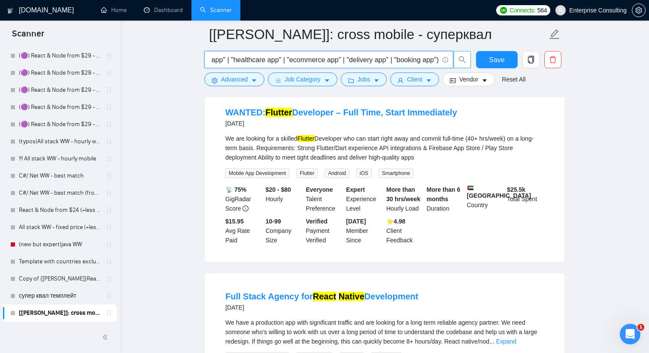
click at [463, 62] on icon "search" at bounding box center [462, 60] width 8 height 8
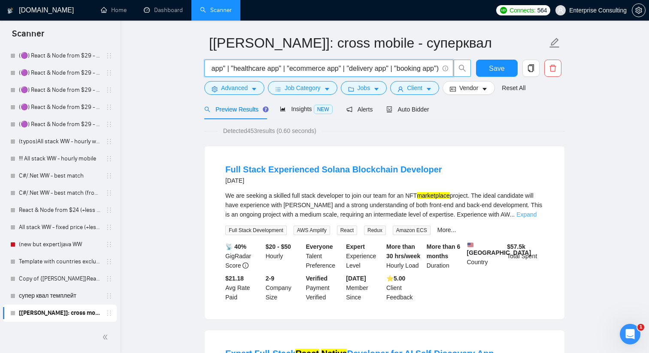
scroll to position [0, 0]
click at [528, 215] on link "Expand" at bounding box center [526, 214] width 20 height 7
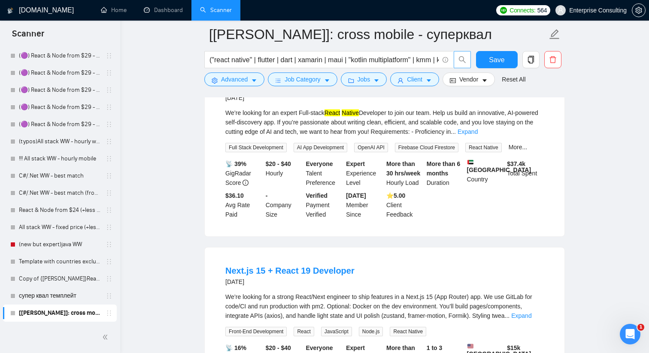
scroll to position [328, 0]
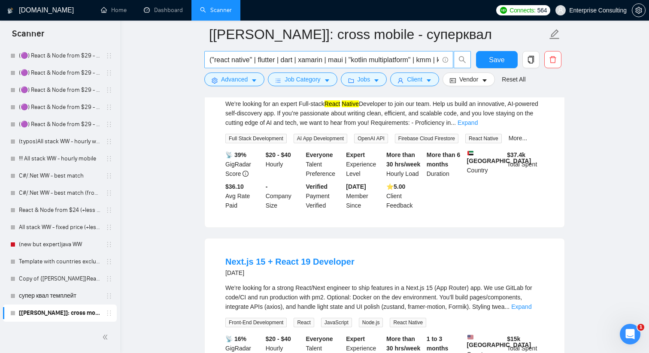
click at [282, 62] on input "("react native" | flutter | dart | xamarin | maui | "kotlin multiplatform" | km…" at bounding box center [323, 60] width 229 height 11
paste input "| ionic | capacitor | [PERSON_NAME] | "ios app" | "android app" | "ios and andr…"
click at [462, 58] on icon "search" at bounding box center [462, 60] width 8 height 8
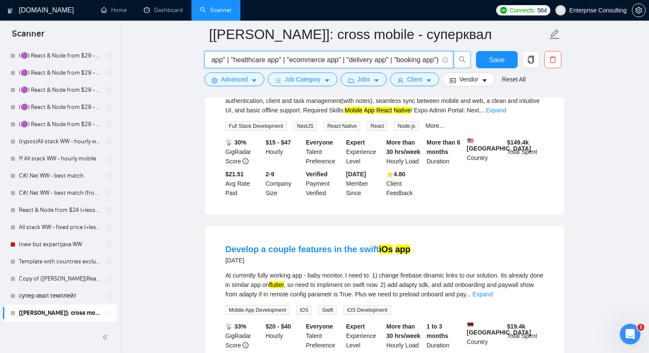
scroll to position [0, 0]
click at [263, 61] on input "("react native" | flutter | dart | xamarin | maui | "kotlin multiplatform" | km…" at bounding box center [323, 60] width 229 height 11
paste input "application | project | development |"
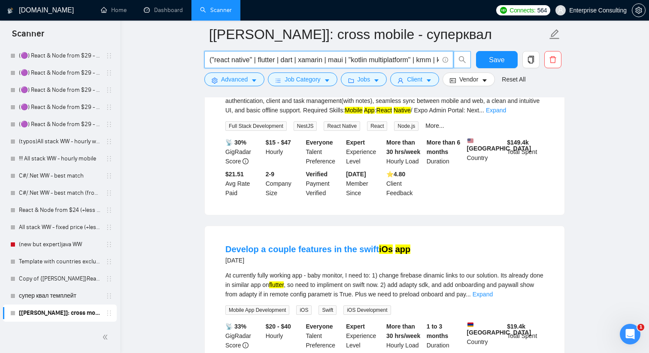
scroll to position [0, 1076]
click at [463, 57] on icon "search" at bounding box center [462, 60] width 8 height 8
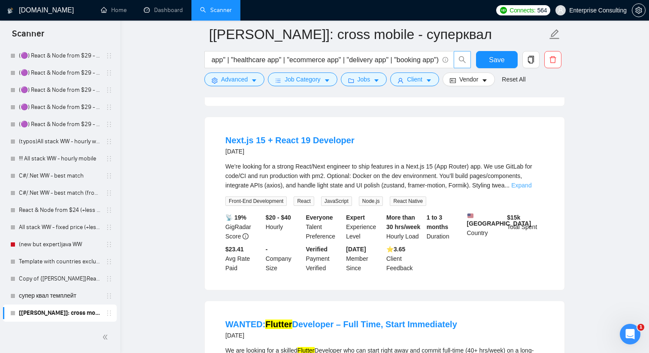
scroll to position [0, 0]
click at [526, 189] on link "Expand" at bounding box center [521, 185] width 20 height 7
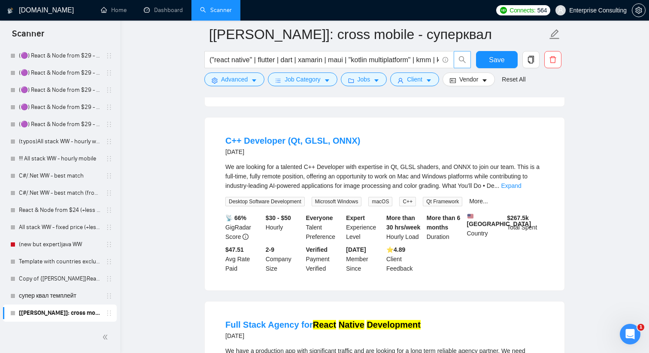
scroll to position [652, 0]
click at [264, 58] on input "("react native" | flutter | dart | xamarin | maui | "kotlin multiplatform" | km…" at bounding box center [323, 60] width 229 height 11
paste input ""react-native" | flutter | dart | xamarin | maui | "kotlin multiplatform" | kmm…"
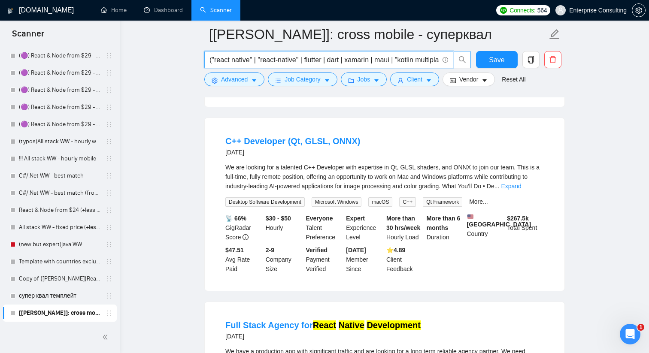
scroll to position [0, 838]
click at [460, 61] on icon "search" at bounding box center [462, 60] width 8 height 8
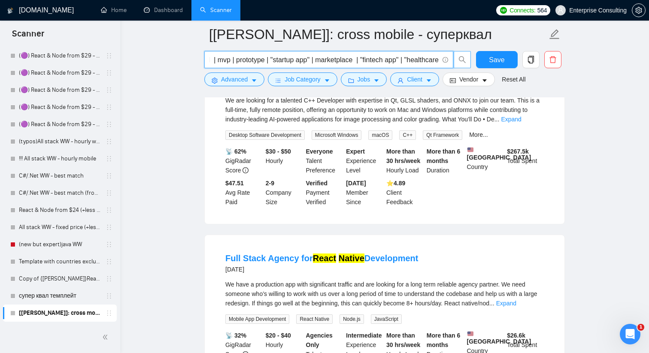
scroll to position [0, 0]
click at [222, 60] on input "("react native" | "react-native" | flutter | dart | xamarin | maui | "kotlin mu…" at bounding box center [323, 60] width 229 height 11
paste input "flutter | dart | xamarin | maui | "kotlin multiplatform" | kmm | kmp | ionic | …"
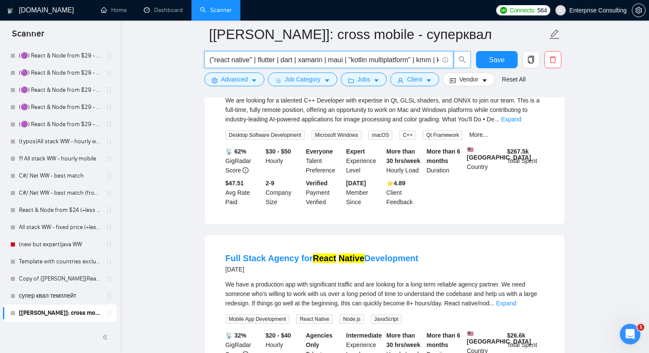
scroll to position [0, 962]
click at [467, 55] on button "button" at bounding box center [462, 59] width 17 height 17
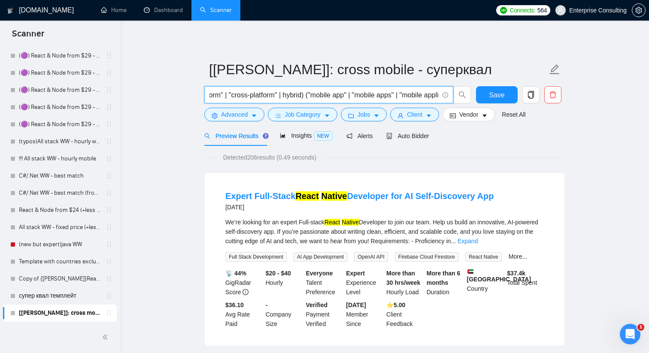
scroll to position [0, 531]
drag, startPoint x: 221, startPoint y: 97, endPoint x: 215, endPoint y: 98, distance: 6.1
click at [215, 98] on input "("react native" | flutter | dart | xamarin | maui | "kotlin multiplatform" | km…" at bounding box center [323, 95] width 229 height 11
click at [256, 97] on input "("react native" | flutter | dart | xamarin | maui | "kotlin multiplatform" | km…" at bounding box center [323, 95] width 229 height 11
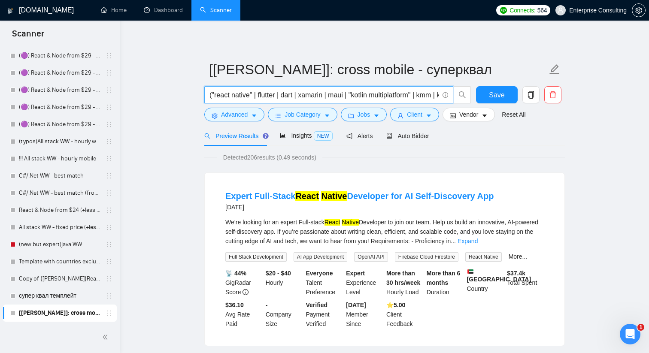
click at [252, 97] on input "("react native" | flutter | dart | xamarin | maui | "kotlin multiplatform" | km…" at bounding box center [323, 95] width 229 height 11
paste input "(app | application | project | mvp | startup | company"
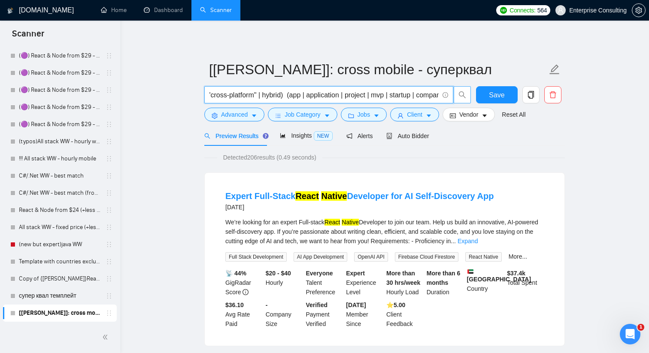
click at [461, 94] on icon "search" at bounding box center [462, 95] width 8 height 8
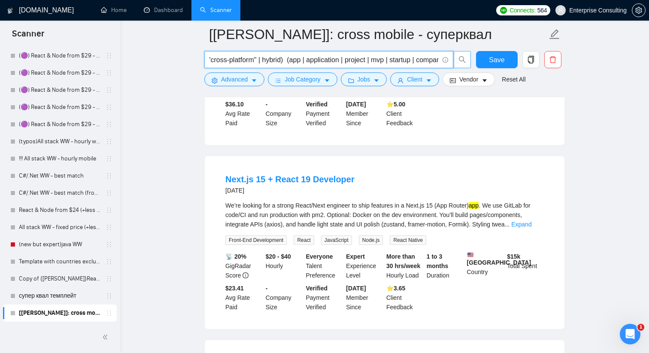
scroll to position [209, 0]
type input "("react native" | flutter | dart | xamarin | maui | "kotlin multiplatform" | km…"
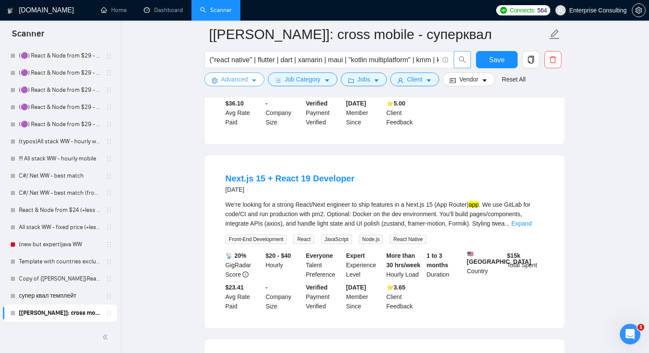
click at [247, 85] on button "Advanced" at bounding box center [234, 80] width 60 height 14
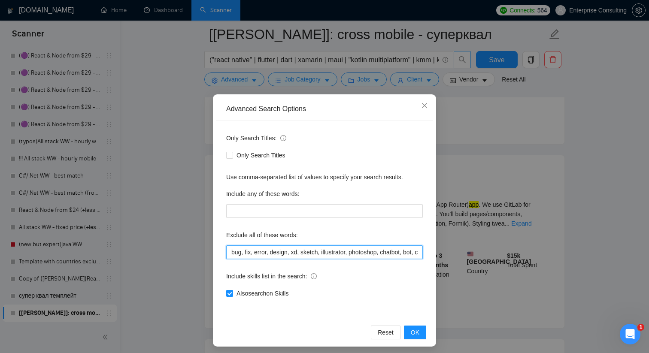
click at [247, 252] on input "bug, fix, error, design, xd, sketch, illustrator, photoshop, chatbot, bot, coac…" at bounding box center [324, 253] width 197 height 14
paste input ", iot, dashboard, thingsboard, qt, "qt framework", c++"
click at [423, 337] on button "OK" at bounding box center [415, 333] width 22 height 14
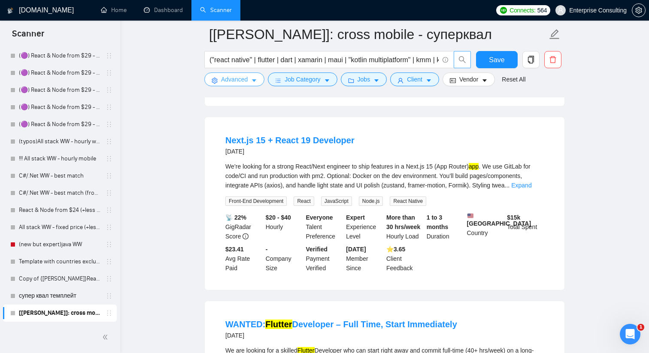
scroll to position [247, 0]
click at [527, 188] on link "Expand" at bounding box center [521, 185] width 20 height 7
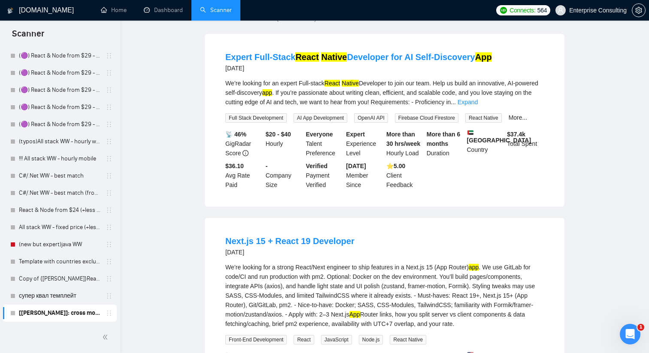
scroll to position [0, 0]
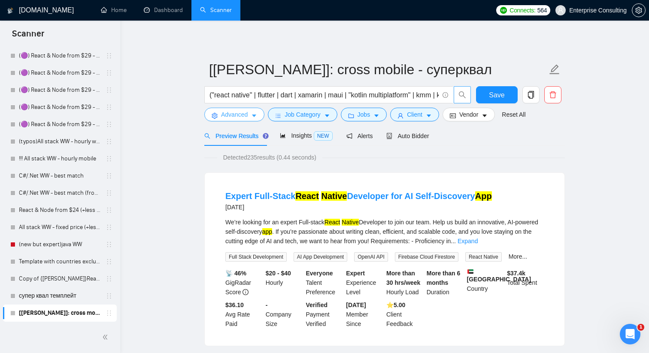
click at [241, 116] on span "Advanced" at bounding box center [234, 114] width 27 height 9
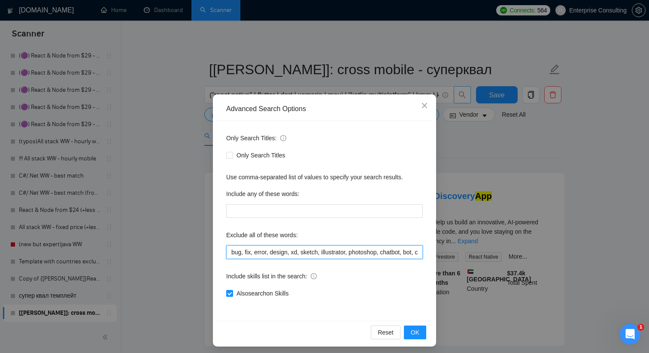
click at [251, 251] on input "bug, fix, error, design, xd, sketch, illustrator, photoshop, chatbot, bot, coac…" at bounding box center [324, 253] width 197 height 14
paste input "reactjs, "next.js", nextjs, "next js", "react 19", "react 18", frontend, "web a…"
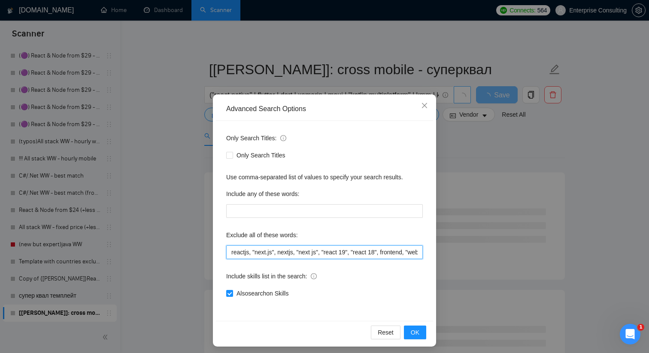
drag, startPoint x: 273, startPoint y: 255, endPoint x: 347, endPoint y: 249, distance: 74.5
click at [347, 249] on input "reactjs, "next.js", nextjs, "next js", "react 19", "react 18", frontend, "web a…" at bounding box center [324, 253] width 197 height 14
click at [394, 255] on input "bug, fix, error, design, xd, sketch, illustrator, photoshop, chatbot, bot, coac…" at bounding box center [324, 253] width 197 height 14
drag, startPoint x: 385, startPoint y: 249, endPoint x: 448, endPoint y: 249, distance: 63.1
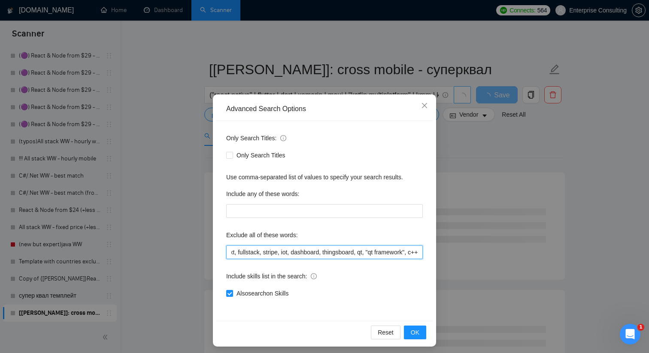
click at [448, 249] on div "Advanced Search Options Only Search Titles: Only Search Titles Use comma-separa…" at bounding box center [324, 176] width 649 height 353
paste input "reactjs, "next.js", nextjs, "next js", "react 19", "react 18", frontend, "web a…"
type input "bug, fix, error, design, xd, sketch, illustrator, photoshop, chatbot, bot, coac…"
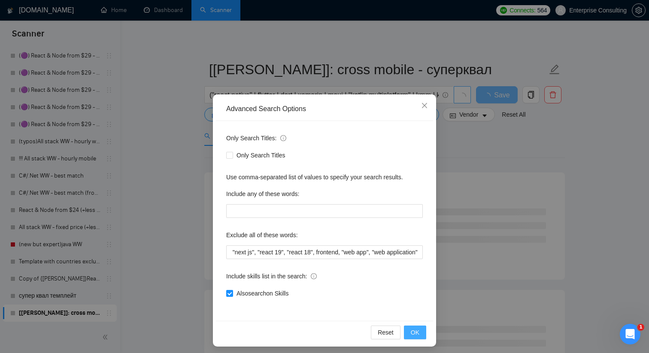
scroll to position [0, 0]
click at [415, 328] on span "OK" at bounding box center [415, 332] width 9 height 9
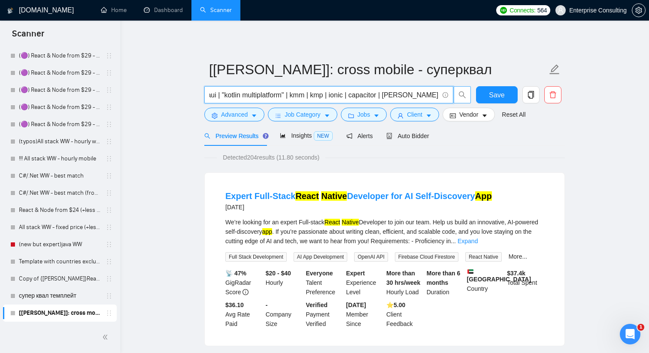
scroll to position [0, 142]
drag, startPoint x: 384, startPoint y: 95, endPoint x: 428, endPoint y: 97, distance: 44.7
click at [428, 97] on input "("react native" | flutter | dart | xamarin | maui | "kotlin multiplatform" | km…" at bounding box center [323, 95] width 229 height 11
click at [504, 137] on div "Preview Results Insights NEW Alerts Auto Bidder" at bounding box center [384, 136] width 361 height 20
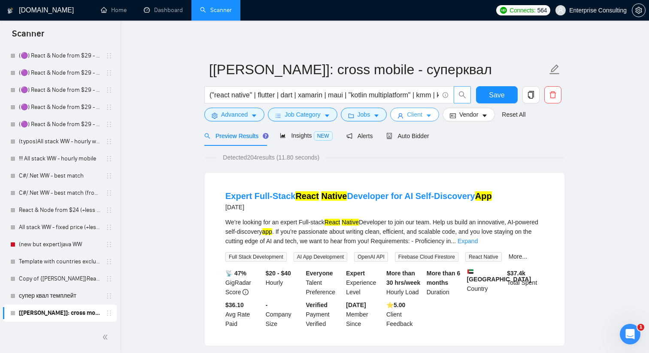
click at [432, 117] on icon "caret-down" at bounding box center [429, 116] width 6 height 6
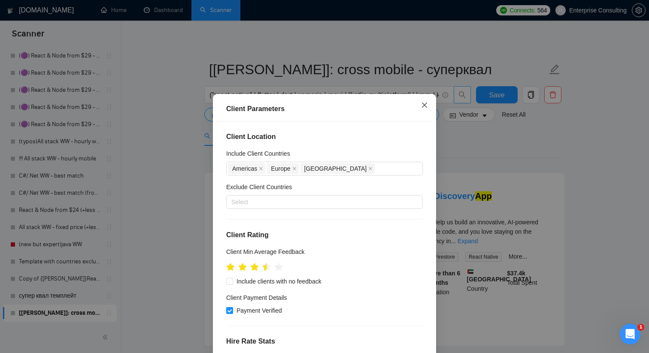
click at [429, 111] on span "Close" at bounding box center [424, 105] width 23 height 23
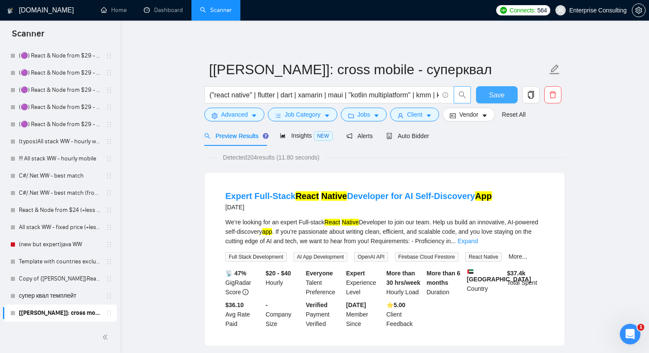
click at [479, 93] on button "Save" at bounding box center [497, 94] width 42 height 17
click at [35, 299] on link "супер квал темплейт" at bounding box center [60, 296] width 82 height 17
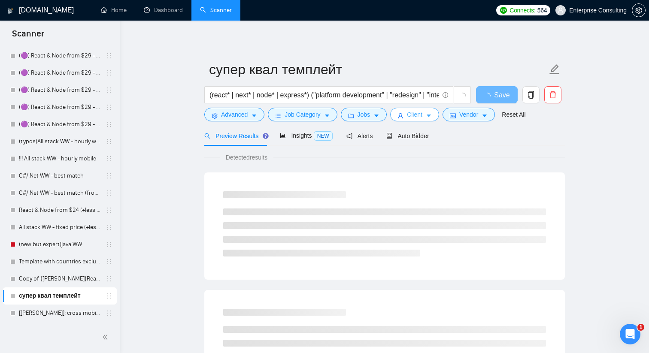
click at [421, 115] on span "Client" at bounding box center [414, 114] width 15 height 9
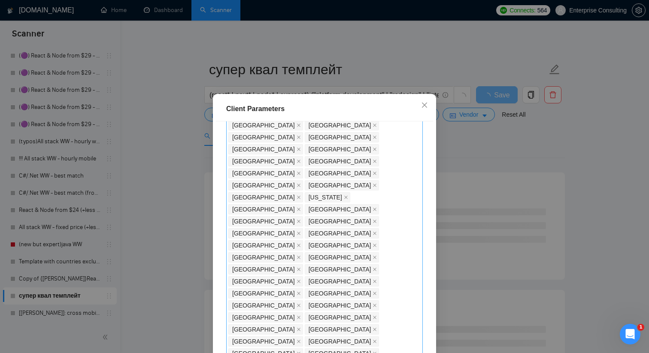
scroll to position [287, 0]
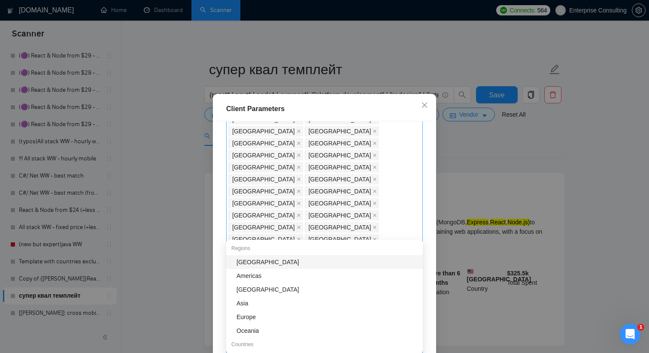
drag, startPoint x: 347, startPoint y: 335, endPoint x: 422, endPoint y: 181, distance: 171.6
click at [422, 181] on div "[GEOGRAPHIC_DATA] [GEOGRAPHIC_DATA] [GEOGRAPHIC_DATA] [GEOGRAPHIC_DATA] [GEOGRA…" at bounding box center [324, 347] width 197 height 879
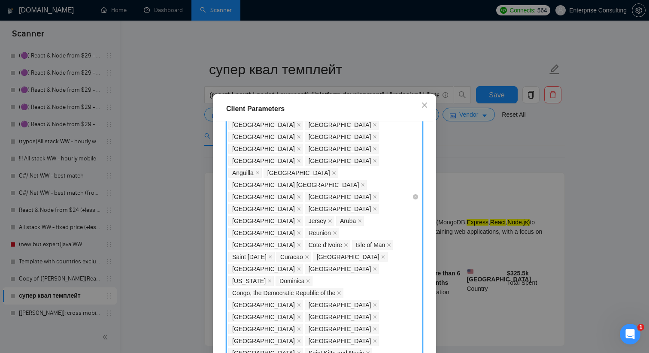
click at [415, 180] on div "[GEOGRAPHIC_DATA] [GEOGRAPHIC_DATA] [GEOGRAPHIC_DATA] [GEOGRAPHIC_DATA] [GEOGRA…" at bounding box center [324, 197] width 197 height 879
click at [425, 107] on icon "close" at bounding box center [424, 105] width 7 height 7
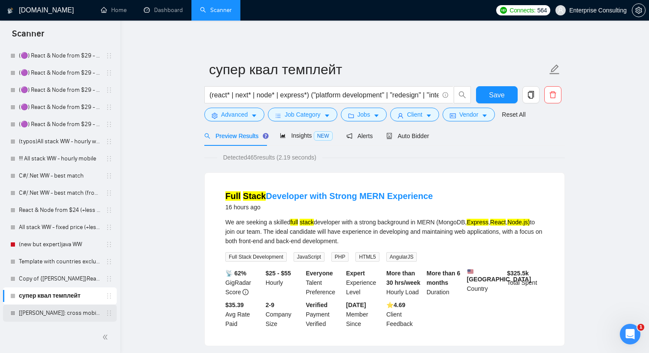
click at [69, 315] on link "[[PERSON_NAME]]: cross mobile - суперквал" at bounding box center [60, 313] width 82 height 17
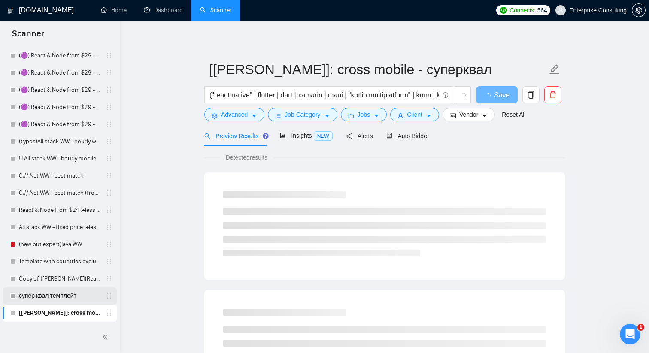
click at [57, 291] on link "супер квал темплейт" at bounding box center [60, 296] width 82 height 17
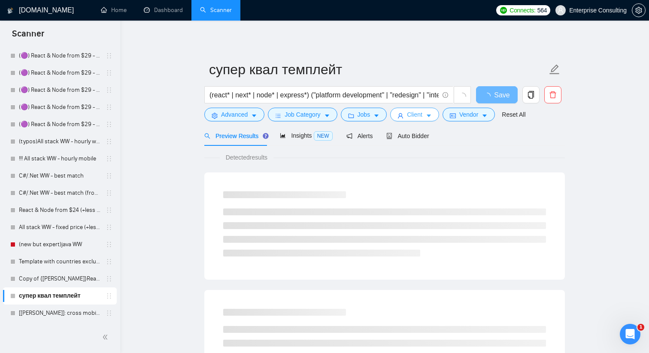
click at [426, 114] on button "Client" at bounding box center [414, 115] width 49 height 14
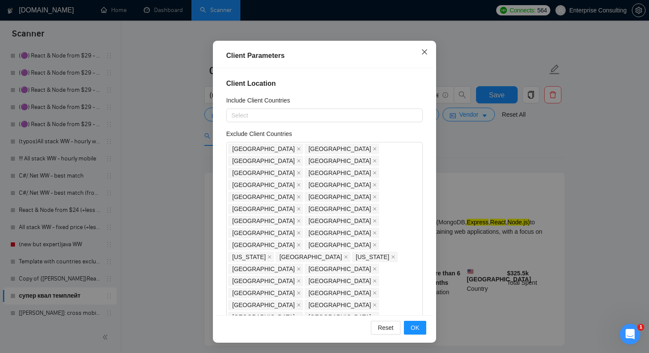
click at [422, 52] on icon "close" at bounding box center [424, 51] width 7 height 7
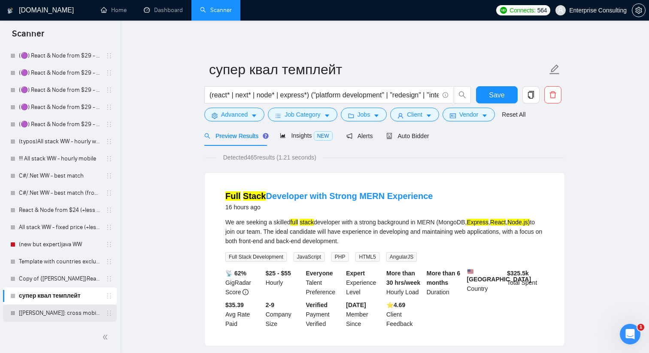
click at [66, 306] on link "[[PERSON_NAME]]: cross mobile - суперквал" at bounding box center [60, 313] width 82 height 17
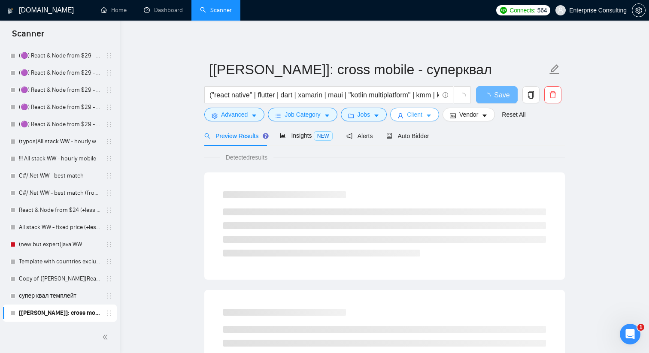
click at [406, 113] on button "Client" at bounding box center [414, 115] width 49 height 14
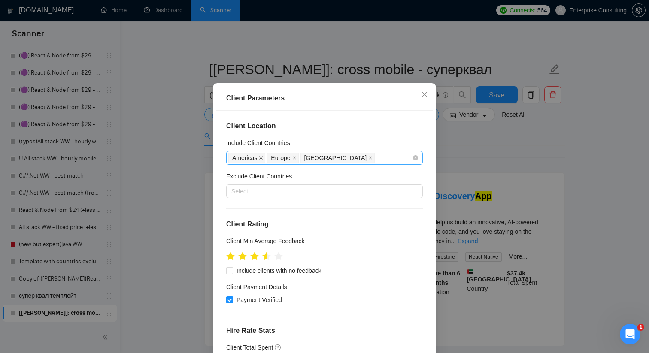
click at [261, 160] on icon "close" at bounding box center [261, 158] width 4 height 4
click at [256, 160] on icon "close" at bounding box center [255, 158] width 4 height 4
click at [256, 163] on span "[GEOGRAPHIC_DATA]" at bounding box center [263, 157] width 63 height 9
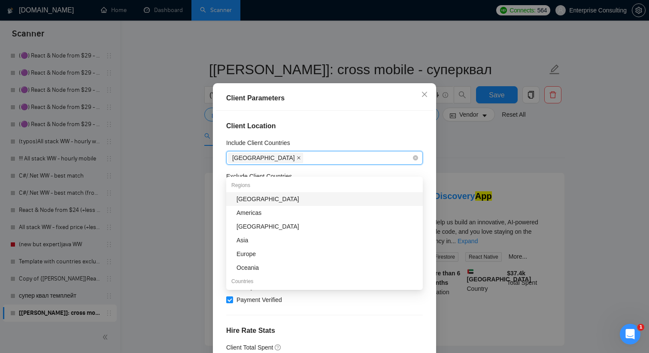
click at [297, 160] on icon "close" at bounding box center [299, 158] width 4 height 4
click at [310, 111] on div "Client Parameters" at bounding box center [324, 98] width 217 height 24
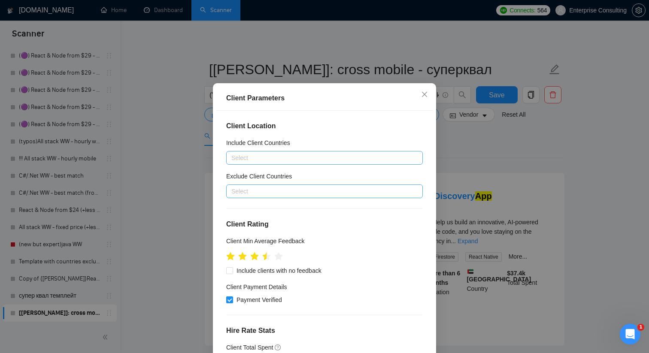
click at [265, 197] on div at bounding box center [320, 191] width 184 height 10
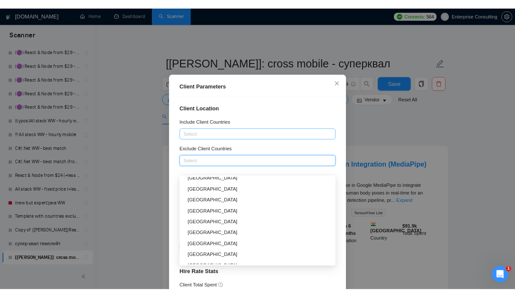
scroll to position [433, 0]
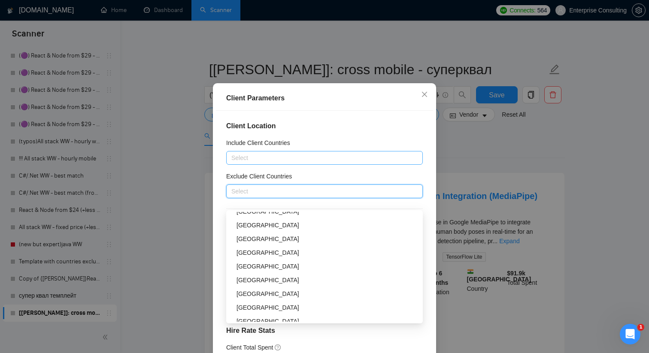
click at [272, 197] on div at bounding box center [320, 191] width 184 height 10
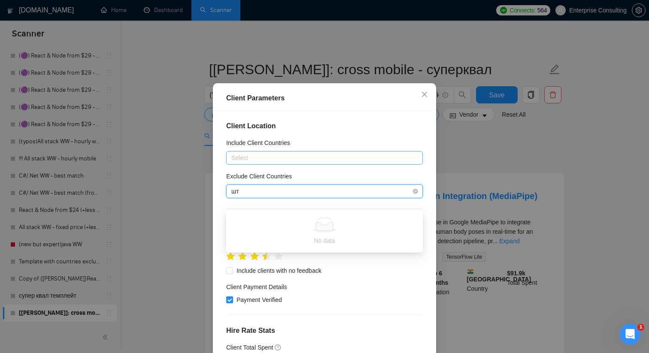
type input "ш"
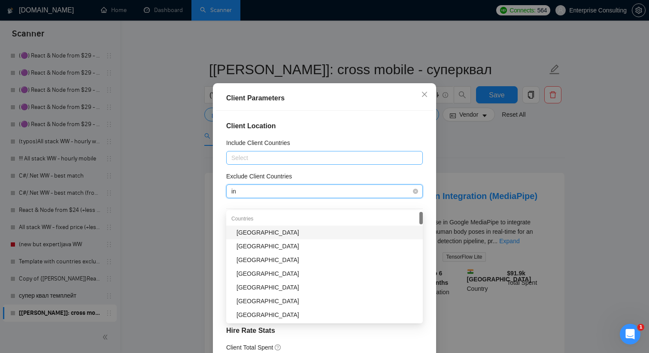
type input "ind"
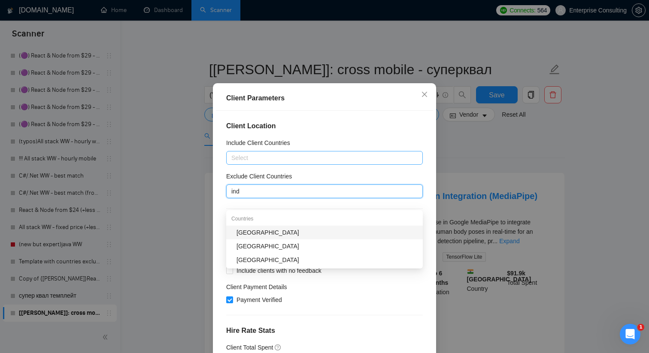
click at [242, 230] on div "[GEOGRAPHIC_DATA]" at bounding box center [326, 232] width 181 height 9
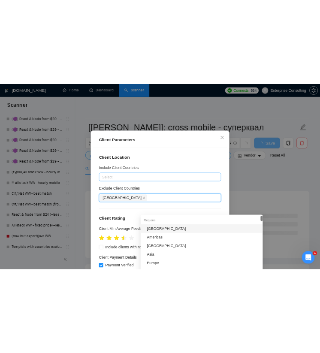
scroll to position [659, 0]
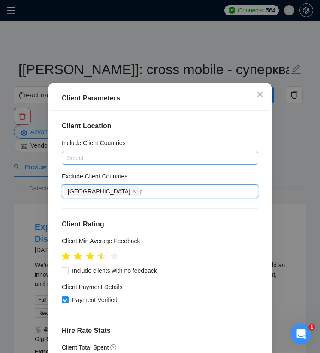
type input "pa"
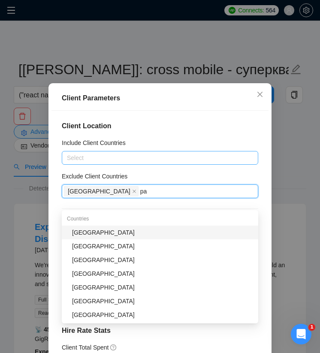
click at [92, 231] on div "[GEOGRAPHIC_DATA]" at bounding box center [162, 232] width 181 height 9
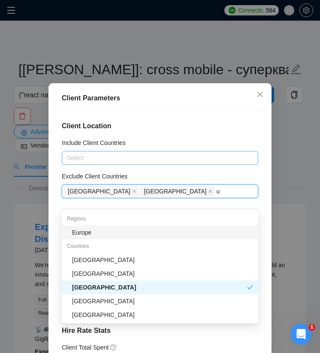
type input "uk"
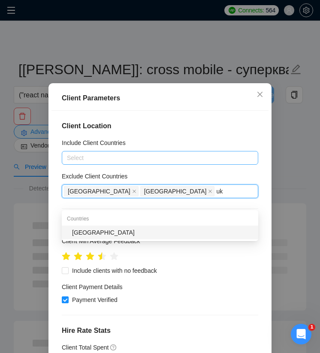
click at [87, 234] on div "[GEOGRAPHIC_DATA]" at bounding box center [162, 232] width 181 height 9
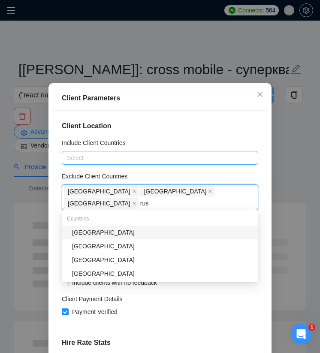
type input "russ"
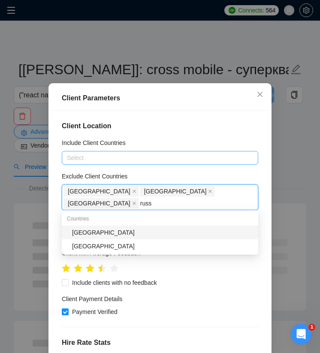
click at [86, 233] on div "[GEOGRAPHIC_DATA]" at bounding box center [162, 232] width 181 height 9
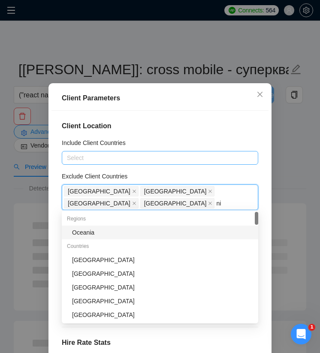
type input "nig"
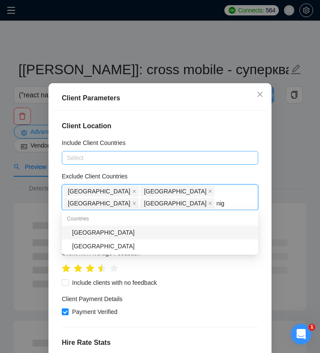
click at [82, 232] on div "[GEOGRAPHIC_DATA]" at bounding box center [162, 232] width 181 height 9
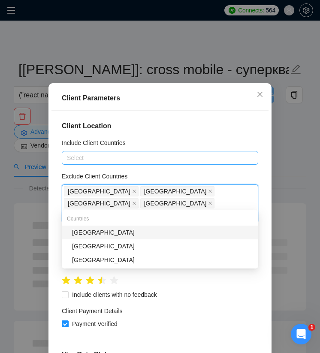
type input "bang"
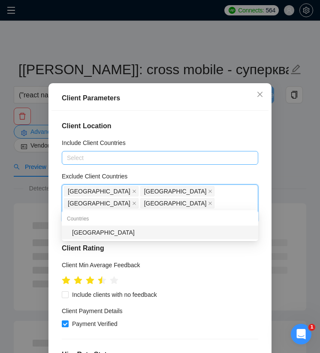
click at [84, 233] on div "[GEOGRAPHIC_DATA]" at bounding box center [162, 232] width 181 height 9
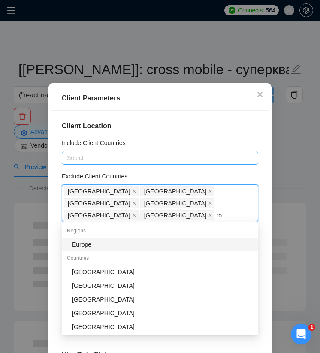
type input "rom"
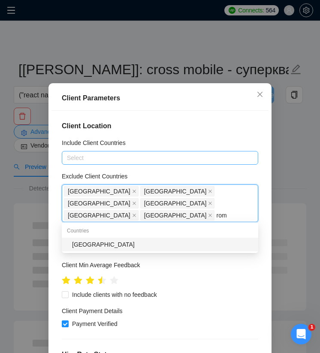
click at [87, 246] on div "[GEOGRAPHIC_DATA]" at bounding box center [162, 244] width 181 height 9
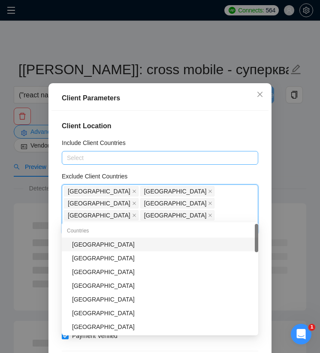
type input "tha"
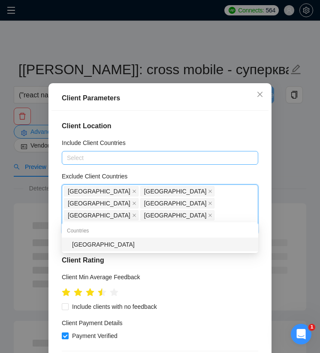
click at [87, 247] on div "[GEOGRAPHIC_DATA]" at bounding box center [162, 244] width 181 height 9
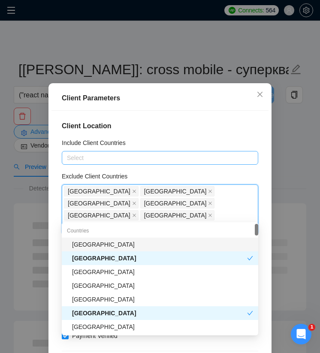
type input "ind"
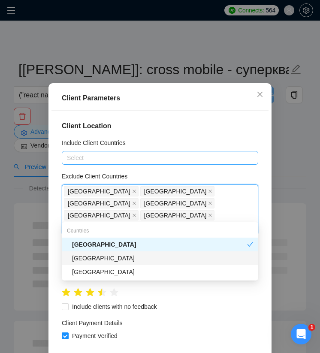
click at [90, 257] on div "[GEOGRAPHIC_DATA]" at bounding box center [162, 258] width 181 height 9
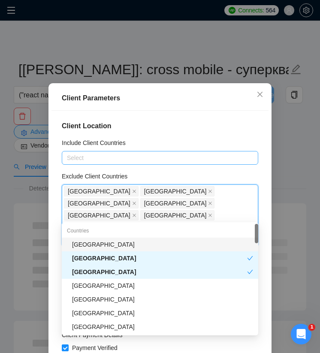
type input "[PERSON_NAME]"
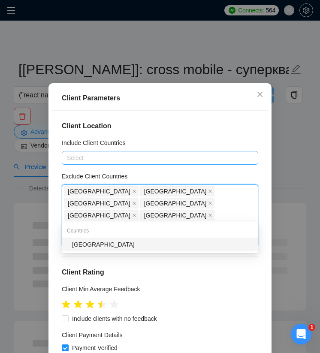
click at [89, 244] on div "[GEOGRAPHIC_DATA]" at bounding box center [162, 244] width 181 height 9
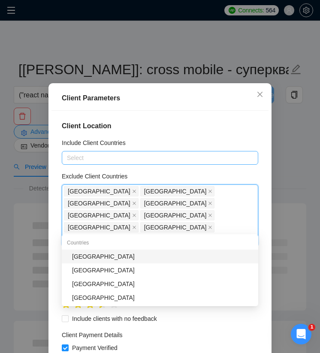
type input "bul"
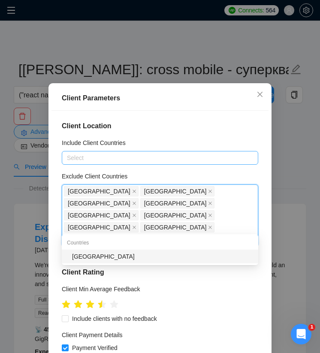
click at [88, 257] on div "[GEOGRAPHIC_DATA]" at bounding box center [162, 256] width 181 height 9
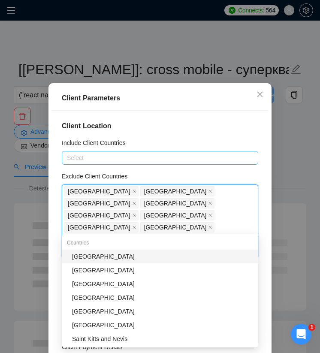
type input "vie"
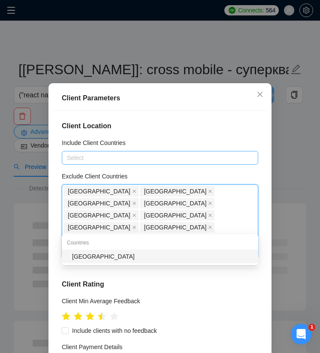
click at [90, 262] on div "[GEOGRAPHIC_DATA]" at bounding box center [160, 257] width 197 height 14
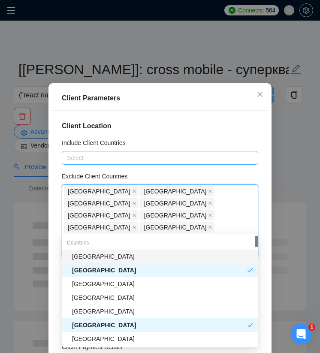
type input "ind"
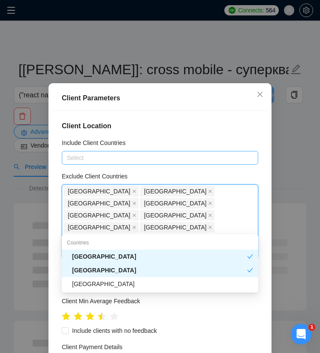
click at [91, 270] on div "[GEOGRAPHIC_DATA]" at bounding box center [159, 270] width 175 height 9
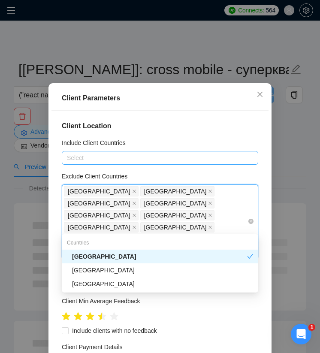
type input "indo"
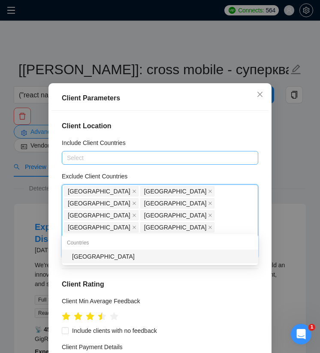
click at [127, 256] on div "[GEOGRAPHIC_DATA]" at bounding box center [162, 256] width 181 height 9
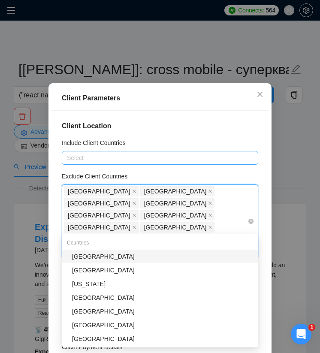
type input "mor"
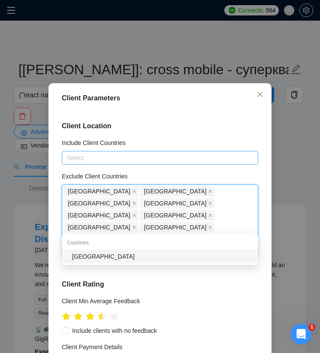
click at [161, 252] on div "[GEOGRAPHIC_DATA]" at bounding box center [162, 256] width 181 height 9
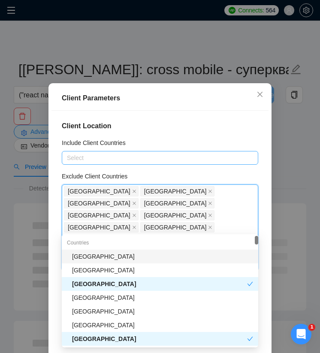
type input "col"
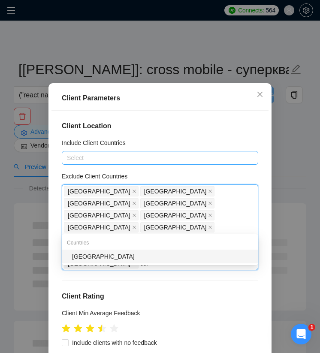
click at [141, 260] on div "[GEOGRAPHIC_DATA]" at bounding box center [162, 256] width 181 height 9
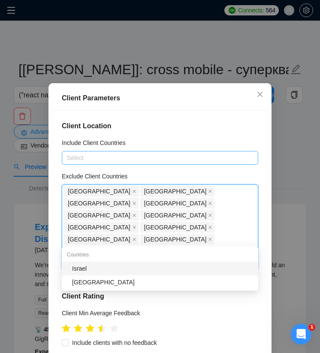
type input "sr"
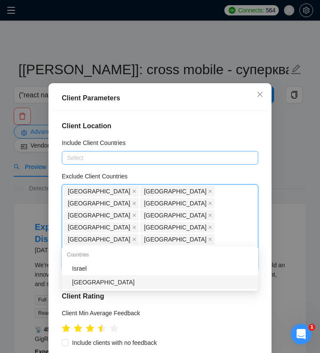
click at [127, 283] on div "[GEOGRAPHIC_DATA]" at bounding box center [162, 282] width 181 height 9
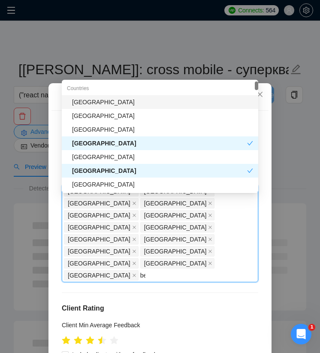
type input "bel"
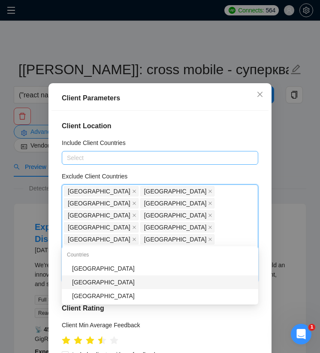
click at [119, 281] on div "[GEOGRAPHIC_DATA]" at bounding box center [162, 282] width 181 height 9
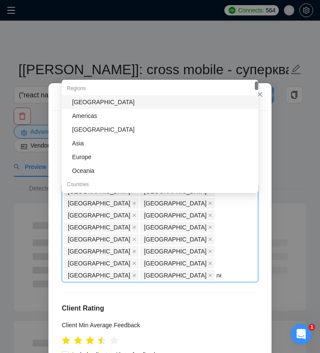
type input "nep"
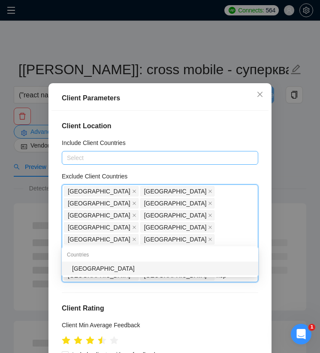
click at [116, 263] on div "[GEOGRAPHIC_DATA]" at bounding box center [160, 269] width 197 height 14
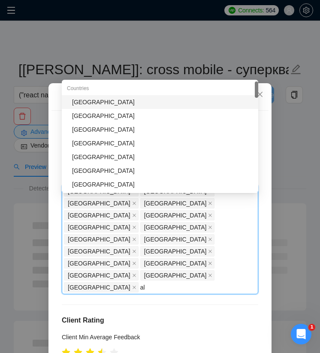
type input "alb"
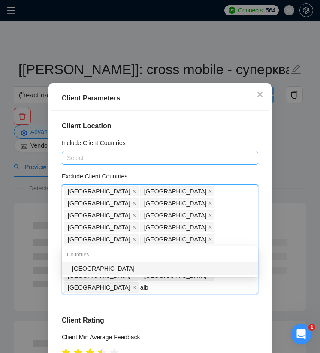
click at [113, 265] on div "[GEOGRAPHIC_DATA]" at bounding box center [162, 268] width 181 height 9
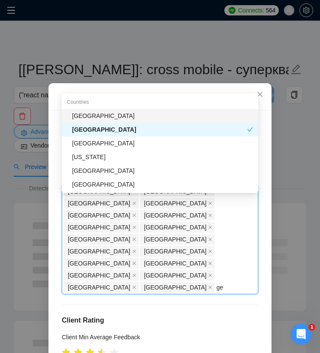
type input "geo"
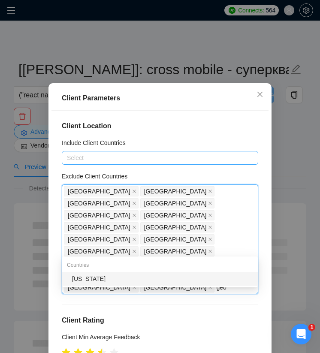
click at [106, 277] on div "[US_STATE]" at bounding box center [162, 278] width 181 height 9
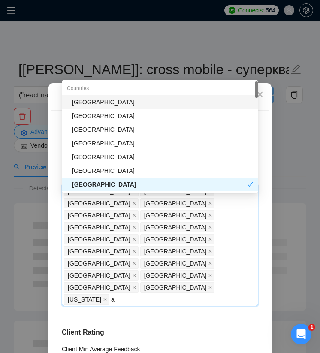
type input "alg"
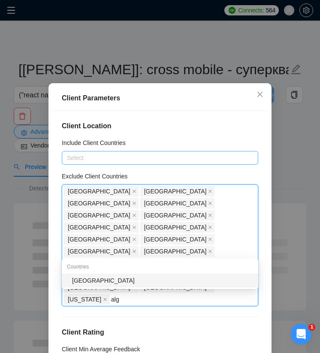
click at [98, 284] on div "[GEOGRAPHIC_DATA]" at bounding box center [162, 280] width 181 height 9
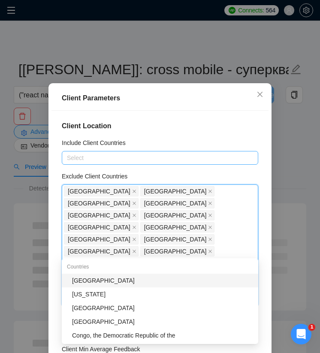
type input "puer"
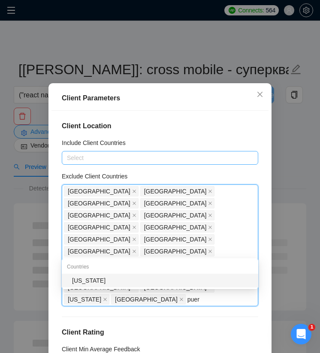
click at [96, 282] on div "[US_STATE]" at bounding box center [162, 280] width 181 height 9
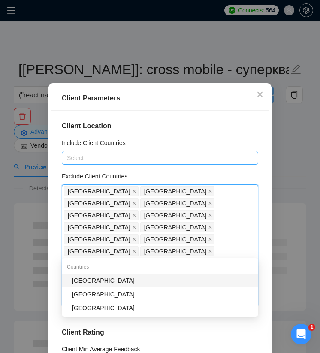
type input "jam"
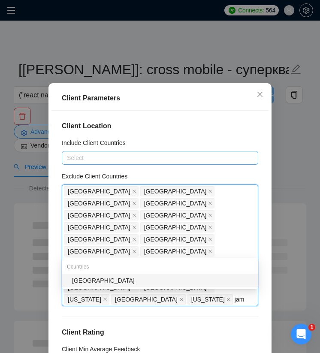
click at [86, 283] on div "[GEOGRAPHIC_DATA]" at bounding box center [162, 280] width 181 height 9
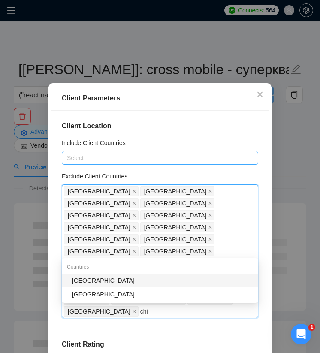
type input "chil"
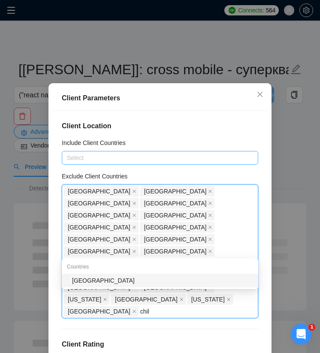
click at [82, 284] on div "[GEOGRAPHIC_DATA]" at bounding box center [162, 280] width 181 height 9
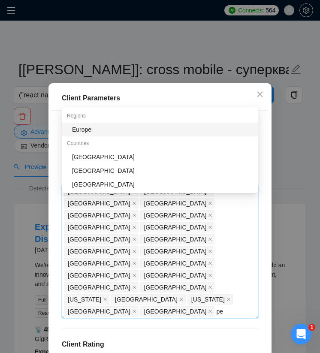
type input "per"
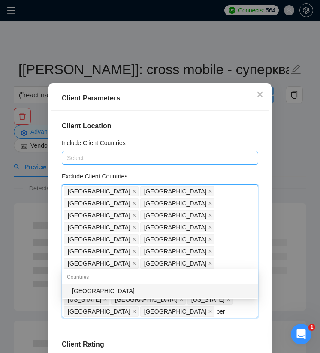
click at [78, 286] on div "[GEOGRAPHIC_DATA]" at bounding box center [162, 290] width 181 height 9
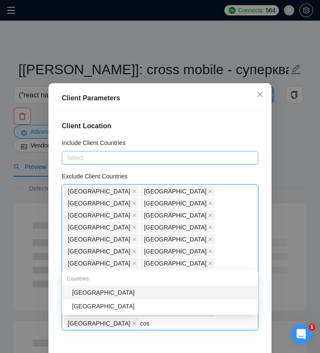
type input "cost"
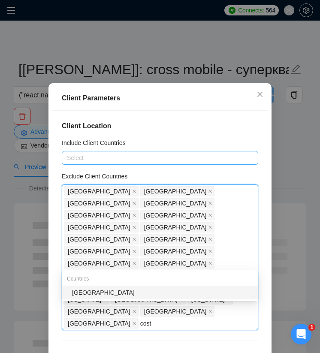
click at [81, 296] on div "[GEOGRAPHIC_DATA]" at bounding box center [162, 292] width 181 height 9
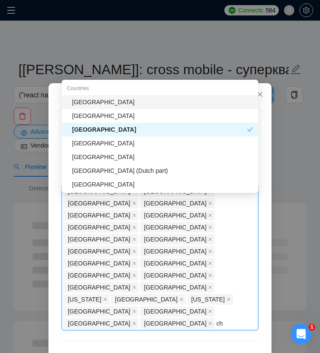
type input "c"
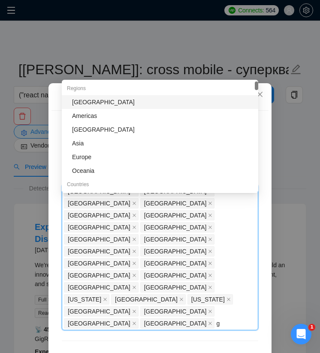
type input "gh"
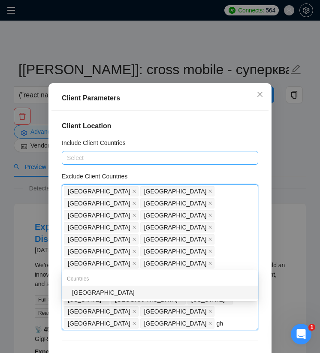
click at [86, 294] on div "[GEOGRAPHIC_DATA]" at bounding box center [162, 292] width 181 height 9
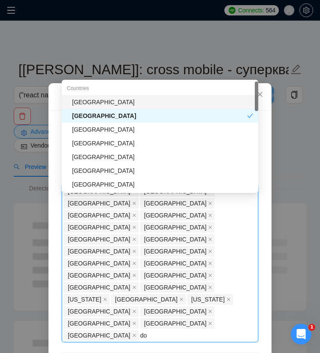
type input "dom"
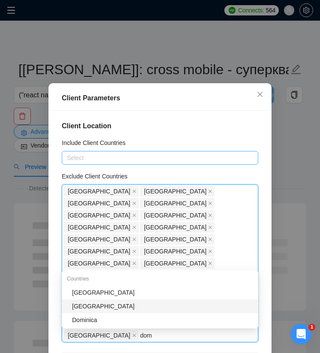
click at [84, 309] on div "[GEOGRAPHIC_DATA]" at bounding box center [162, 306] width 181 height 9
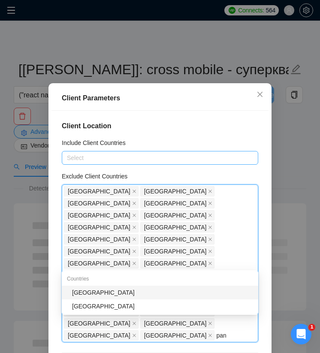
type input "pana"
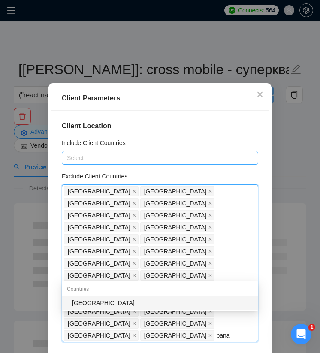
click at [82, 306] on div "[GEOGRAPHIC_DATA]" at bounding box center [162, 302] width 181 height 9
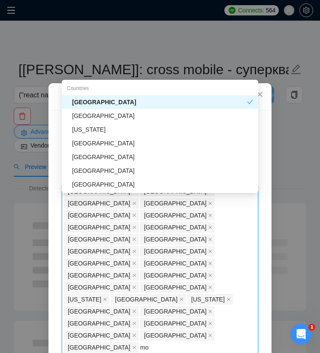
type input "mol"
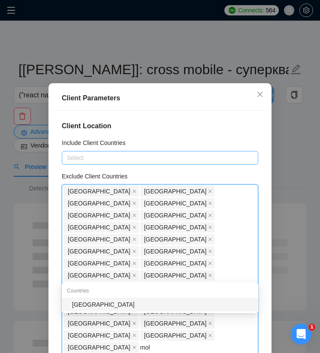
click at [81, 305] on div "[GEOGRAPHIC_DATA]" at bounding box center [162, 304] width 181 height 9
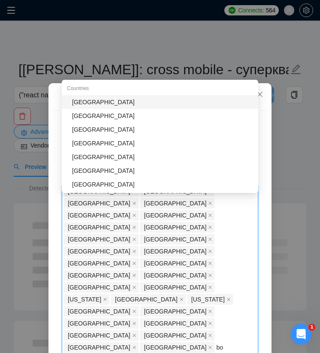
type input "bos"
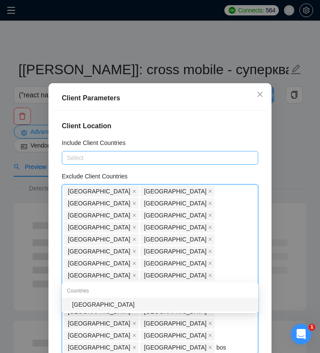
click at [81, 306] on div "[GEOGRAPHIC_DATA]" at bounding box center [162, 304] width 181 height 9
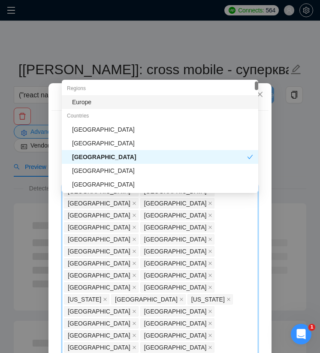
type input "uzb"
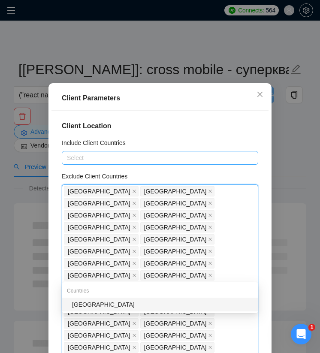
click at [86, 305] on div "[GEOGRAPHIC_DATA]" at bounding box center [162, 304] width 181 height 9
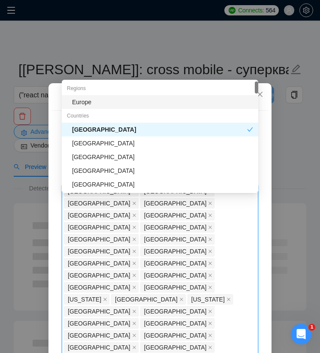
type input "pal"
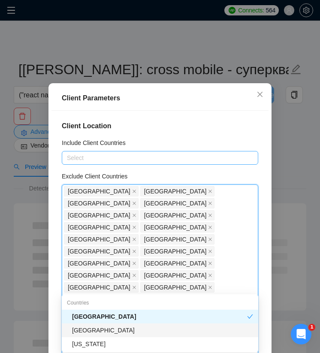
click at [85, 329] on div "[GEOGRAPHIC_DATA]" at bounding box center [162, 330] width 181 height 9
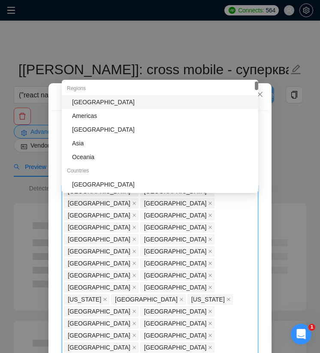
type input "az"
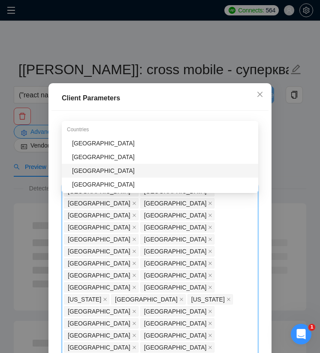
click at [118, 170] on div "[GEOGRAPHIC_DATA]" at bounding box center [162, 170] width 181 height 9
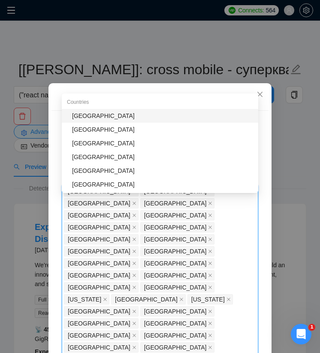
type input "tuni"
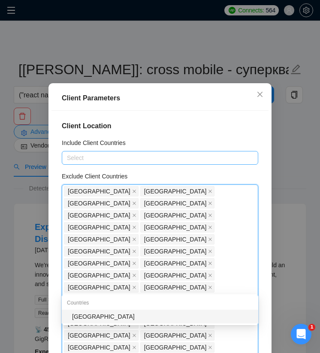
click at [82, 315] on div "[GEOGRAPHIC_DATA]" at bounding box center [162, 316] width 181 height 9
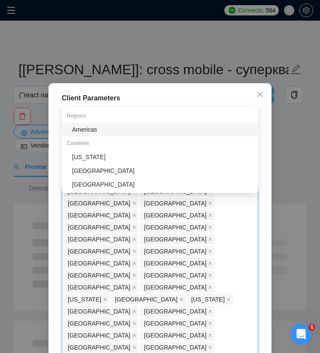
type input "amer"
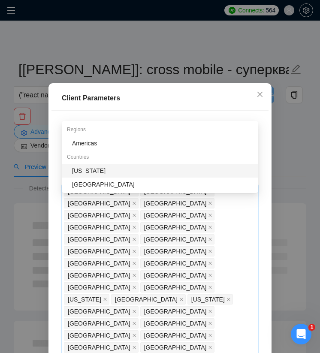
click at [121, 169] on div "[US_STATE]" at bounding box center [162, 170] width 181 height 9
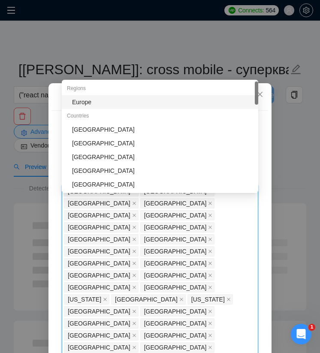
type input "urug"
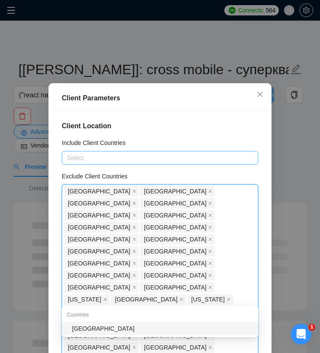
click at [87, 325] on div "[GEOGRAPHIC_DATA]" at bounding box center [162, 328] width 181 height 9
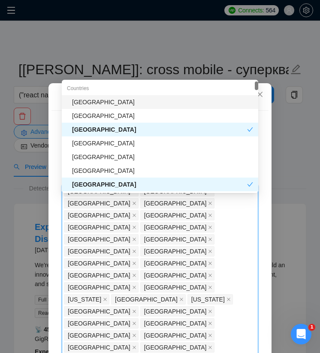
type input "trin"
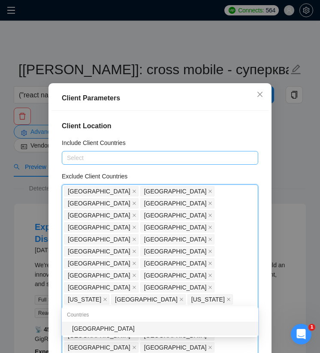
click at [94, 327] on div "[GEOGRAPHIC_DATA]" at bounding box center [162, 328] width 181 height 9
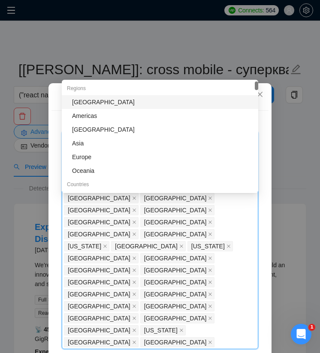
scroll to position [61, 0]
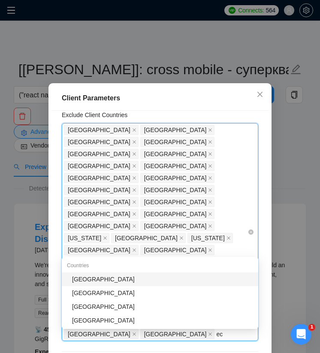
type input "ecu"
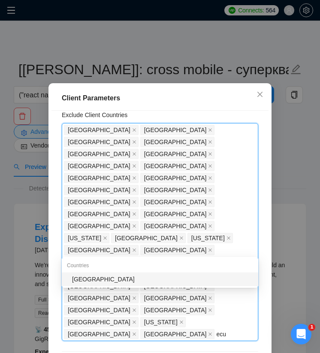
click at [128, 280] on div "[GEOGRAPHIC_DATA]" at bounding box center [162, 279] width 181 height 9
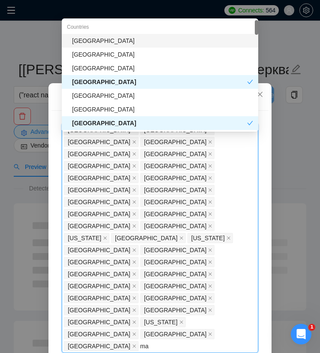
type input "mau"
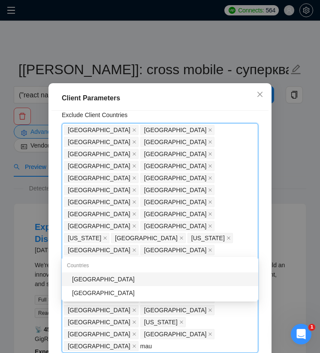
click at [119, 277] on div "[GEOGRAPHIC_DATA]" at bounding box center [162, 279] width 181 height 9
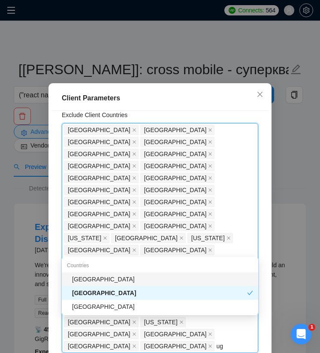
type input "uga"
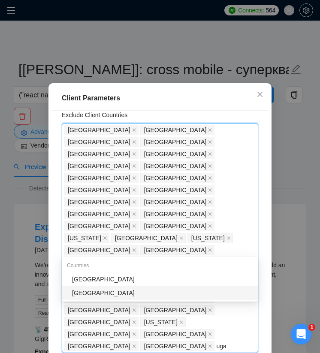
click at [98, 288] on div "[GEOGRAPHIC_DATA]" at bounding box center [162, 292] width 181 height 9
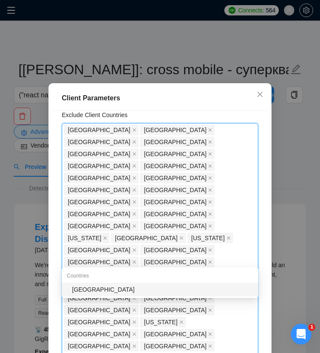
type input "soma"
click at [92, 284] on div "[GEOGRAPHIC_DATA]" at bounding box center [160, 290] width 197 height 14
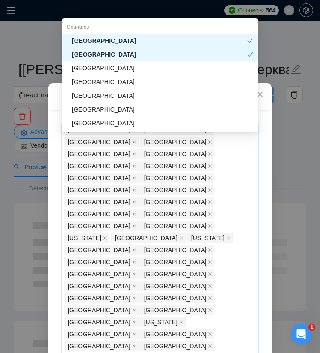
type input "tanz"
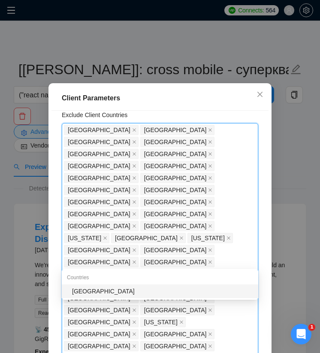
click at [94, 293] on div "[GEOGRAPHIC_DATA]" at bounding box center [162, 291] width 181 height 9
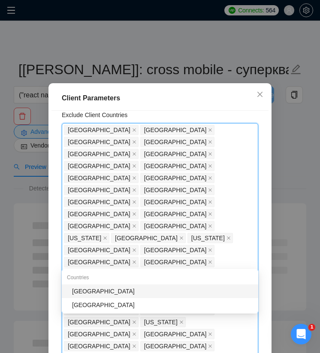
type input "vene"
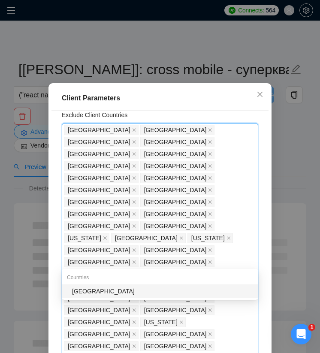
click at [90, 294] on div "[GEOGRAPHIC_DATA]" at bounding box center [162, 291] width 181 height 9
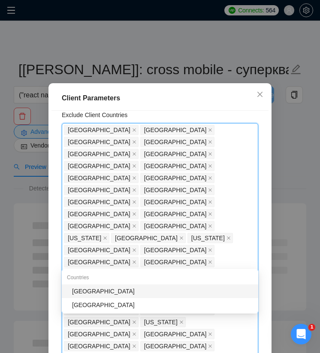
type input "[DEMOGRAPHIC_DATA]"
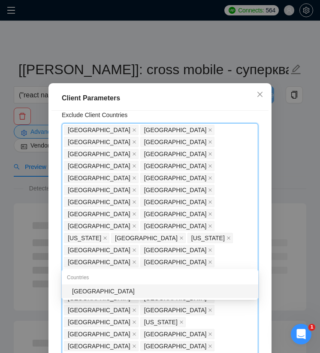
click at [85, 296] on div "[GEOGRAPHIC_DATA]" at bounding box center [160, 292] width 197 height 14
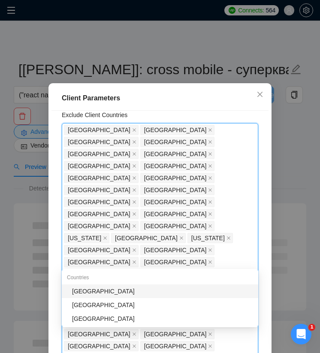
type input "ethi"
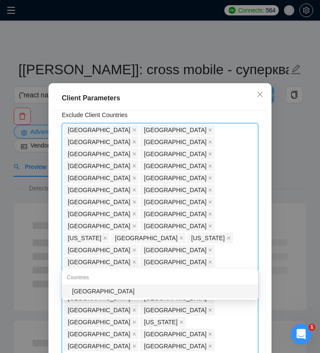
click at [89, 287] on div "[GEOGRAPHIC_DATA]" at bounding box center [162, 291] width 181 height 9
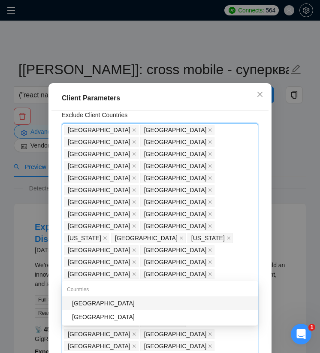
type input "camb"
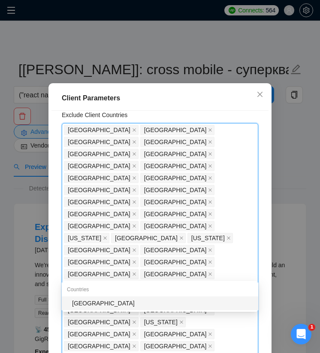
click at [85, 299] on div "[GEOGRAPHIC_DATA]" at bounding box center [162, 303] width 181 height 9
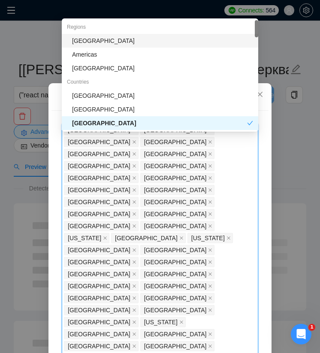
type input "cay"
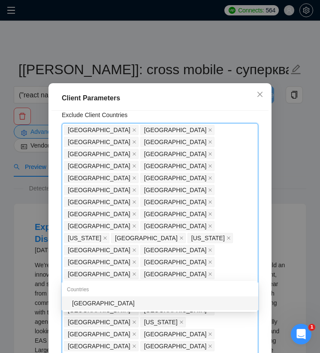
click at [88, 308] on div "[GEOGRAPHIC_DATA]" at bounding box center [162, 303] width 181 height 9
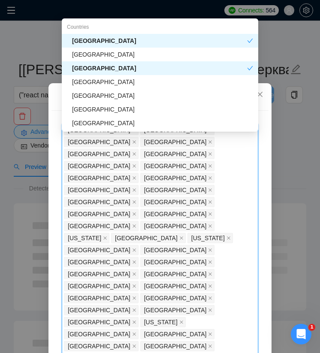
type input "bol"
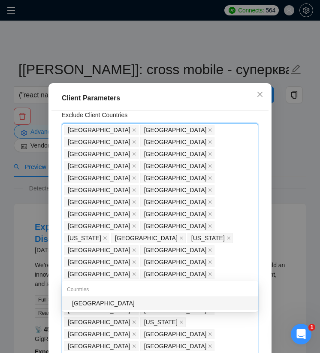
click at [84, 308] on div "[GEOGRAPHIC_DATA]" at bounding box center [160, 304] width 197 height 14
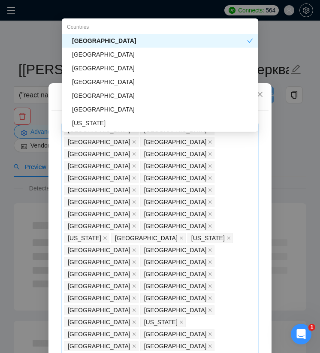
type input "guat"
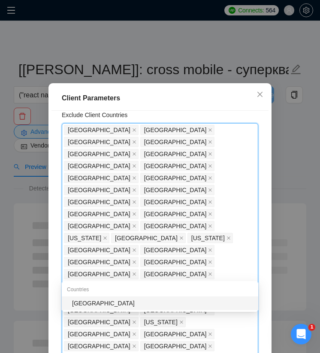
click at [91, 301] on div "[GEOGRAPHIC_DATA]" at bounding box center [162, 303] width 181 height 9
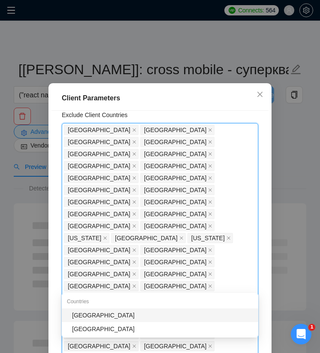
type input "[PERSON_NAME]"
click at [93, 315] on div "[GEOGRAPHIC_DATA]" at bounding box center [162, 315] width 181 height 9
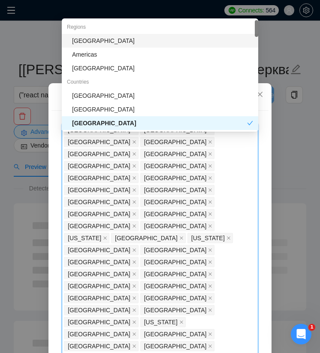
type input "cam"
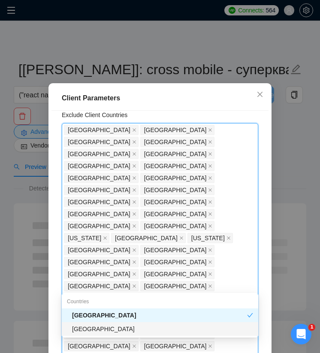
click at [88, 327] on div "[GEOGRAPHIC_DATA]" at bounding box center [162, 328] width 181 height 9
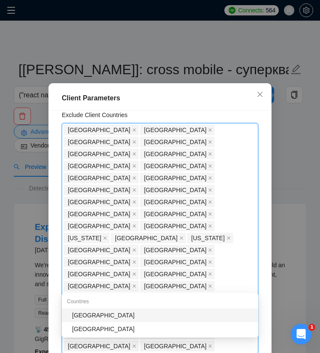
type input "zamb"
click at [91, 316] on div "[GEOGRAPHIC_DATA]" at bounding box center [162, 315] width 181 height 9
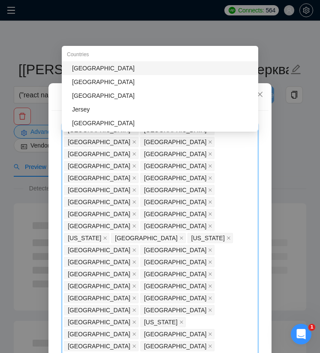
type input "sey"
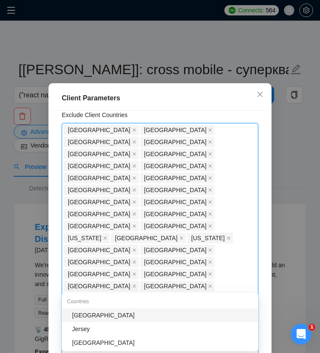
click at [87, 313] on div "[GEOGRAPHIC_DATA]" at bounding box center [162, 315] width 181 height 9
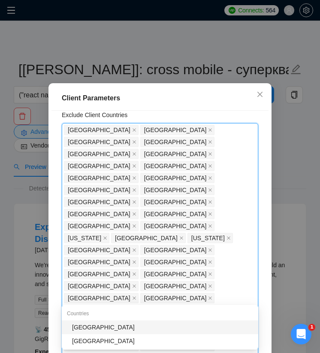
type input "hond"
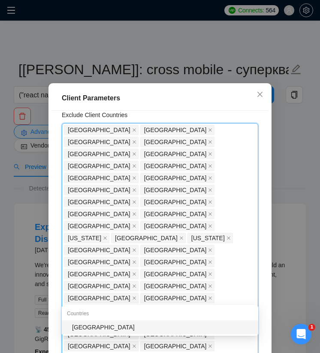
click at [85, 323] on div "[GEOGRAPHIC_DATA]" at bounding box center [162, 327] width 181 height 9
type input "kyrg"
click at [87, 329] on div "[GEOGRAPHIC_DATA]" at bounding box center [162, 327] width 181 height 9
type input "yeme"
click at [82, 327] on div "[GEOGRAPHIC_DATA]" at bounding box center [162, 327] width 181 height 9
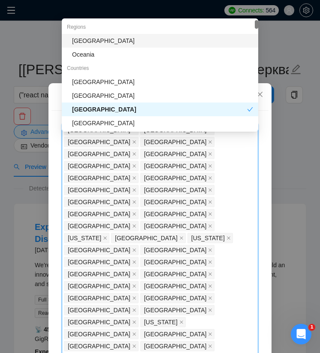
type input "ang"
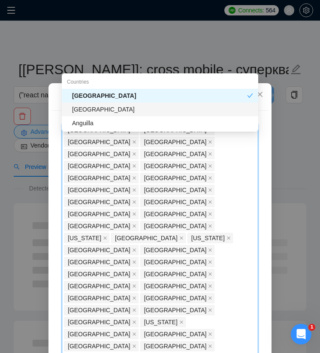
click at [124, 107] on div "[GEOGRAPHIC_DATA]" at bounding box center [162, 109] width 181 height 9
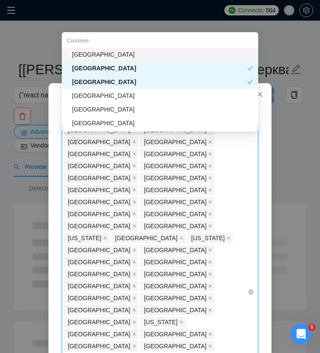
type input "berm"
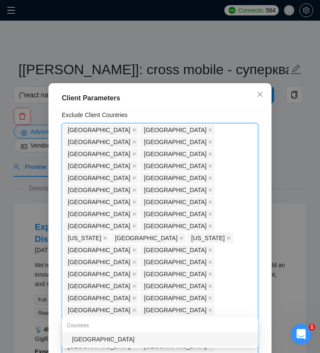
click at [94, 339] on div "[GEOGRAPHIC_DATA]" at bounding box center [162, 339] width 181 height 9
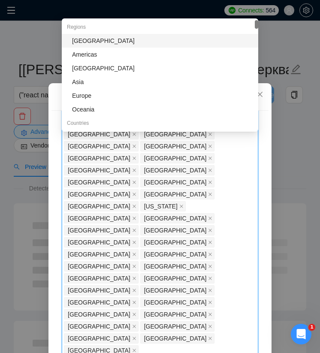
scroll to position [178, 0]
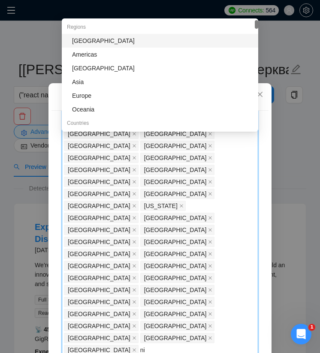
type input "nic"
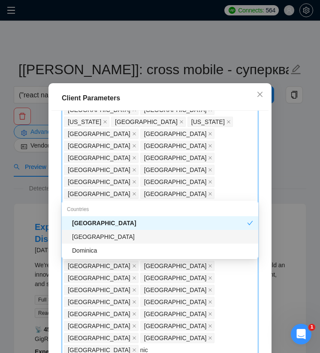
click at [221, 241] on div "[GEOGRAPHIC_DATA]" at bounding box center [162, 236] width 181 height 9
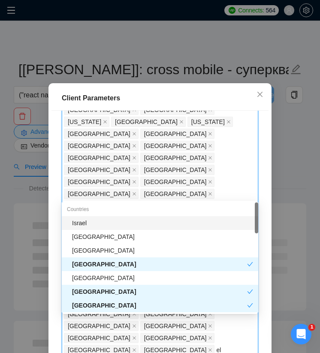
type input "el s"
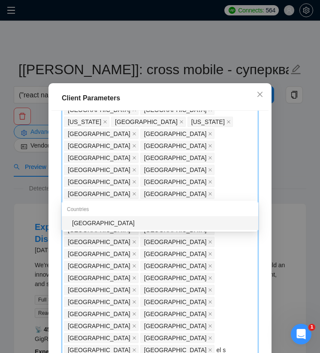
click at [195, 224] on div "[GEOGRAPHIC_DATA]" at bounding box center [162, 222] width 181 height 9
type input "mya"
click at [182, 224] on div "[GEOGRAPHIC_DATA]" at bounding box center [162, 222] width 181 height 9
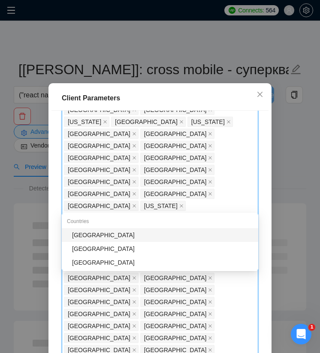
type input "zim"
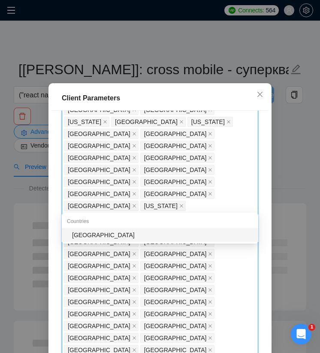
click at [169, 236] on div "[GEOGRAPHIC_DATA]" at bounding box center [162, 234] width 181 height 9
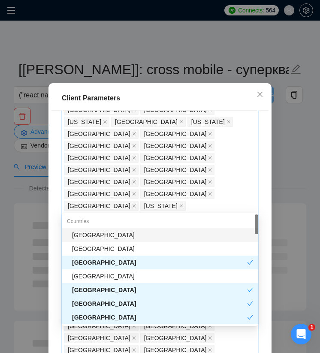
type input "net"
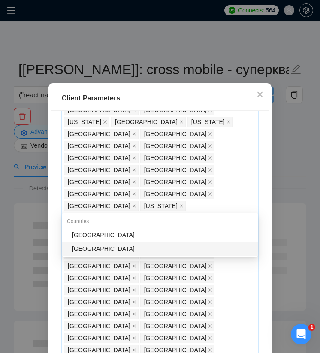
click at [161, 249] on div "[GEOGRAPHIC_DATA]" at bounding box center [162, 248] width 181 height 9
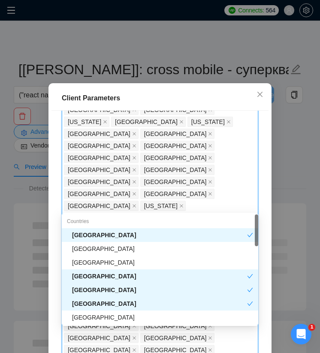
type input "par"
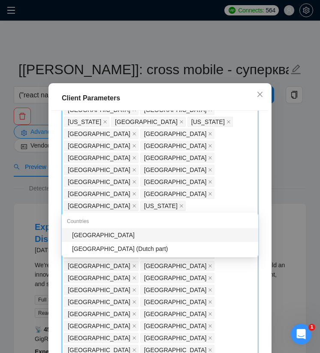
click at [145, 236] on div "[GEOGRAPHIC_DATA]" at bounding box center [162, 234] width 181 height 9
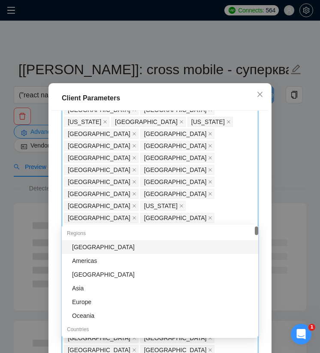
type input "n"
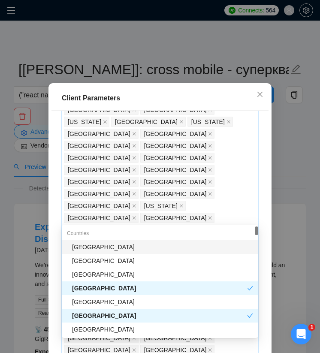
type input "ben"
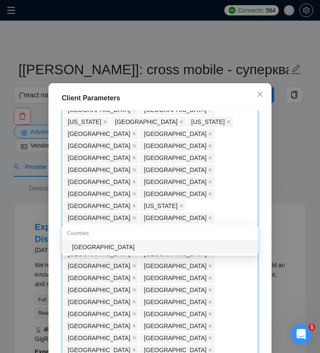
click at [139, 244] on div "[GEOGRAPHIC_DATA]" at bounding box center [162, 246] width 181 height 9
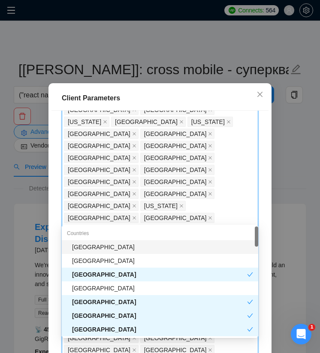
type input "nam"
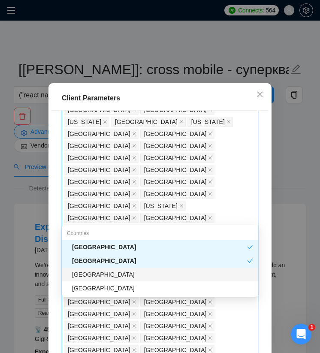
click at [112, 281] on div "[GEOGRAPHIC_DATA]" at bounding box center [160, 275] width 197 height 14
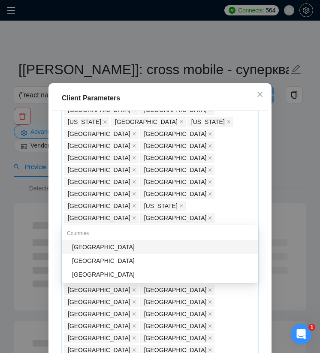
type input "mong"
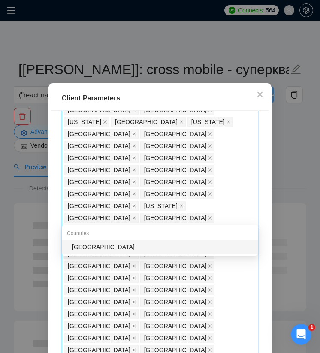
click at [106, 247] on div "[GEOGRAPHIC_DATA]" at bounding box center [162, 246] width 181 height 9
type input "brun"
click at [100, 246] on div "[GEOGRAPHIC_DATA]" at bounding box center [162, 246] width 181 height 9
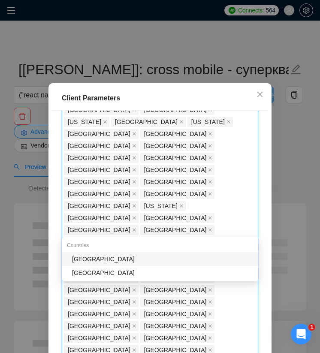
type input "rwan"
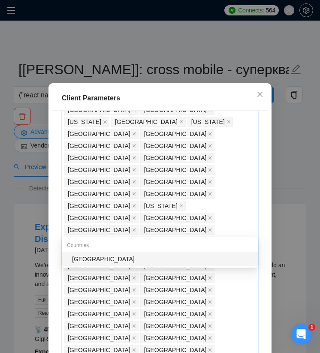
click at [97, 260] on div "[GEOGRAPHIC_DATA]" at bounding box center [162, 259] width 181 height 9
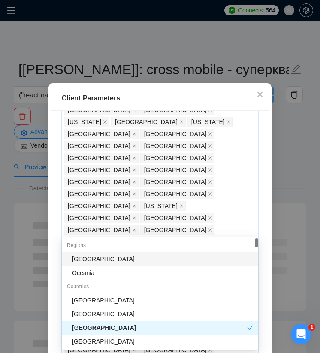
type input "ang"
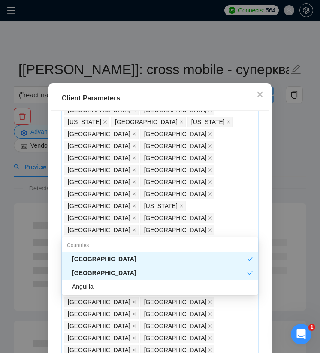
click at [84, 287] on div "Anguilla" at bounding box center [162, 286] width 181 height 9
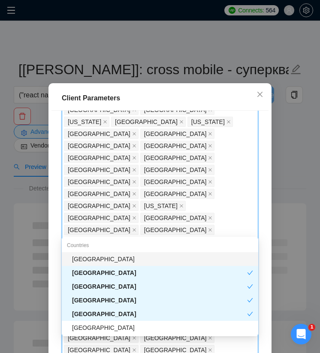
type input "beli"
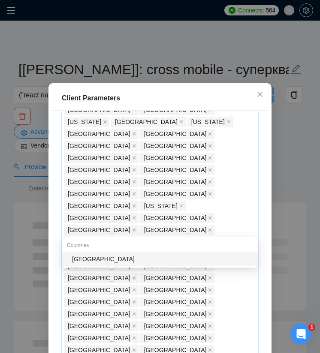
click at [84, 254] on div "[GEOGRAPHIC_DATA]" at bounding box center [160, 259] width 197 height 14
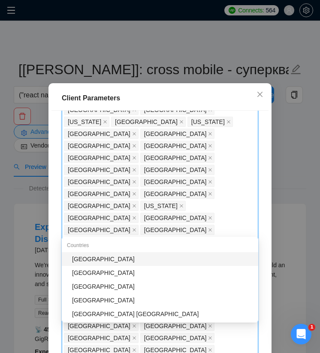
type input "united"
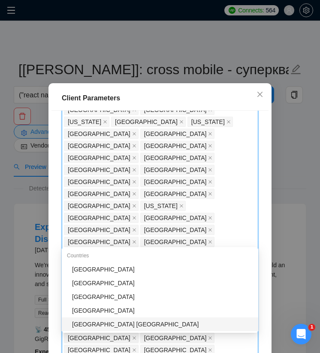
click at [97, 325] on div "[GEOGRAPHIC_DATA] [GEOGRAPHIC_DATA]" at bounding box center [162, 324] width 181 height 9
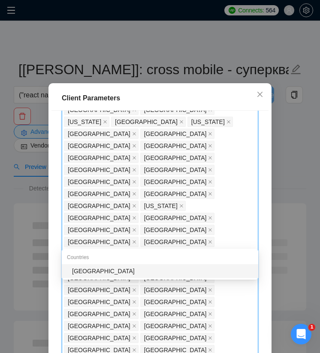
type input "mozam"
click at [104, 274] on div "[GEOGRAPHIC_DATA]" at bounding box center [162, 271] width 181 height 9
type input "seneg"
click at [99, 270] on div "[GEOGRAPHIC_DATA]" at bounding box center [162, 271] width 181 height 9
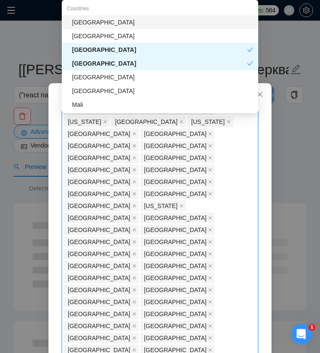
type input "mald"
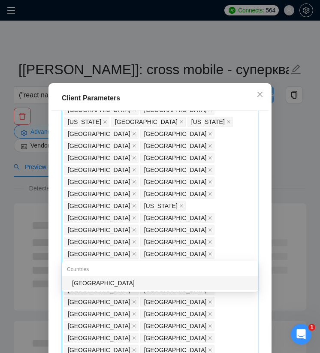
click at [96, 284] on div "[GEOGRAPHIC_DATA]" at bounding box center [162, 283] width 181 height 9
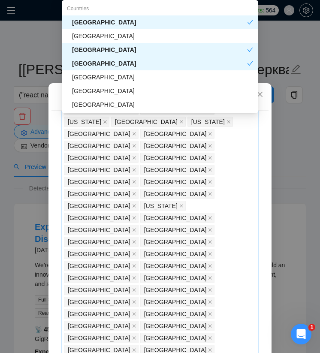
type input "bot"
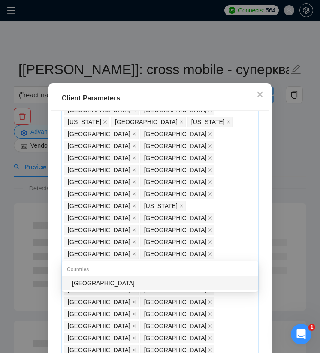
click at [92, 287] on div "[GEOGRAPHIC_DATA]" at bounding box center [162, 283] width 181 height 9
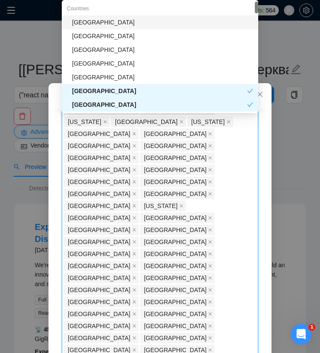
type input "ha"
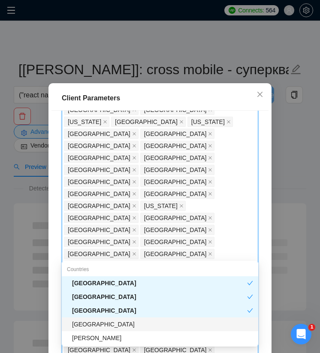
click at [79, 325] on div "[GEOGRAPHIC_DATA]" at bounding box center [162, 324] width 181 height 9
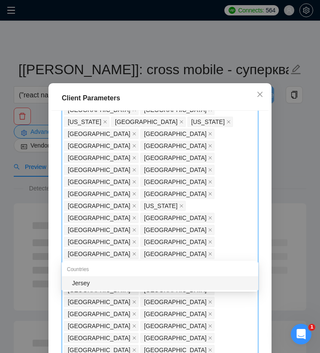
type input "jer"
click at [89, 281] on div "Jersey" at bounding box center [162, 283] width 181 height 9
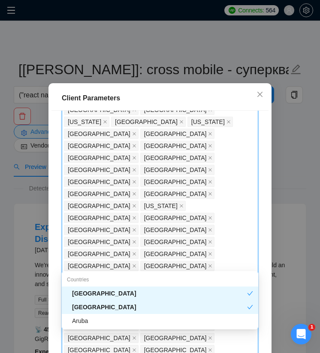
type input "arub"
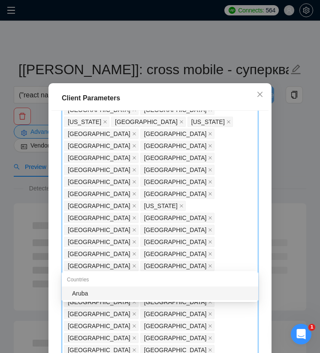
click at [91, 293] on div "Aruba" at bounding box center [162, 293] width 181 height 9
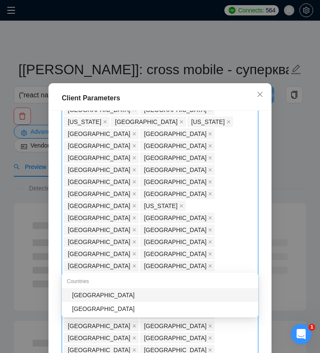
type input "fij"
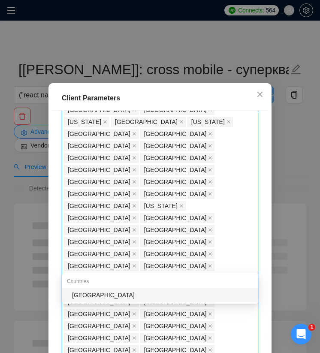
click at [109, 295] on div "[GEOGRAPHIC_DATA]" at bounding box center [162, 295] width 181 height 9
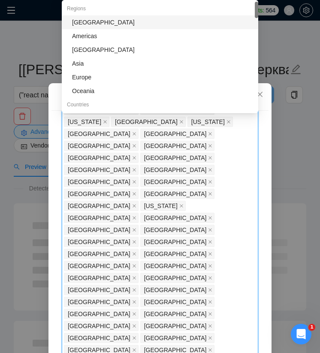
type input "reu"
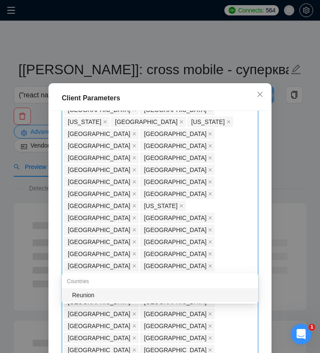
click at [119, 291] on div "Reunion" at bounding box center [162, 295] width 181 height 9
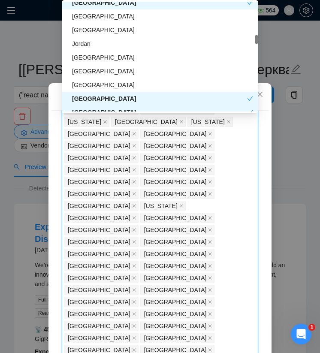
scroll to position [793, 0]
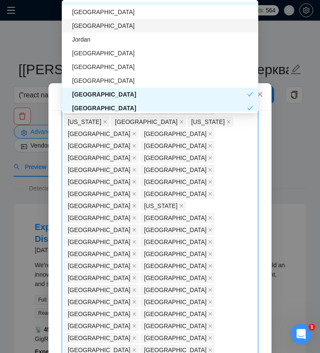
click at [187, 24] on div "[GEOGRAPHIC_DATA]" at bounding box center [162, 25] width 181 height 9
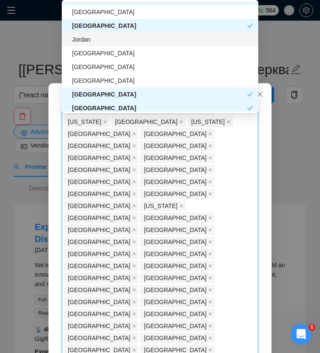
click at [180, 44] on div "Jordan" at bounding box center [162, 39] width 181 height 9
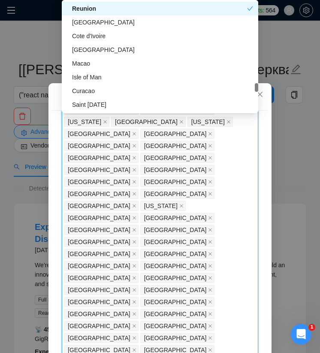
scroll to position [2130, 0]
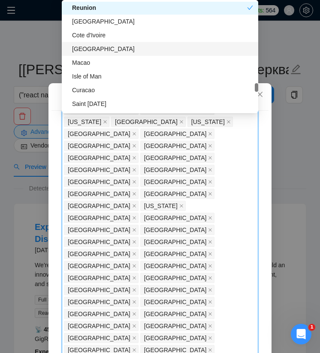
click at [178, 52] on div "[GEOGRAPHIC_DATA]" at bounding box center [162, 48] width 181 height 9
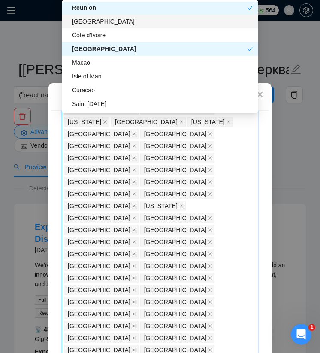
click at [185, 26] on div "[GEOGRAPHIC_DATA]" at bounding box center [162, 21] width 181 height 9
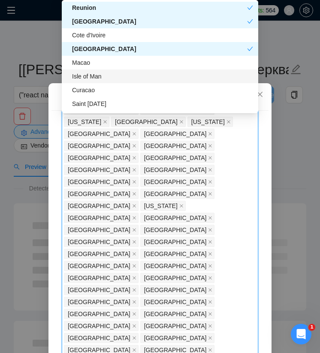
click at [133, 78] on div "Isle of Man" at bounding box center [162, 76] width 181 height 9
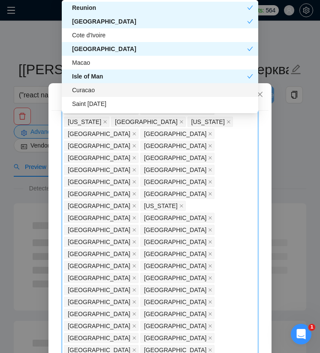
click at [130, 91] on div "Curacao" at bounding box center [162, 89] width 181 height 9
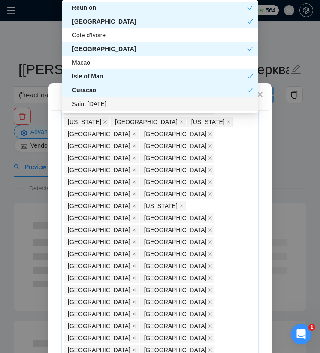
click at [124, 103] on div "Saint [DATE]" at bounding box center [162, 103] width 181 height 9
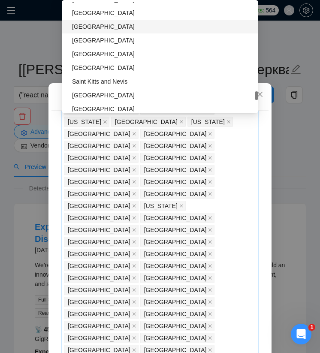
scroll to position [2374, 0]
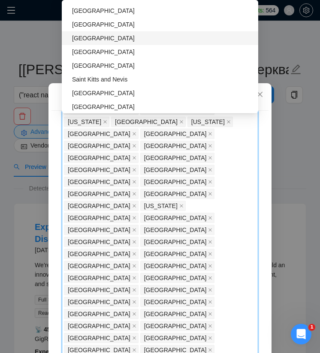
click at [120, 37] on div "[GEOGRAPHIC_DATA]" at bounding box center [162, 37] width 181 height 9
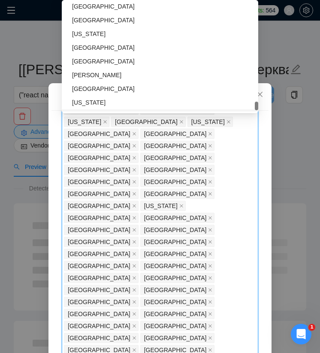
scroll to position [2718, 0]
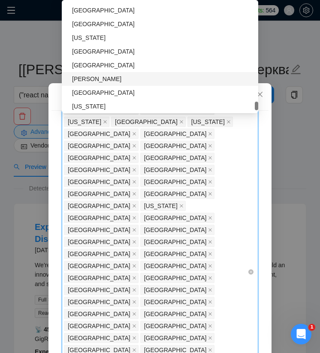
click at [200, 290] on div "[GEOGRAPHIC_DATA] [GEOGRAPHIC_DATA] [GEOGRAPHIC_DATA] [GEOGRAPHIC_DATA] [GEOGRA…" at bounding box center [156, 272] width 184 height 529
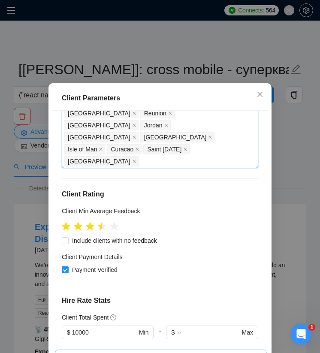
scroll to position [560, 0]
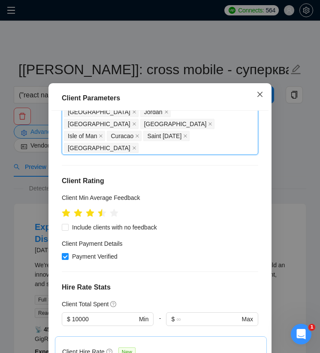
click at [259, 98] on icon "close" at bounding box center [260, 94] width 7 height 7
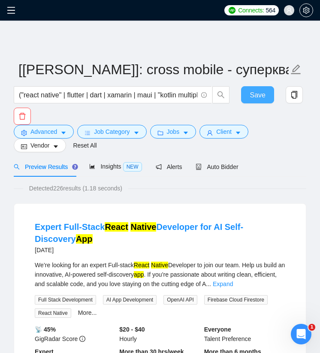
click at [253, 92] on span "Save" at bounding box center [257, 95] width 15 height 11
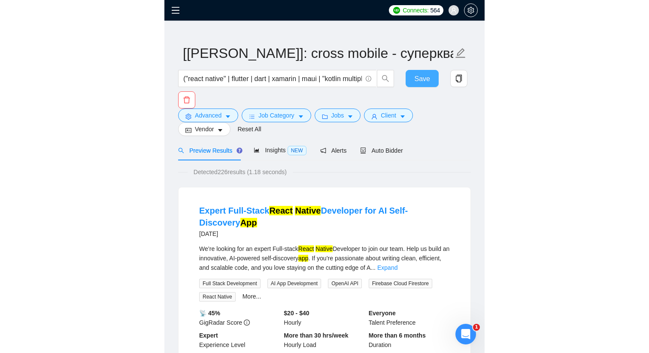
scroll to position [37, 0]
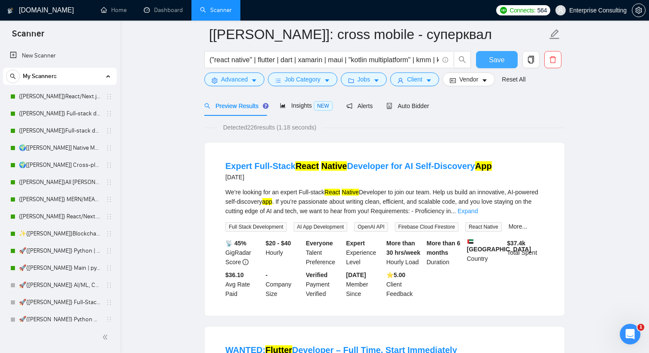
click at [504, 61] on span "Save" at bounding box center [496, 60] width 15 height 11
click at [486, 77] on button "Vendor" at bounding box center [469, 80] width 52 height 14
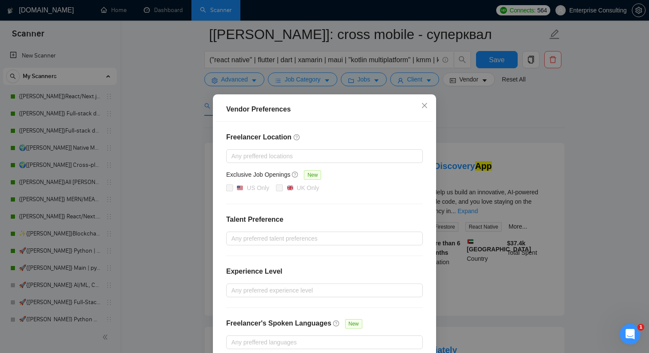
scroll to position [44, 0]
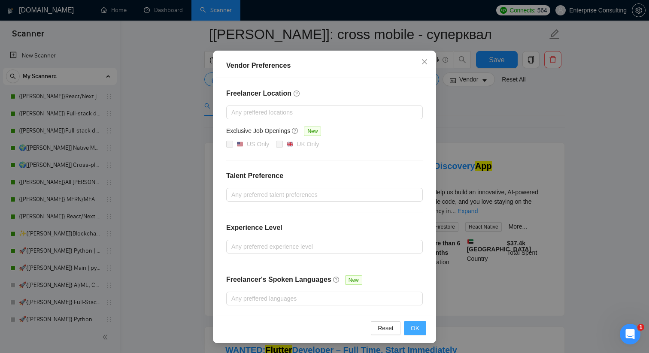
click at [411, 329] on span "OK" at bounding box center [415, 328] width 9 height 9
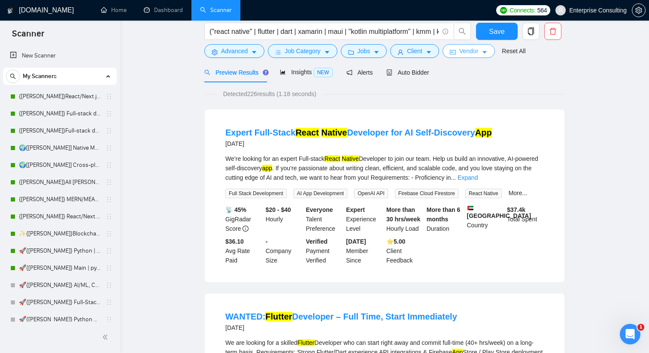
scroll to position [0, 0]
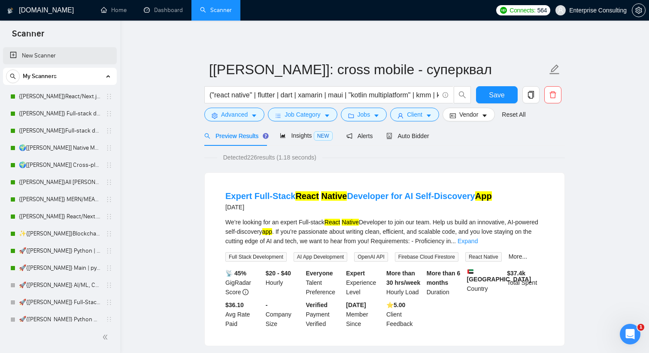
click at [54, 58] on link "New Scanner" at bounding box center [60, 55] width 100 height 17
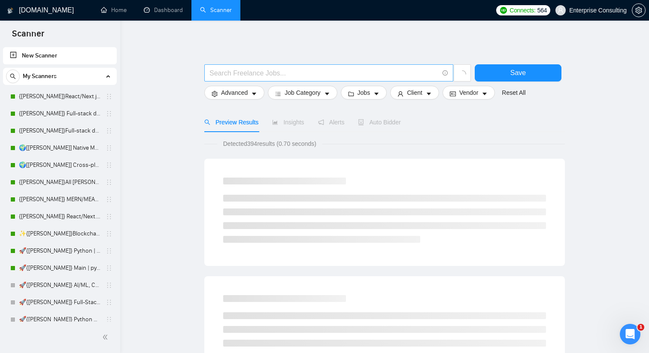
click at [233, 76] on input "text" at bounding box center [323, 73] width 229 height 11
paste input "("react native" | "react-native" | flutter | dart | xamarin | maui | "kotlin mu…"
type input "("react native" | "react-native" | flutter | dart | xamarin | maui | "kotlin mu…"
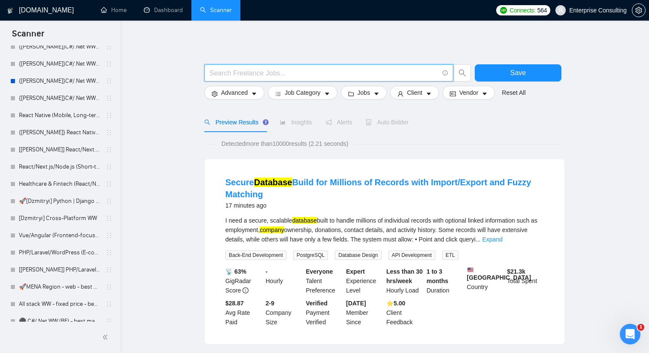
scroll to position [659, 0]
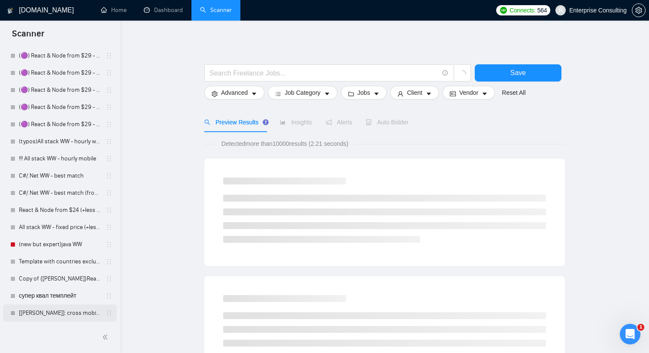
click at [67, 313] on link "[[PERSON_NAME]]: cross mobile - суперквал" at bounding box center [60, 313] width 82 height 17
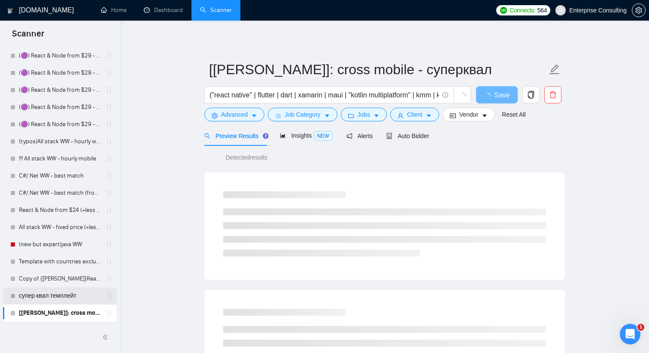
click at [68, 294] on link "супер квал темплейт" at bounding box center [60, 296] width 82 height 17
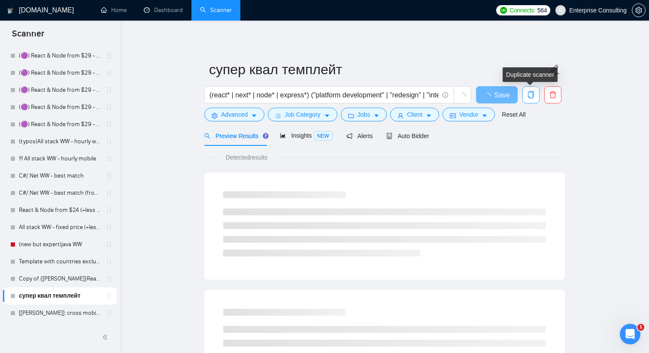
click at [533, 97] on icon "copy" at bounding box center [531, 95] width 8 height 8
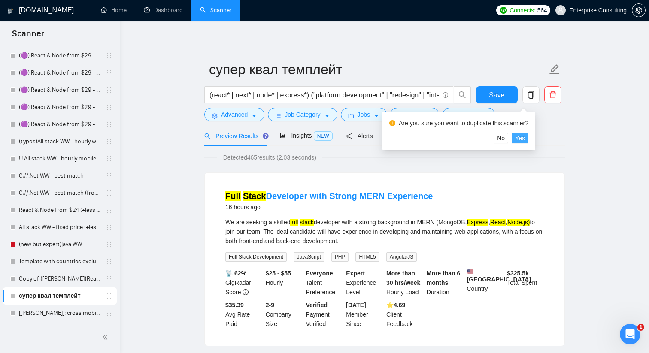
click at [525, 139] on span "Yes" at bounding box center [520, 137] width 10 height 9
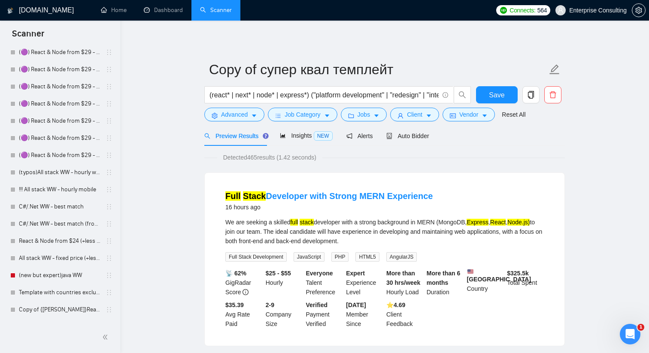
scroll to position [676, 0]
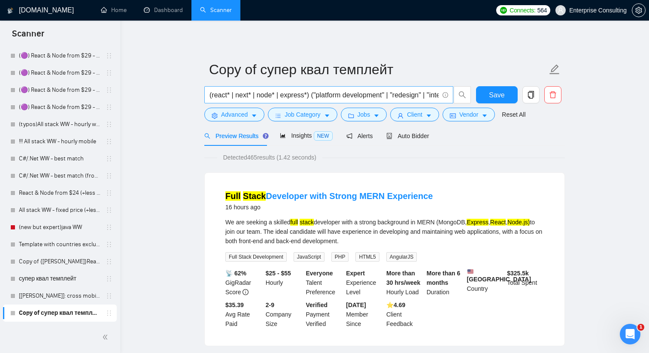
click at [261, 100] on span "(react* | next* | node* | express*) ("platform development" | "redesign" | "int…" at bounding box center [328, 94] width 249 height 17
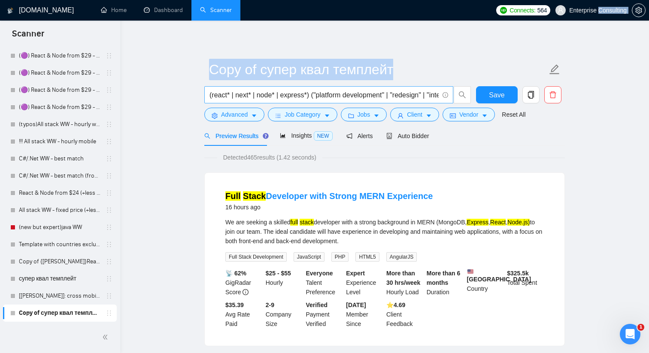
click at [261, 100] on span "(react* | next* | node* | express*) ("platform development" | "redesign" | "int…" at bounding box center [328, 94] width 249 height 17
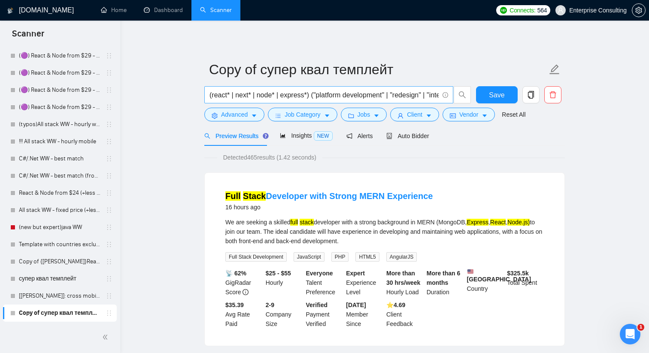
scroll to position [0, 0]
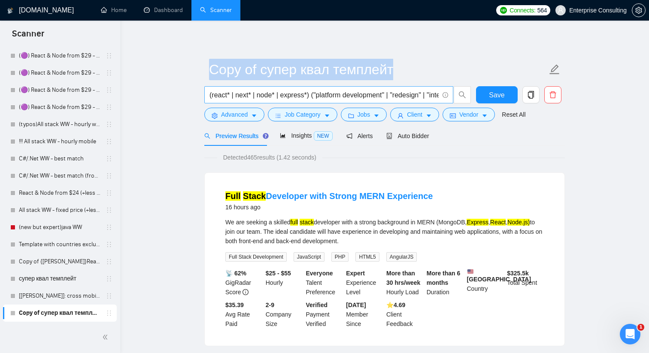
click at [261, 100] on span "(react* | next* | node* | express*) ("platform development" | "redesign" | "int…" at bounding box center [328, 94] width 249 height 17
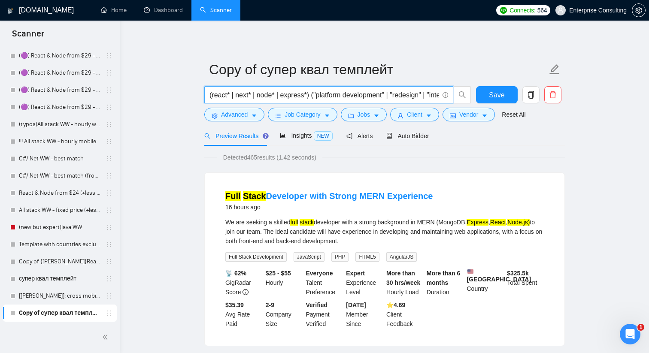
scroll to position [0, 871]
click at [259, 97] on input "(react* | next* | node* | express*) ("platform development" | "redesign" | "int…" at bounding box center [323, 95] width 229 height 11
paste input ""react native" | "react-native" | flutter | dart | xamarin | maui | "kotlin mul…"
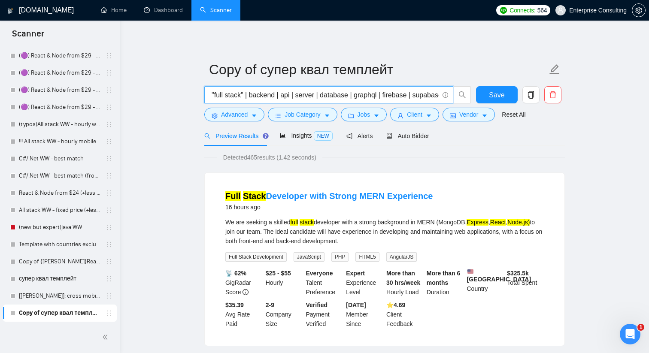
scroll to position [0, 1433]
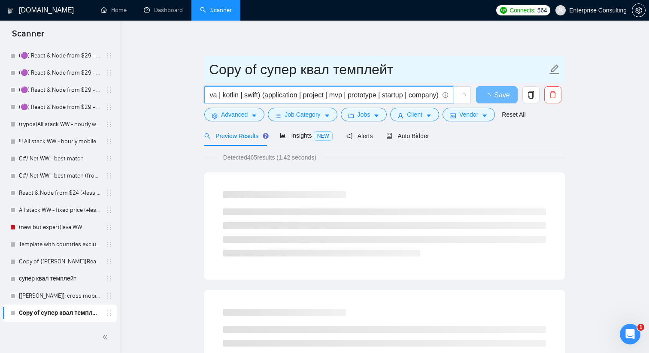
type input "("react native" | "react-native" | flutter | dart | xamarin | maui | "kotlin mu…"
click at [221, 69] on input "Copy of супер квал темплейт" at bounding box center [378, 69] width 338 height 21
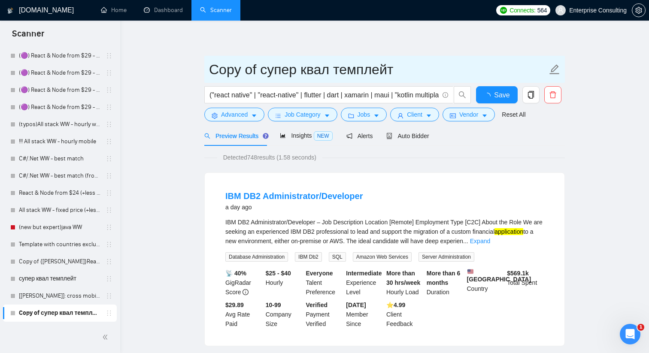
click at [221, 69] on input "Copy of супер квал темплейт" at bounding box center [378, 69] width 338 height 21
click at [253, 69] on input "[[PERSON_NAME]]: cross mobile" at bounding box center [378, 69] width 338 height 21
click at [357, 68] on input "[[PERSON_NAME]]: FS cross mobile" at bounding box center [378, 69] width 338 height 21
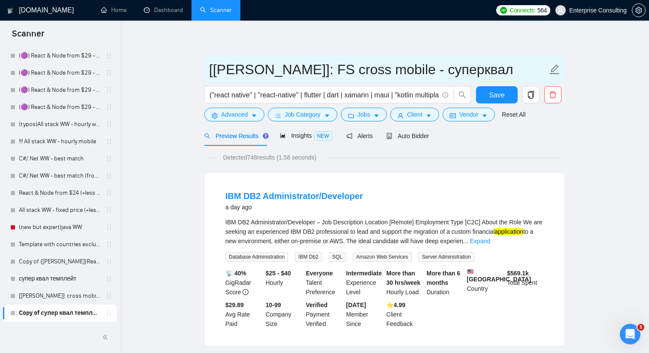
type input "[[PERSON_NAME]]: FS cross mobile - суперквал"
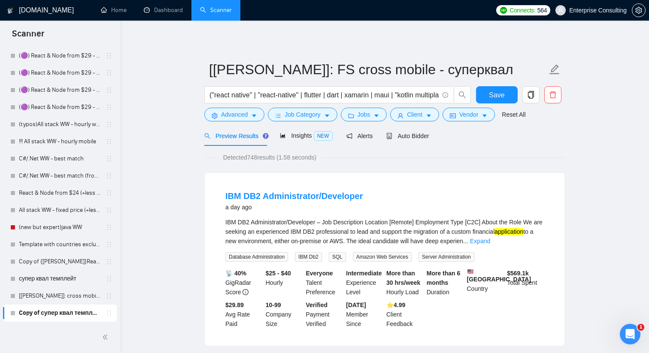
click at [503, 92] on span "Save" at bounding box center [496, 95] width 15 height 11
click at [256, 114] on icon "caret-down" at bounding box center [254, 116] width 6 height 6
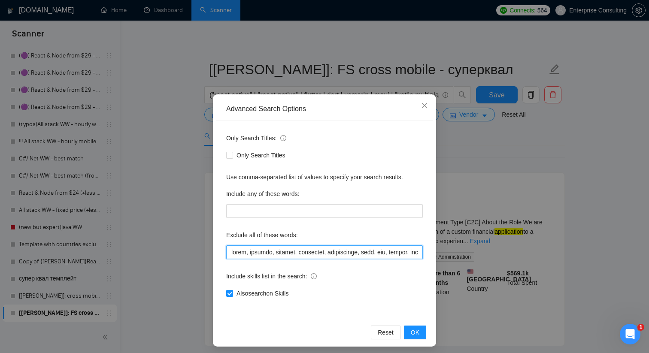
click at [246, 254] on input "text" at bounding box center [324, 253] width 197 height 14
paste input "bug, fix, error, design, xd, sketch, illustrator, photoshop, chatbot, bot, coac…"
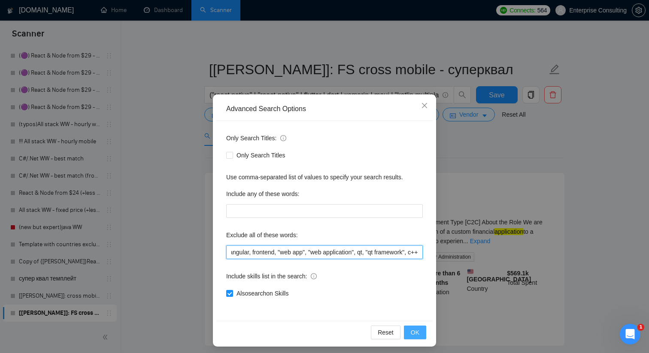
type input "bug, fix, error, design, xd, sketch, illustrator, photoshop, chatbot, bot, coac…"
click at [409, 334] on button "OK" at bounding box center [415, 333] width 22 height 14
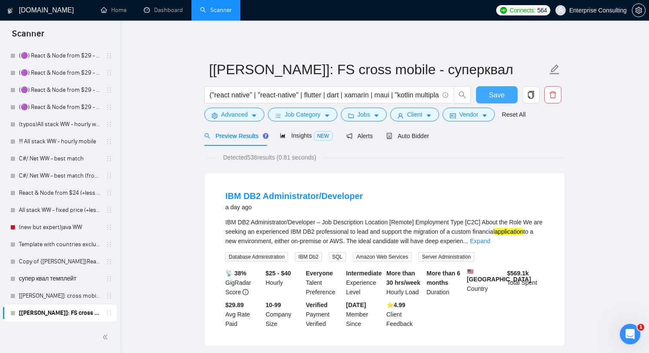
click at [502, 98] on span "Save" at bounding box center [496, 95] width 15 height 11
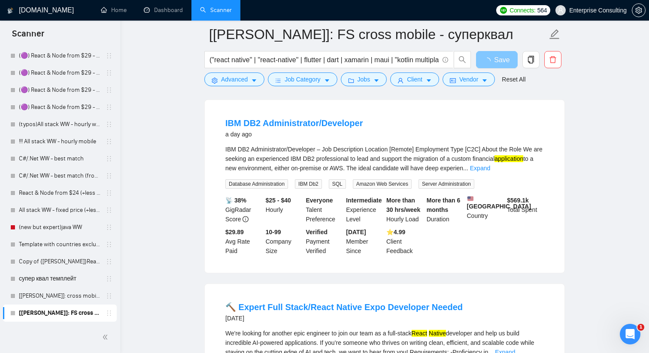
scroll to position [81, 0]
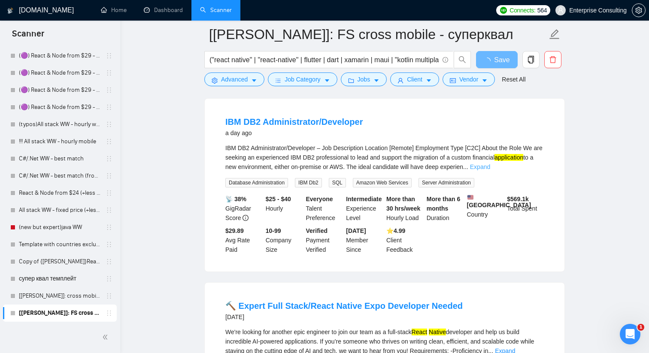
click at [490, 167] on link "Expand" at bounding box center [480, 167] width 20 height 7
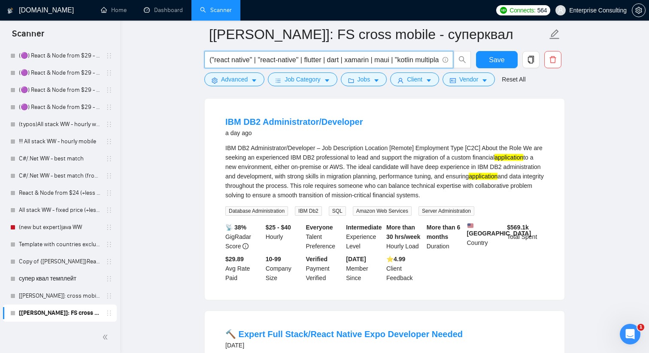
click at [287, 59] on input "("react native" | "react-native" | flutter | dart | xamarin | maui | "kotlin mu…" at bounding box center [323, 60] width 229 height 11
paste input "("mobile app" | "mobile apps" | "mobile application""
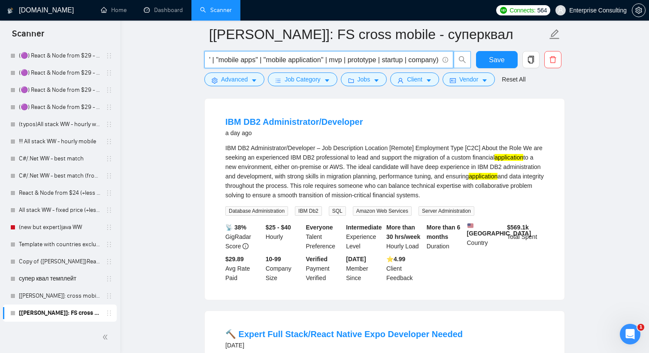
click at [460, 61] on icon "search" at bounding box center [462, 60] width 8 height 8
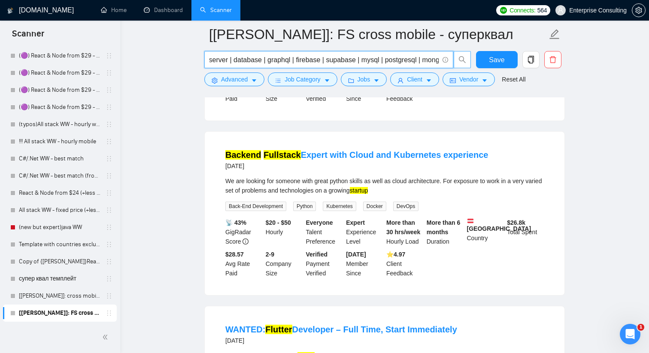
scroll to position [0, 1002]
drag, startPoint x: 384, startPoint y: 57, endPoint x: 437, endPoint y: 57, distance: 52.8
click at [437, 57] on input "("react native" | "react-native" | flutter | dart | xamarin | maui | "kotlin mu…" at bounding box center [323, 60] width 229 height 11
click at [271, 62] on input "("react native" | "react-native" | flutter | dart | xamarin | maui | "kotlin mu…" at bounding box center [323, 60] width 229 height 11
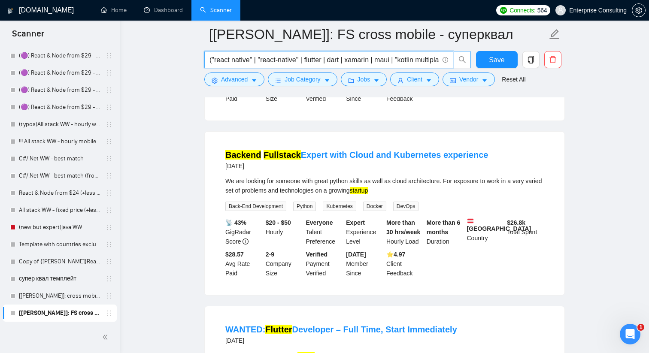
click at [271, 62] on input "("react native" | "react-native" | flutter | dart | xamarin | maui | "kotlin mu…" at bounding box center [323, 60] width 229 height 11
paste input "text"
click at [462, 61] on icon "search" at bounding box center [462, 60] width 8 height 8
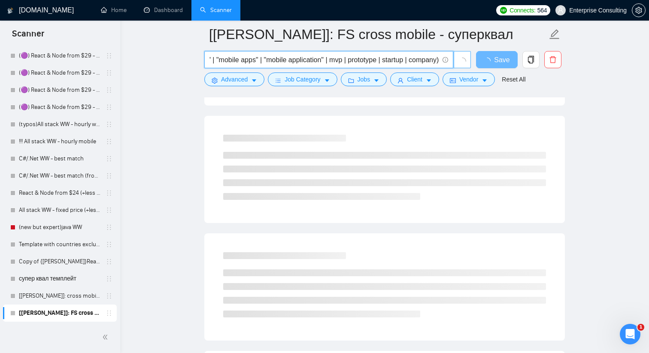
type input "("react native" | "react-native" | flutter | dart | xamarin | maui | "kotlin mu…"
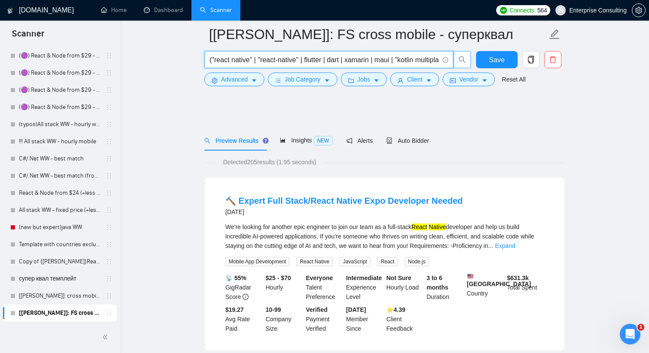
scroll to position [0, 0]
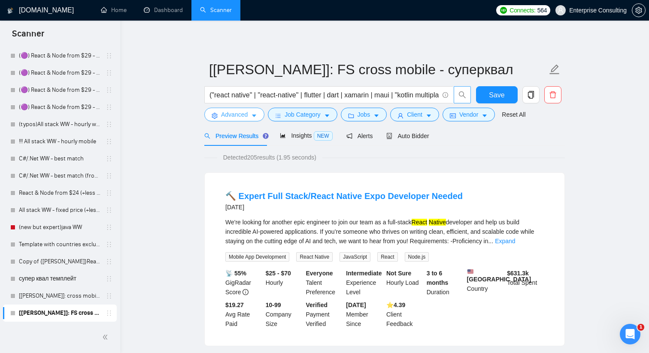
click at [237, 110] on span "Advanced" at bounding box center [234, 114] width 27 height 9
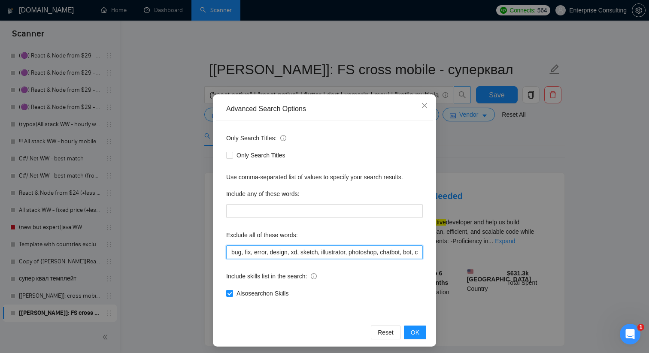
click at [242, 253] on input "bug, fix, error, design, xd, sketch, illustrator, photoshop, chatbot, bot, coac…" at bounding box center [324, 253] width 197 height 14
paste input ", database, db2, oracle, sql server"
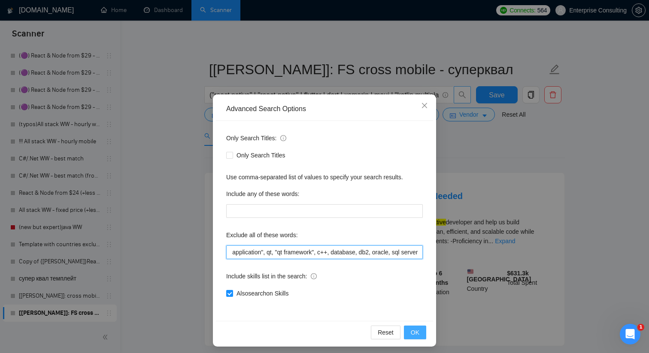
type input "bug, fix, error, design, xd, sketch, illustrator, photoshop, chatbot, bot, coac…"
click at [419, 335] on span "OK" at bounding box center [415, 332] width 9 height 9
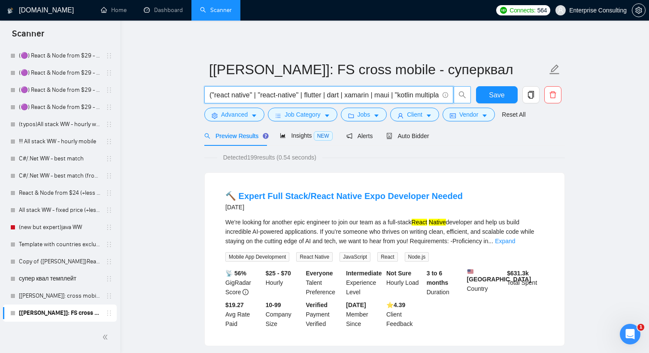
click at [246, 92] on input "("react native" | "react-native" | flutter | dart | xamarin | maui | "kotlin mu…" at bounding box center [323, 95] width 229 height 11
paste input "node* | express* | nest* | django | flask | rails | "ruby on rails" | spring | …"
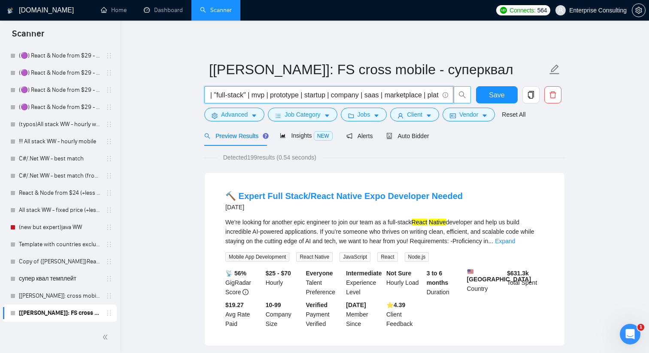
click at [464, 94] on icon "search" at bounding box center [462, 95] width 8 height 8
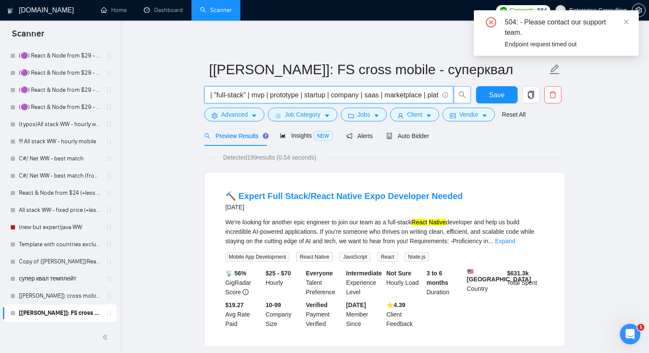
click at [459, 98] on icon "search" at bounding box center [462, 95] width 8 height 8
type input "("react native" | "react-native" | flutter | dart | xamarin | maui | "kotlin mu…"
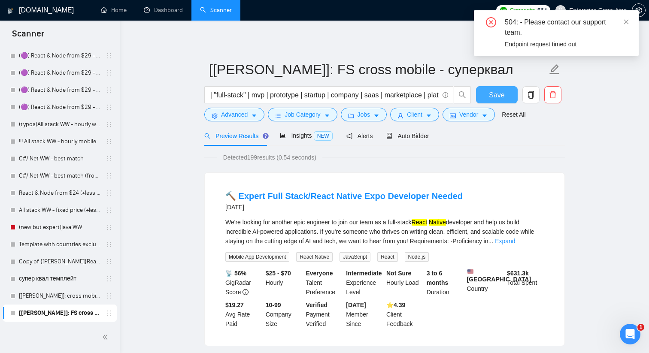
click at [496, 94] on span "Save" at bounding box center [496, 95] width 15 height 11
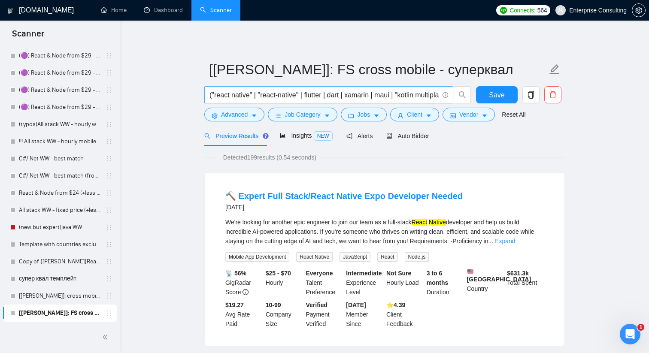
click at [236, 94] on input "("react native" | "react-native" | flutter | dart | xamarin | maui | "kotlin mu…" at bounding box center [323, 95] width 229 height 11
click at [465, 95] on icon "search" at bounding box center [462, 95] width 8 height 8
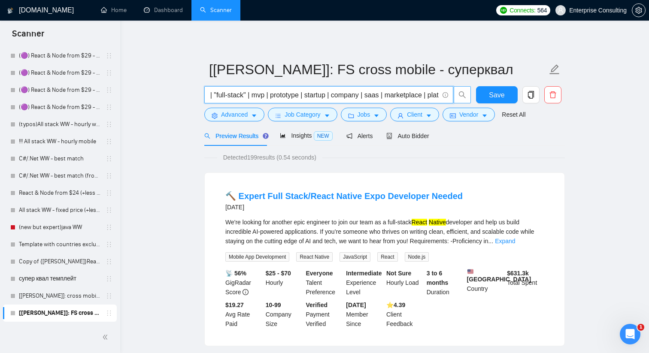
click at [463, 95] on icon "search" at bounding box center [462, 95] width 8 height 8
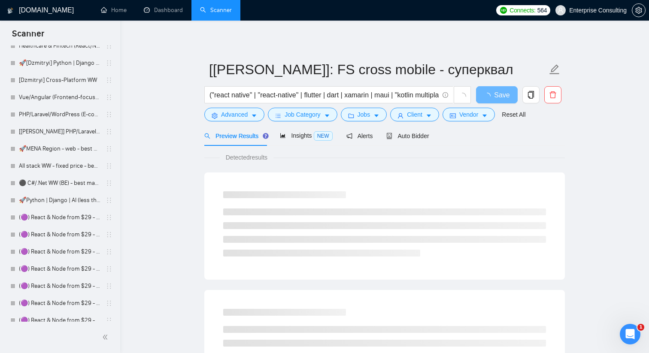
scroll to position [676, 0]
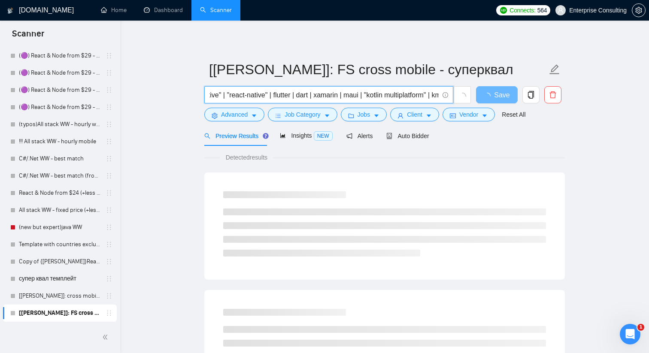
drag, startPoint x: 358, startPoint y: 97, endPoint x: 438, endPoint y: 97, distance: 80.7
click at [438, 97] on input "("react native" | "react-native" | flutter | dart | xamarin | maui | "kotlin mu…" at bounding box center [323, 95] width 229 height 11
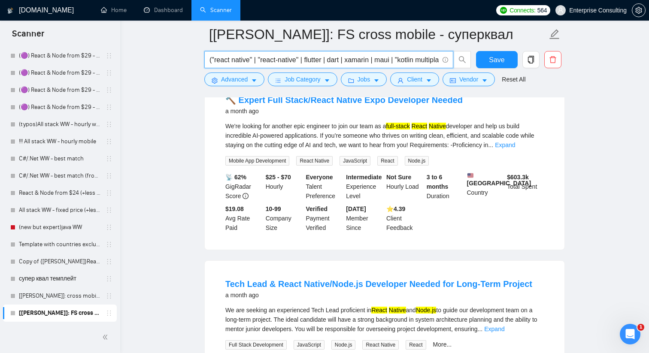
scroll to position [1031, 0]
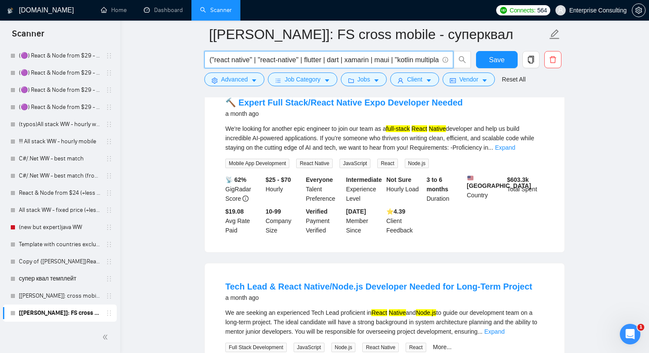
click at [267, 60] on input "("react native" | "react-native" | flutter | dart | xamarin | maui | "kotlin mu…" at bounding box center [323, 60] width 229 height 11
paste input "| ionic | capacitor | cordova | "ios app" | "android app" | "cross platform" | …"
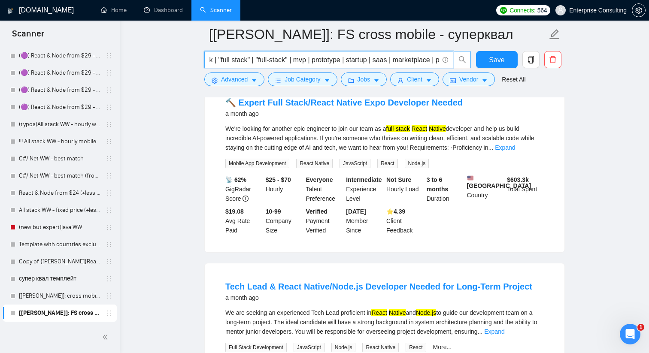
click at [463, 62] on icon "search" at bounding box center [462, 60] width 8 height 8
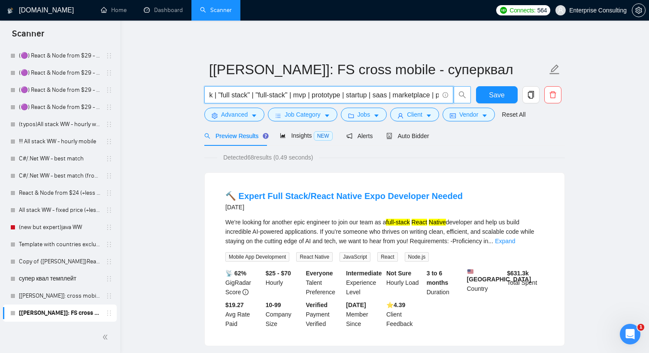
scroll to position [0, 0]
click at [255, 92] on input "("react native" | "react-native" | flutter | dart | xamarin | maui | "kotlin mu…" at bounding box center [323, 95] width 229 height 11
paste input "| fullstack | "full stack" | "full-stack") (mvp | prototype | startup | saas | …"
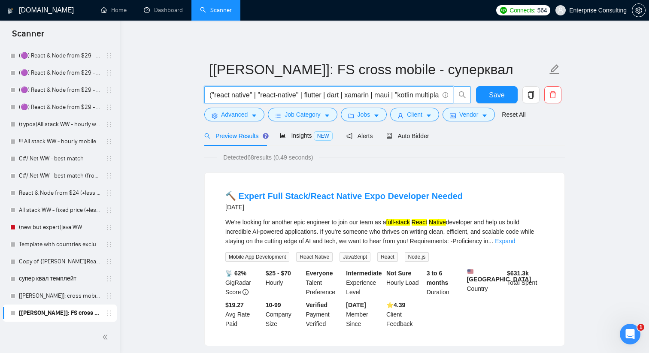
scroll to position [0, 1467]
click at [469, 95] on span "search" at bounding box center [462, 95] width 16 height 8
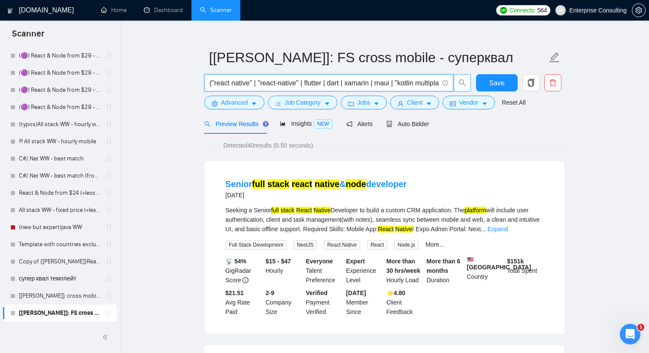
scroll to position [0, 0]
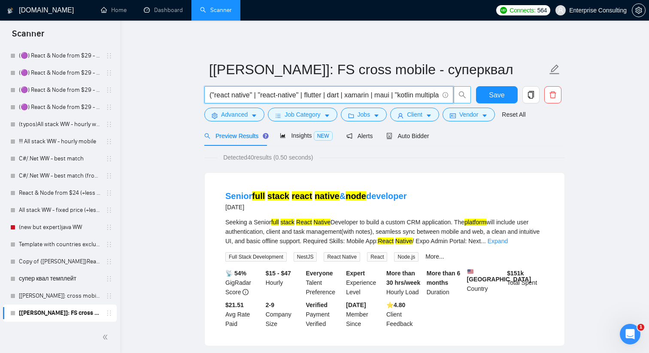
click at [307, 96] on input "("react native" | "react-native" | flutter | dart | xamarin | maui | "kotlin mu…" at bounding box center [323, 95] width 229 height 11
paste input "| fullstack | "full stack" | "full-stack""
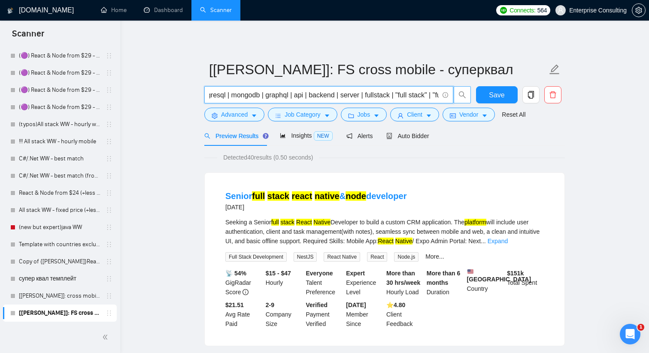
click at [464, 94] on icon "search" at bounding box center [462, 95] width 8 height 8
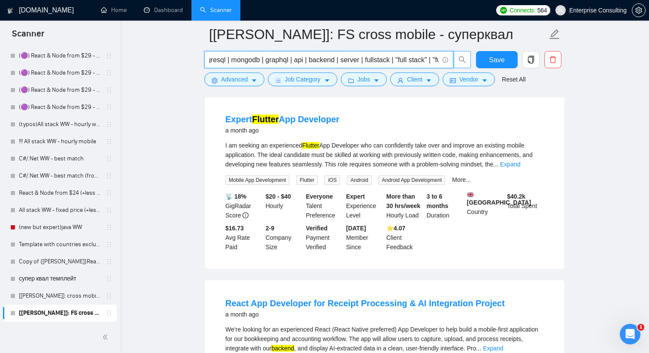
scroll to position [1384, 0]
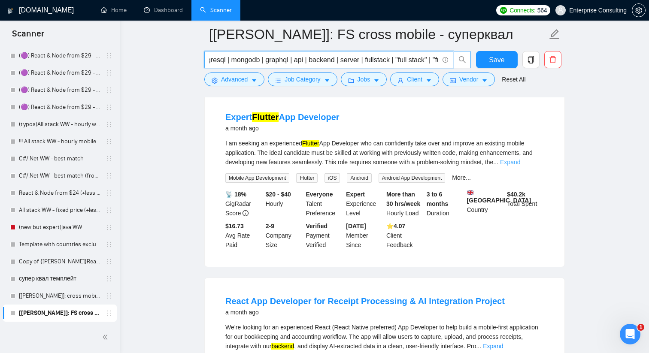
type input "("react native" | "react-native" | flutter | dart | xamarin | maui | "kotlin mu…"
click at [520, 166] on link "Expand" at bounding box center [510, 162] width 20 height 7
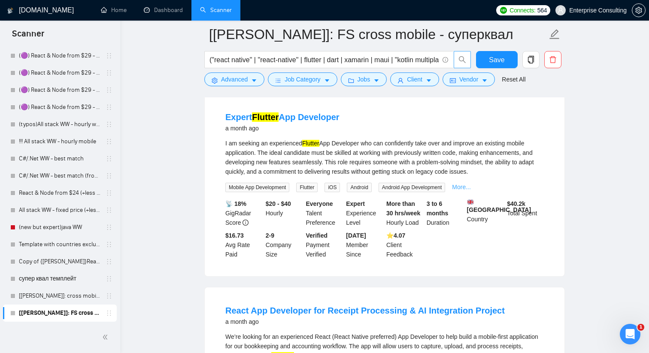
click at [469, 191] on link "More..." at bounding box center [461, 187] width 19 height 7
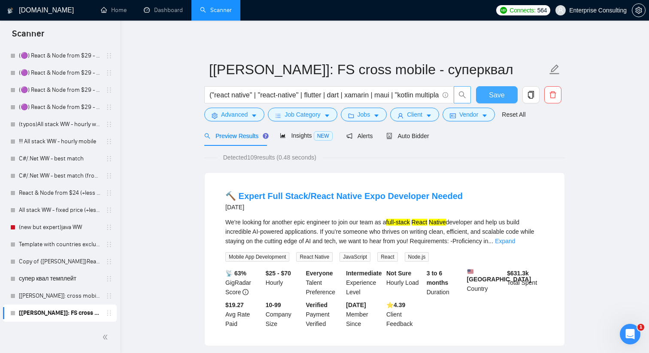
click at [493, 92] on span "Save" at bounding box center [496, 95] width 15 height 11
click at [69, 292] on link "[[PERSON_NAME]]: cross mobile - суперквал" at bounding box center [60, 296] width 82 height 17
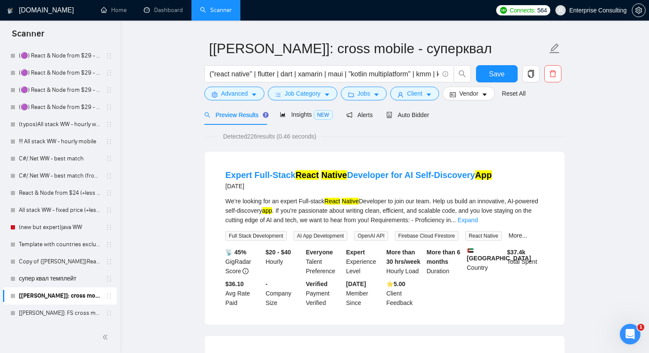
scroll to position [24, 0]
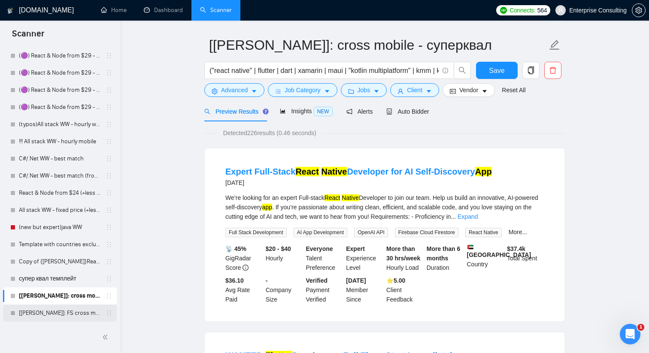
click at [60, 312] on link "[[PERSON_NAME]]: FS cross mobile - суперквал" at bounding box center [60, 313] width 82 height 17
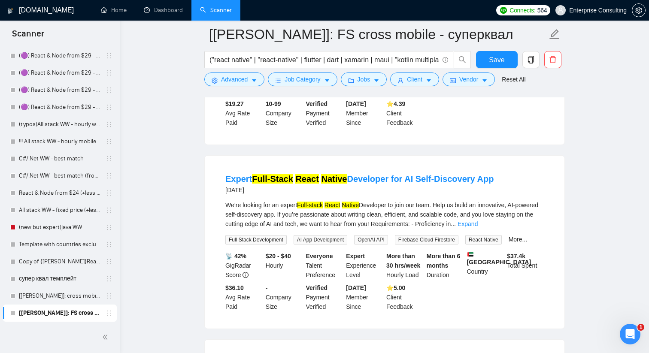
scroll to position [209, 0]
click at [60, 296] on link "[[PERSON_NAME]]: cross mobile - суперквал" at bounding box center [60, 296] width 82 height 17
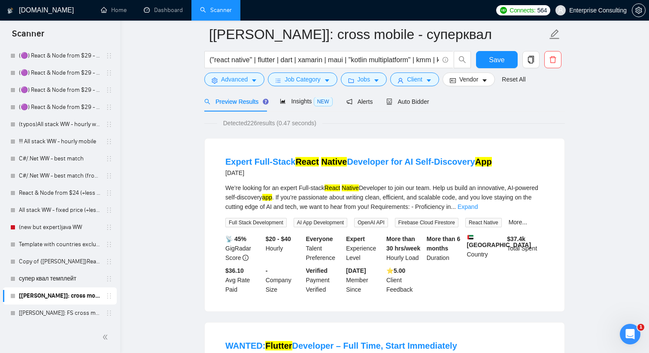
scroll to position [42, 0]
click at [49, 314] on link "[[PERSON_NAME]]: FS cross mobile - суперквал" at bounding box center [60, 313] width 82 height 17
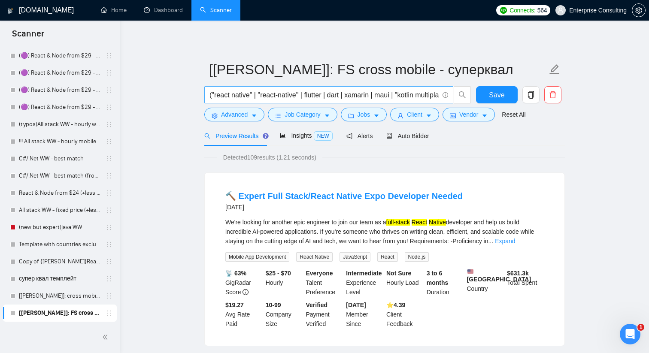
click at [254, 95] on input "("react native" | "react-native" | flutter | dart | xamarin | maui | "kotlin mu…" at bounding box center [323, 95] width 229 height 11
paste input "| ionic | capacitor | cordova | "ios app" | "android app" | "mobile app" | "mob…"
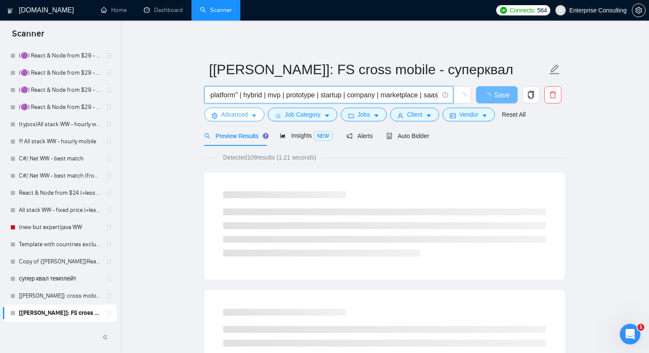
type input "("react native" | "react-native" | flutter | dart | xamarin | maui | "kotlin mu…"
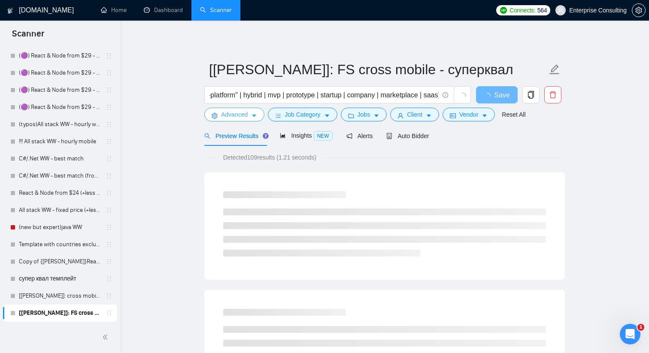
scroll to position [0, 0]
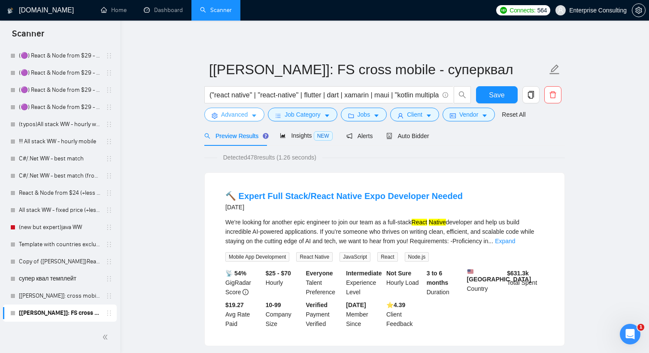
click at [242, 115] on span "Advanced" at bounding box center [234, 114] width 27 height 9
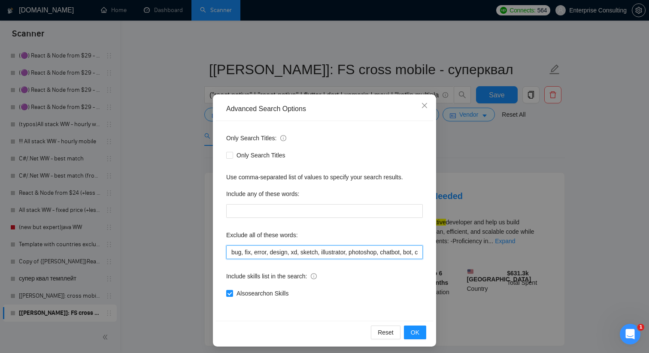
click at [255, 253] on input "bug, fix, error, design, xd, sketch, illustrator, photoshop, chatbot, bot, coac…" at bounding box center [324, 253] width 197 height 14
paste input "fullstack, "full stack", "full-stack", backend, api, server, database, mysql, p…"
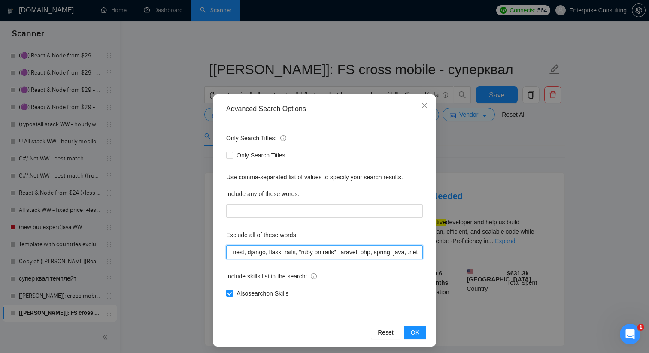
type input "fullstack, "full stack", "full-stack", backend, api, server, database, mysql, p…"
click at [430, 337] on div "Reset OK" at bounding box center [324, 332] width 217 height 23
click at [421, 336] on button "OK" at bounding box center [415, 333] width 22 height 14
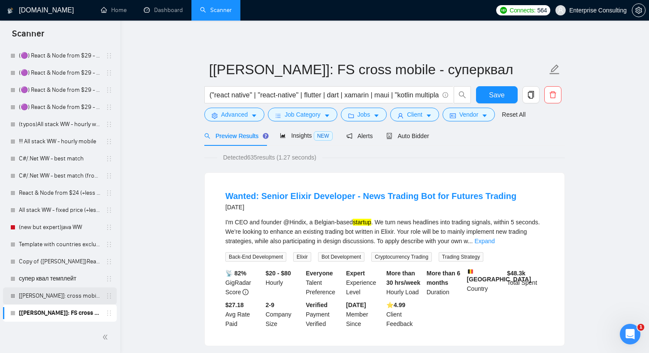
click at [56, 294] on link "[[PERSON_NAME]]: cross mobile - суперквал" at bounding box center [60, 296] width 82 height 17
click at [58, 296] on link "[[PERSON_NAME]]: cross mobile - суперквал" at bounding box center [60, 296] width 82 height 17
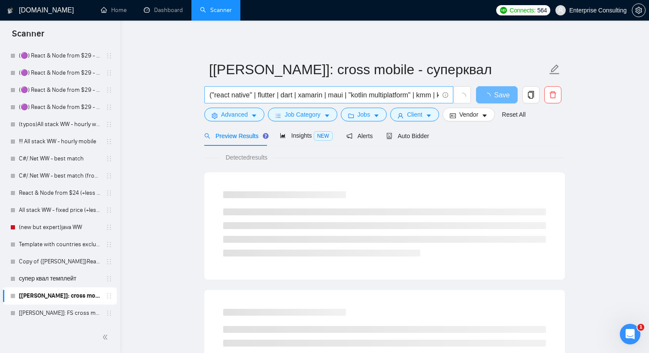
click at [270, 95] on input "("react native" | flutter | dart | xamarin | maui | "kotlin multiplatform" | km…" at bounding box center [323, 95] width 229 height 11
paste input ""react-native" | flutter | dart | xamarin | maui | "kotlin multiplatform" | kmm…"
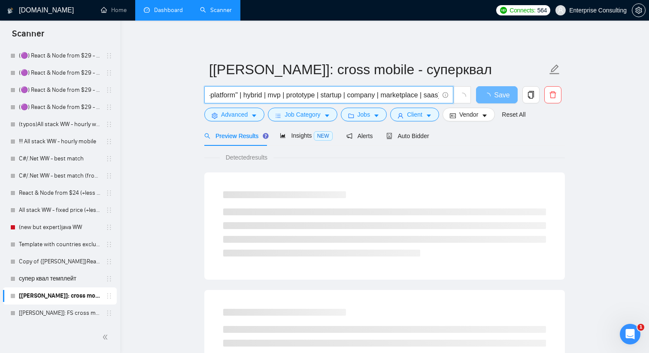
type input "("react native" | "react-native" | flutter | dart | xamarin | maui | "kotlin mu…"
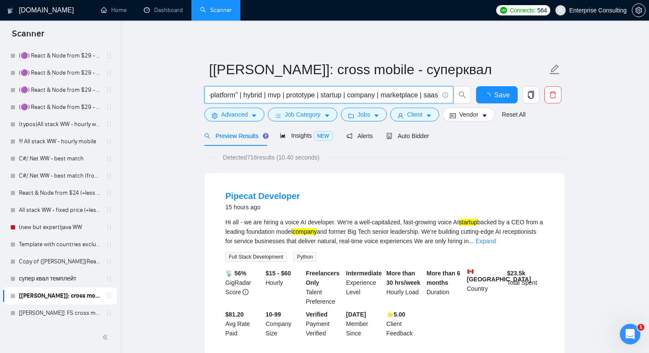
scroll to position [0, 0]
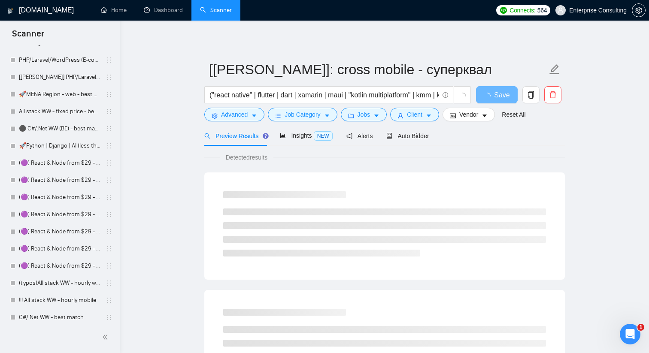
scroll to position [676, 0]
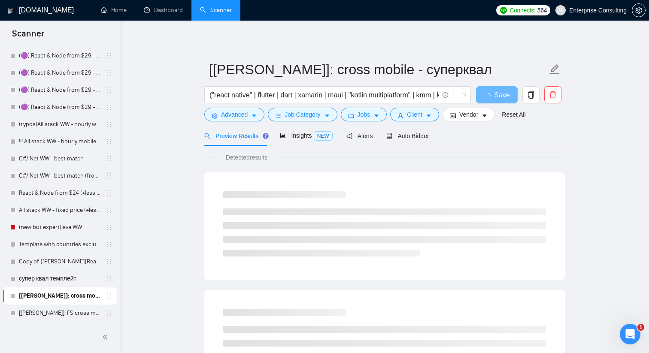
click at [55, 295] on link "[[PERSON_NAME]]: cross mobile - суперквал" at bounding box center [60, 296] width 82 height 17
click at [267, 92] on input "("react native" | flutter | dart | xamarin | maui | "kotlin multiplatform" | km…" at bounding box center [323, 95] width 229 height 11
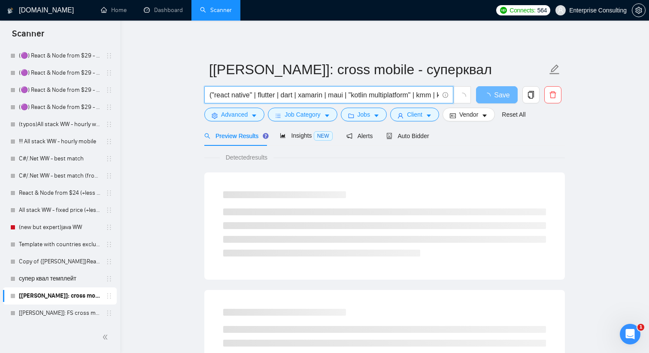
click at [267, 92] on input "("react native" | flutter | dart | xamarin | maui | "kotlin multiplatform" | km…" at bounding box center [323, 95] width 229 height 11
paste input ""react-native" | flutter | dart | xamarin | maui | "kotlin multiplatform" | kmm…"
type input "("react native" | "react-native" | flutter | dart | xamarin | maui | "kotlin mu…"
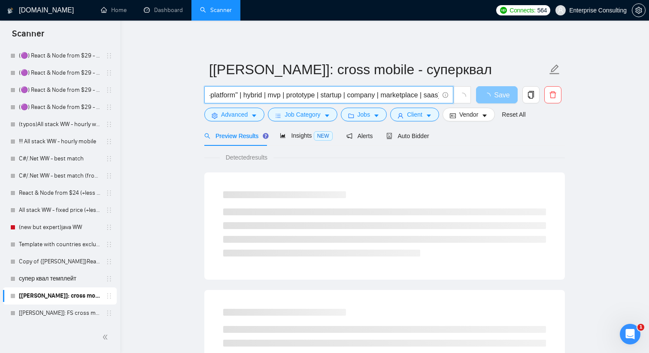
scroll to position [0, 0]
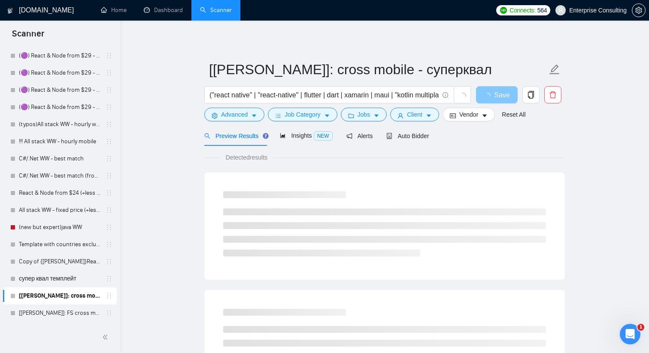
click at [496, 95] on span "Save" at bounding box center [501, 95] width 15 height 11
click at [468, 99] on button "button" at bounding box center [462, 94] width 17 height 17
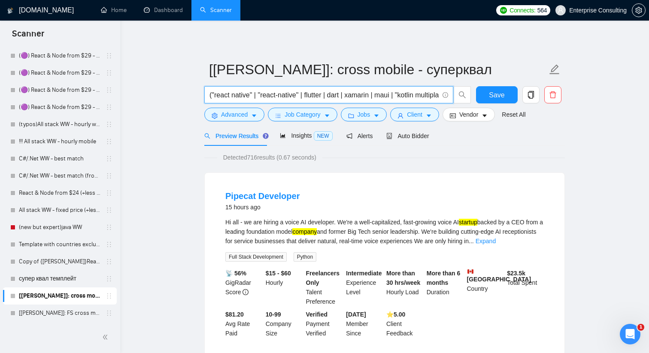
click at [378, 95] on input "("react native" | "react-native" | flutter | dart | xamarin | maui | "kotlin mu…" at bounding box center [323, 95] width 229 height 11
click at [485, 93] on button "Save" at bounding box center [497, 94] width 42 height 17
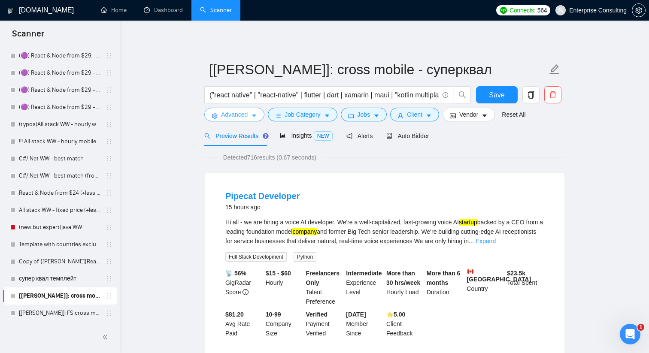
click at [241, 116] on span "Advanced" at bounding box center [234, 114] width 27 height 9
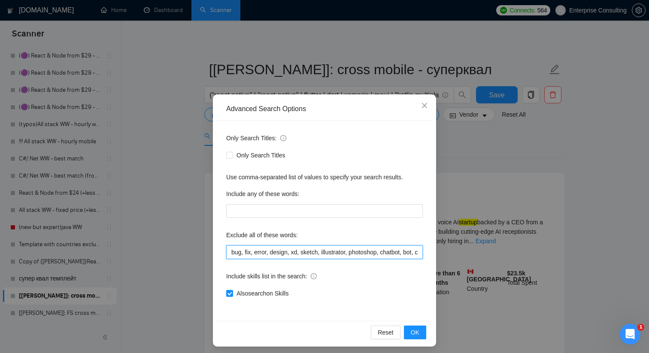
click at [245, 248] on input "bug, fix, error, design, xd, sketch, illustrator, photoshop, chatbot, bot, coac…" at bounding box center [324, 253] width 197 height 14
paste input "fullstack, "full stack", "full-stack", backend, api, server, database, mysql, p…"
drag, startPoint x: 287, startPoint y: 252, endPoint x: 173, endPoint y: 252, distance: 113.7
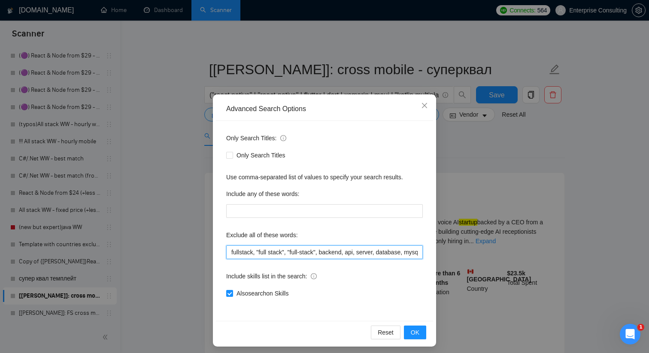
click at [173, 252] on div "Advanced Search Options Only Search Titles: Only Search Titles Use comma-separa…" at bounding box center [324, 176] width 649 height 353
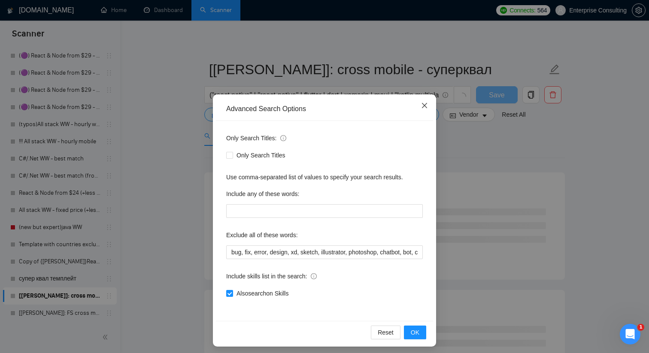
click at [426, 106] on icon "close" at bounding box center [424, 105] width 7 height 7
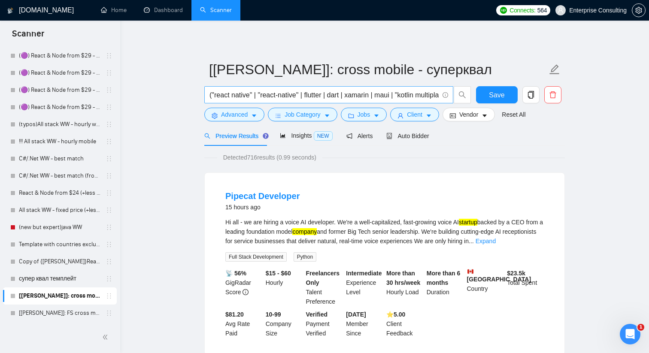
click at [278, 96] on input "("react native" | "react-native" | flutter | dart | xamarin | maui | "kotlin mu…" at bounding box center [323, 95] width 229 height 11
click at [248, 114] on span "Advanced" at bounding box center [234, 114] width 27 height 9
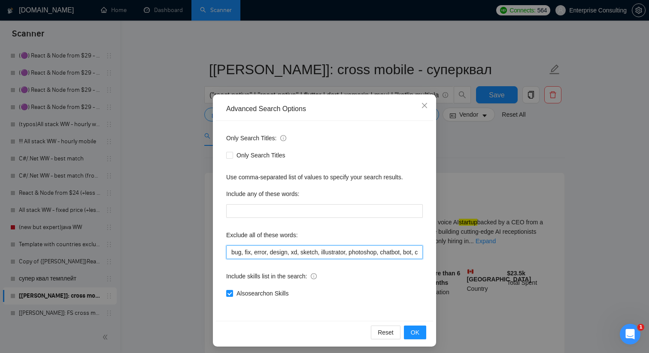
click at [246, 250] on input "bug, fix, error, design, xd, sketch, illustrator, photoshop, chatbot, bot, coac…" at bounding box center [324, 253] width 197 height 14
paste input "bugfix, debug, fix errors, hotfix, design only, ui/ux design, ux/ui, ui design,…"
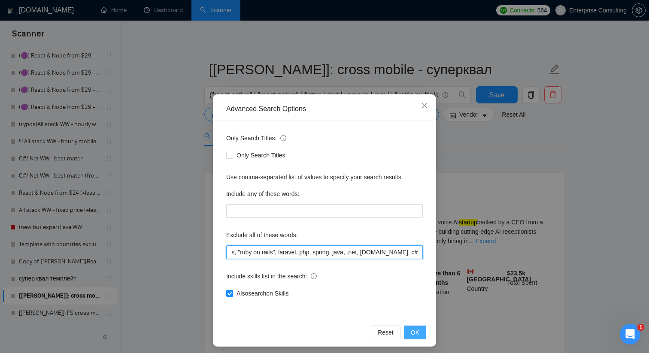
type input "bug, bugfix, debug, fix errors, hotfix, design only, ui/ux design, ux/ui, ui de…"
click at [420, 333] on button "OK" at bounding box center [415, 333] width 22 height 14
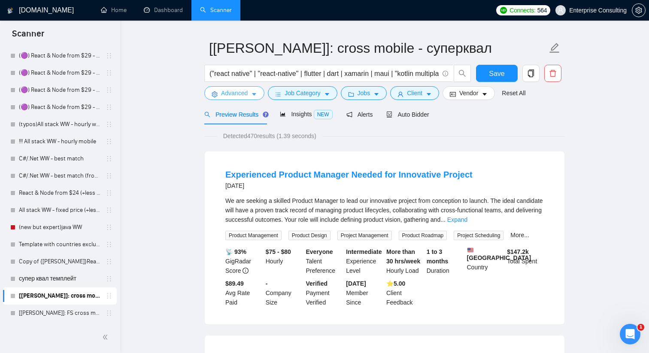
scroll to position [22, 0]
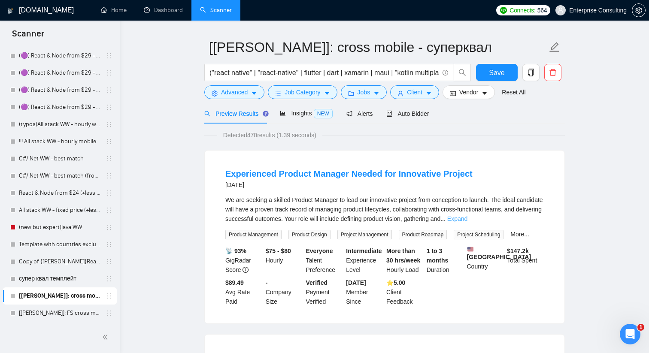
click at [467, 218] on link "Expand" at bounding box center [457, 218] width 20 height 7
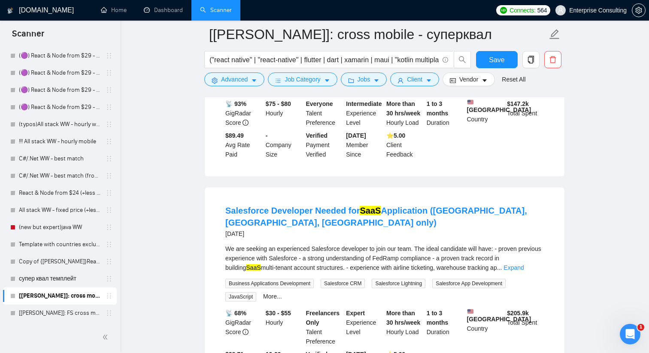
scroll to position [200, 0]
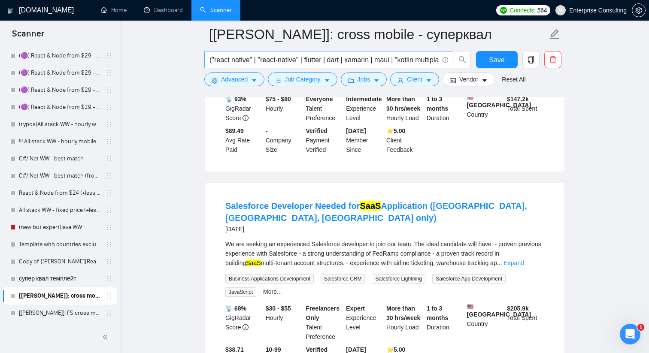
click at [410, 59] on input "("react native" | "react-native" | flutter | dart | xamarin | maui | "kotlin mu…" at bounding box center [323, 60] width 229 height 11
paste input "| ionic | capacitor | cordova) ("mobile app" | "mobile apps" | "mobile applicat…"
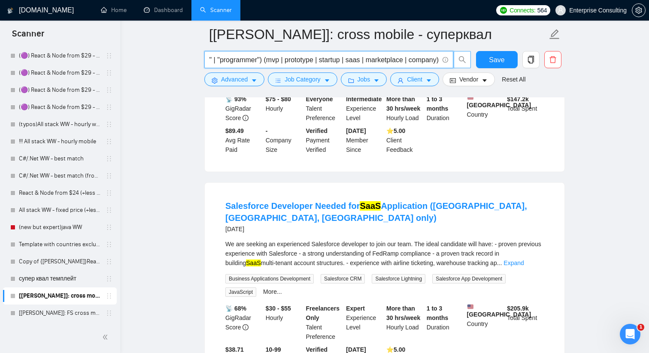
click at [461, 55] on button "button" at bounding box center [462, 59] width 17 height 17
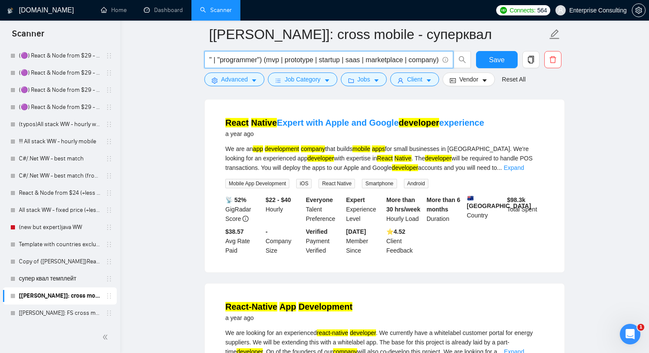
scroll to position [255, 0]
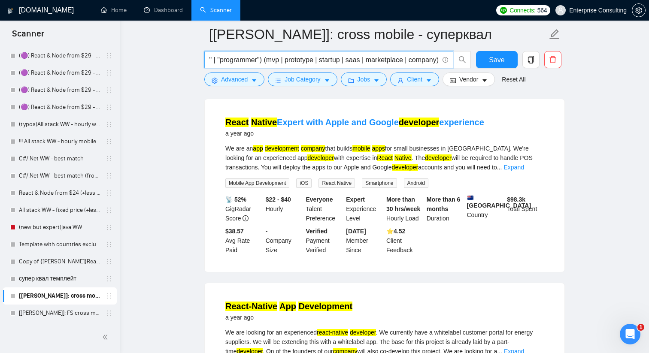
type input "("react native" | "react-native" | flutter | dart | xamarin | maui | "kotlin mu…"
